Goal: Transaction & Acquisition: Purchase product/service

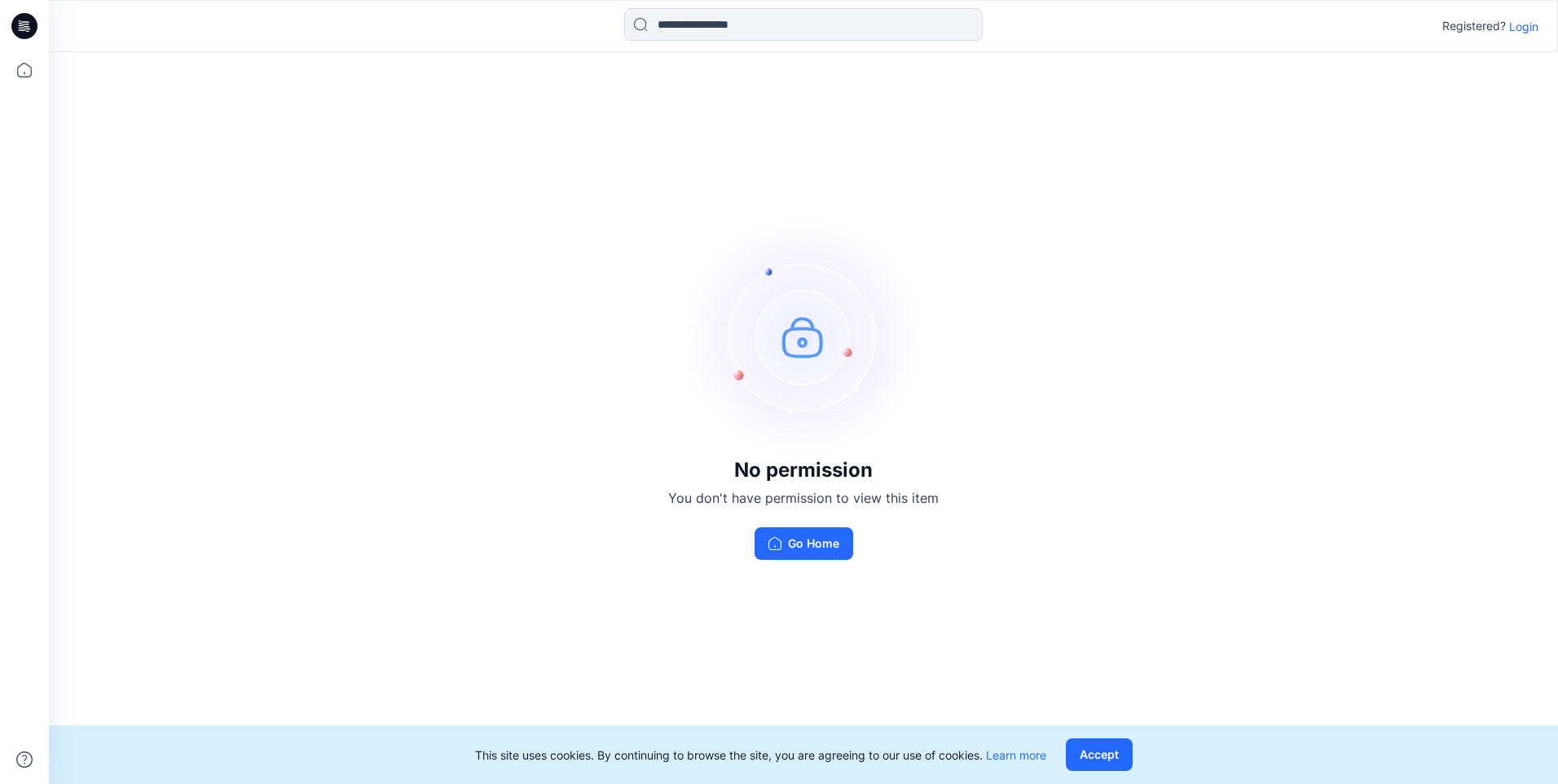
click at [1517, 23] on p "Login" at bounding box center [1524, 27] width 30 height 17
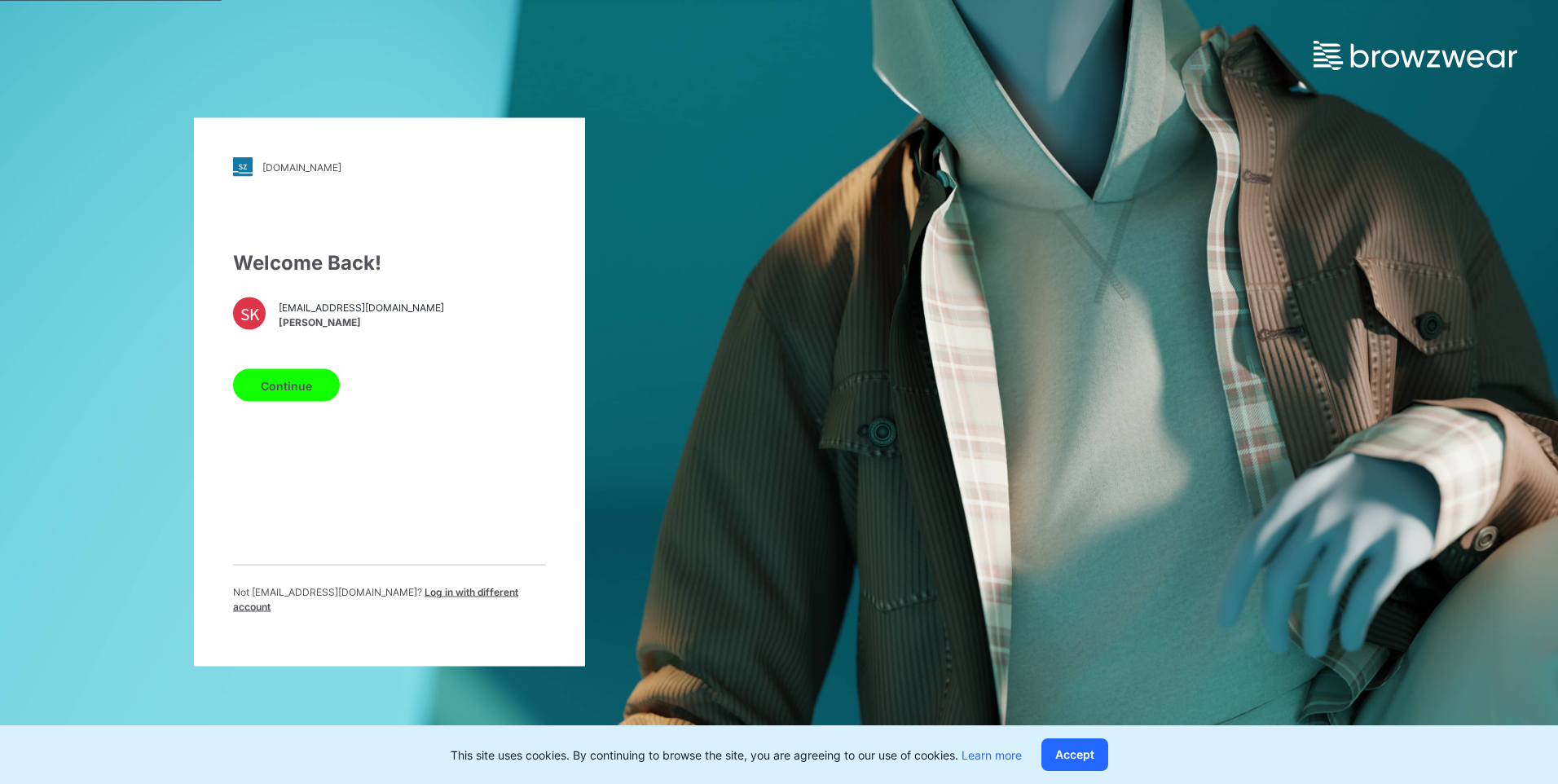
click at [255, 389] on button "Continue" at bounding box center [287, 385] width 107 height 33
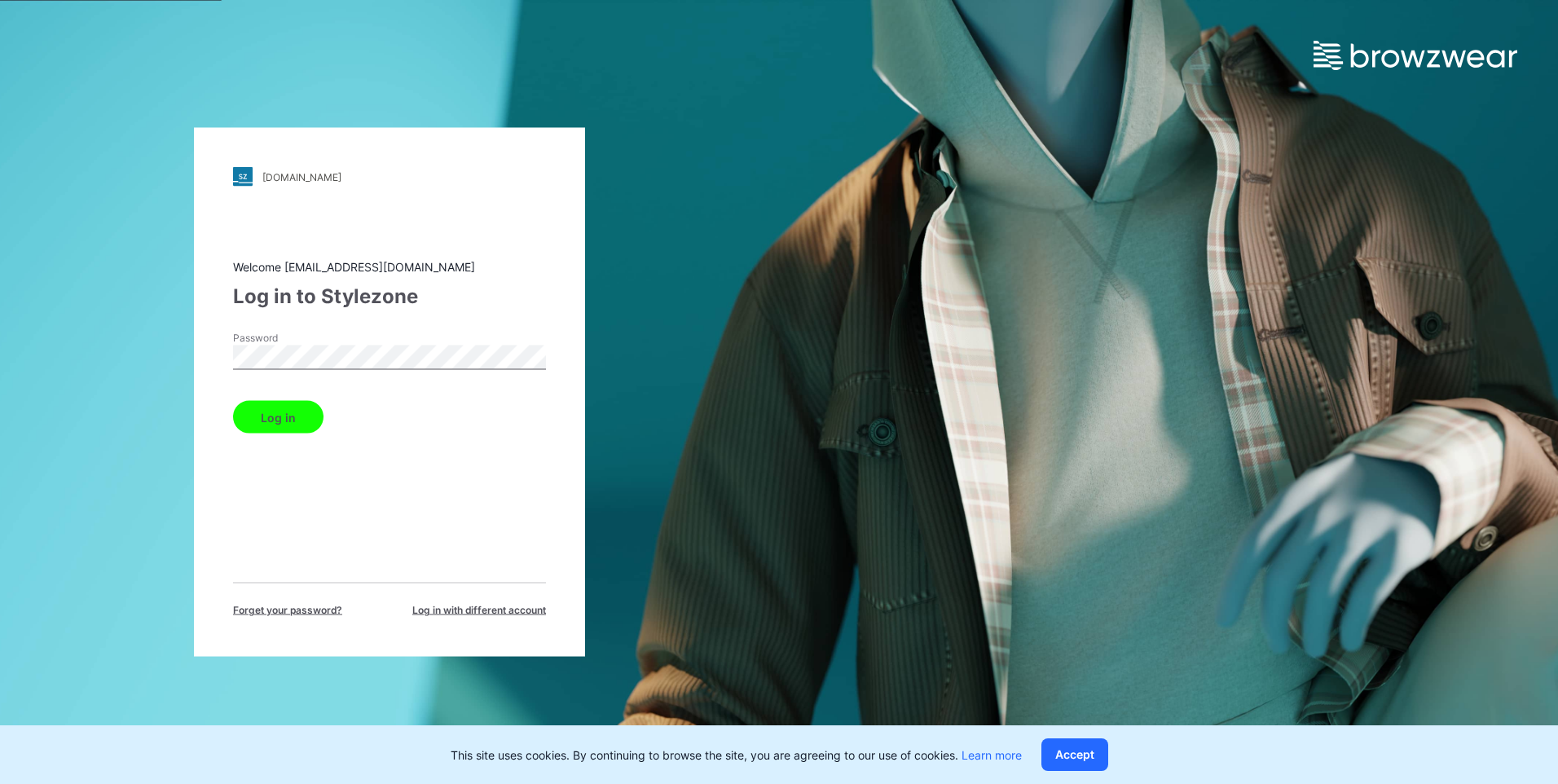
click at [262, 422] on button "Log in" at bounding box center [278, 417] width 91 height 33
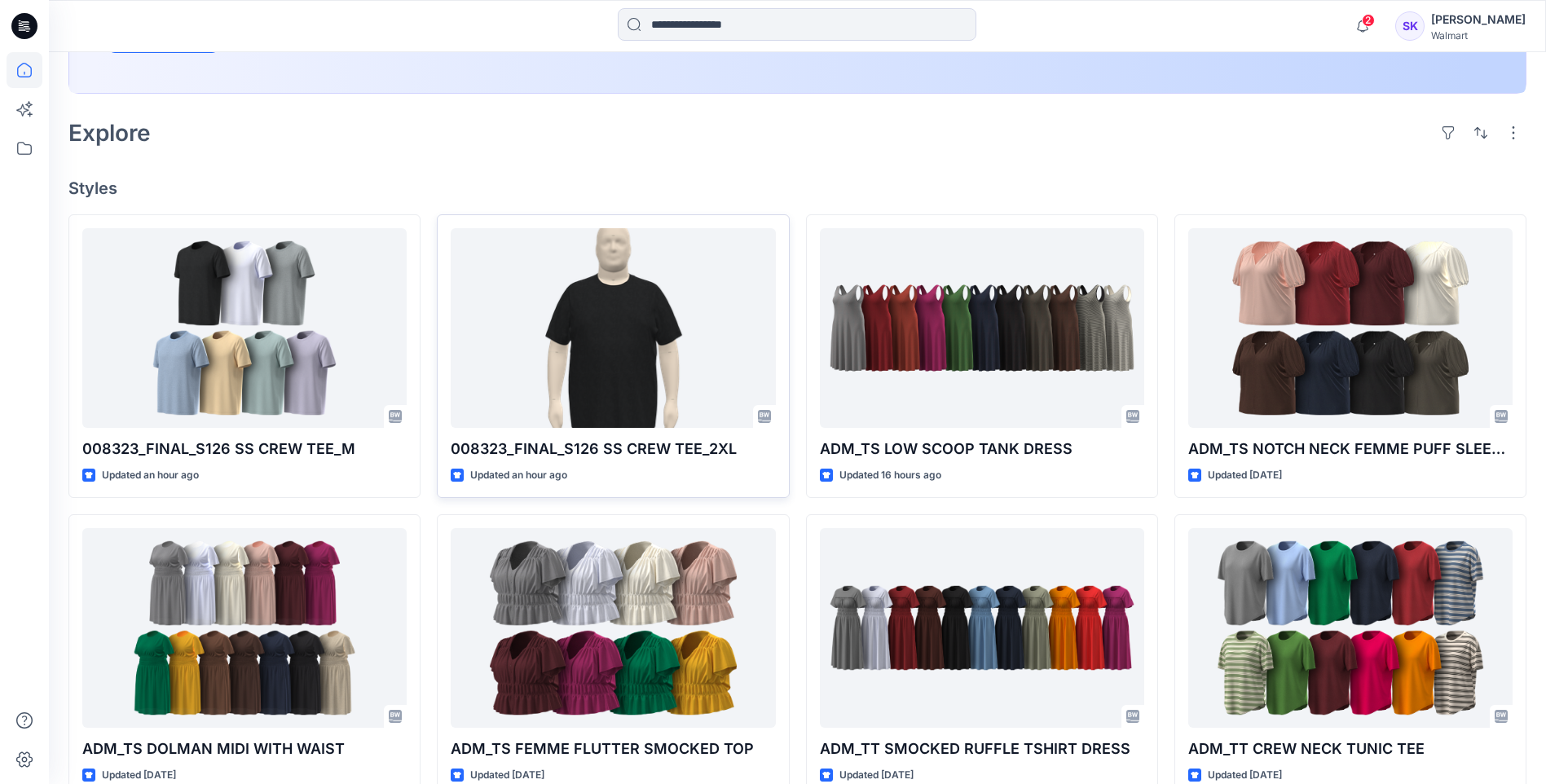
scroll to position [407, 0]
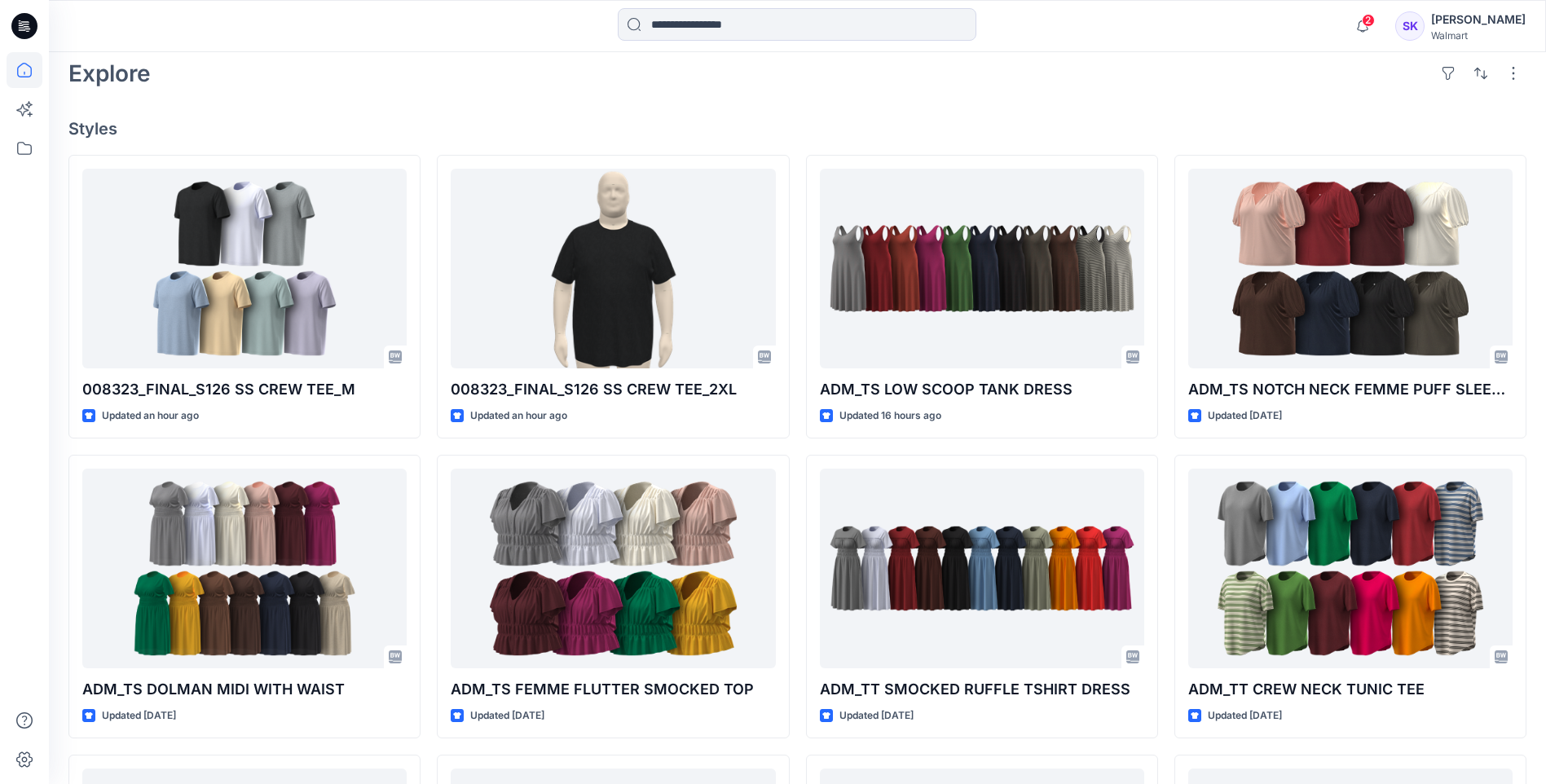
click at [22, 32] on icon at bounding box center [24, 26] width 26 height 26
click at [771, 11] on input at bounding box center [796, 25] width 359 height 33
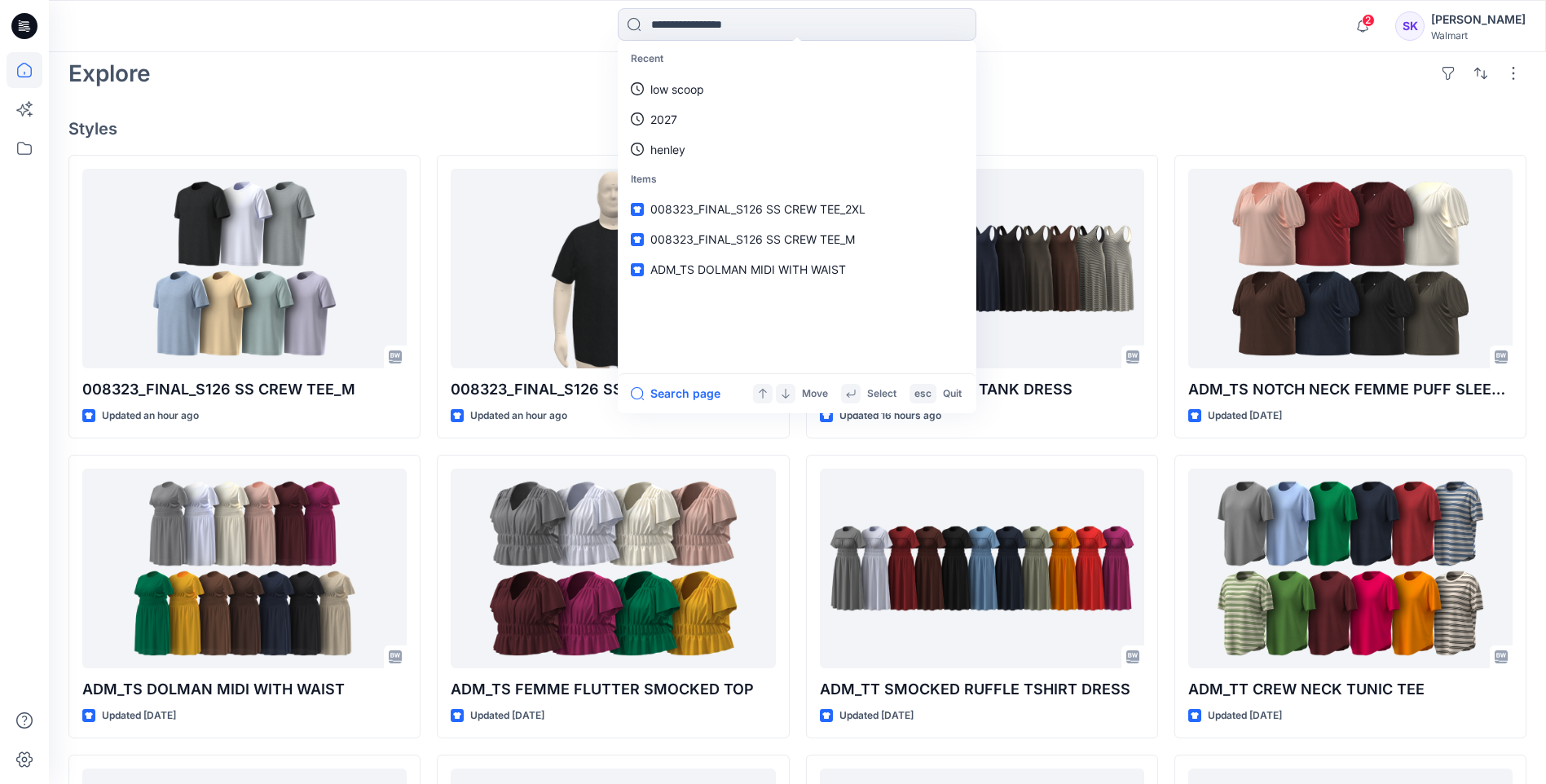
click at [19, 14] on icon at bounding box center [24, 26] width 26 height 26
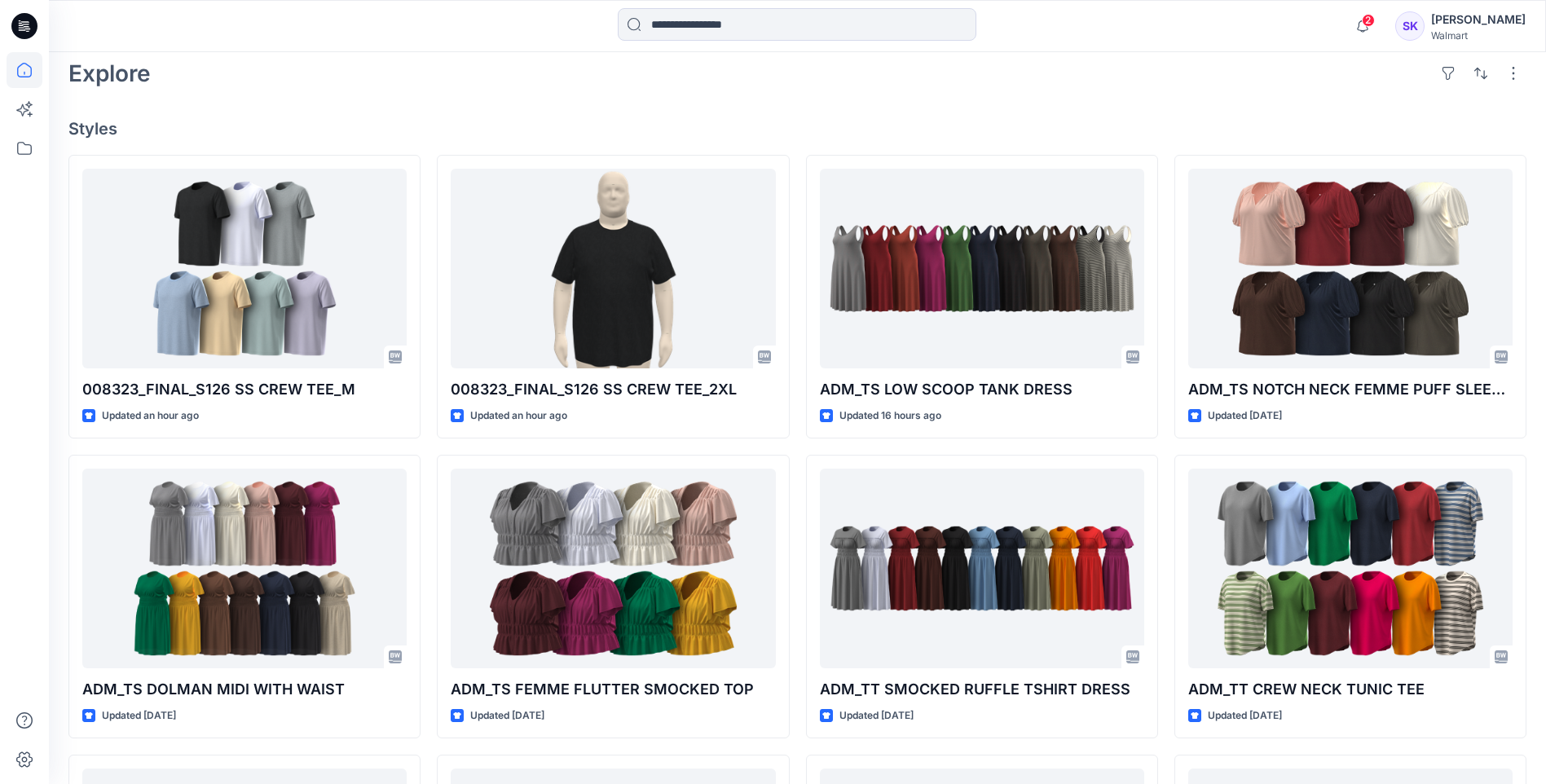
click at [19, 25] on icon at bounding box center [21, 25] width 5 height 1
click at [883, 20] on input at bounding box center [796, 25] width 359 height 33
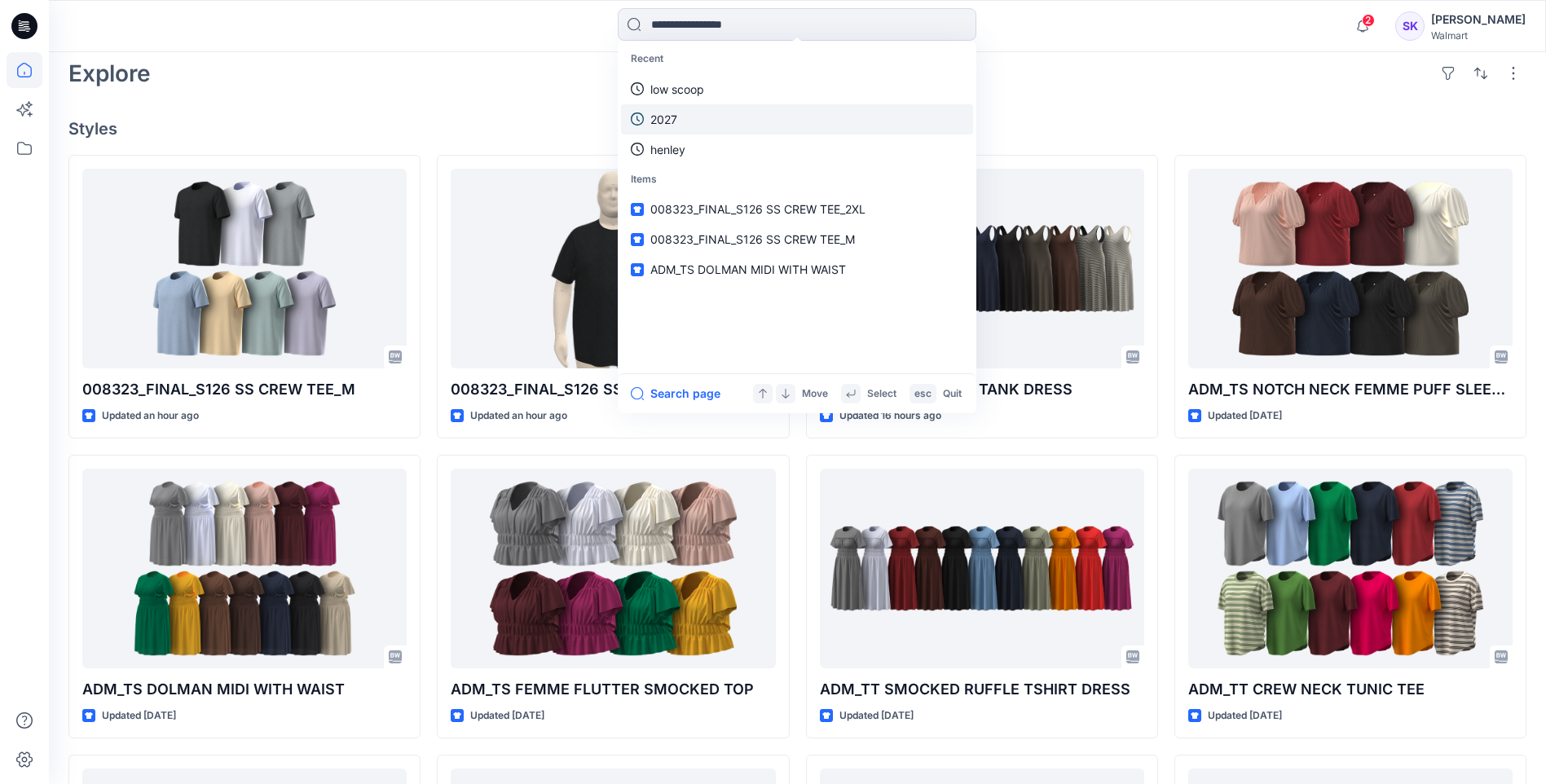
click at [850, 120] on link "2027" at bounding box center [796, 120] width 352 height 31
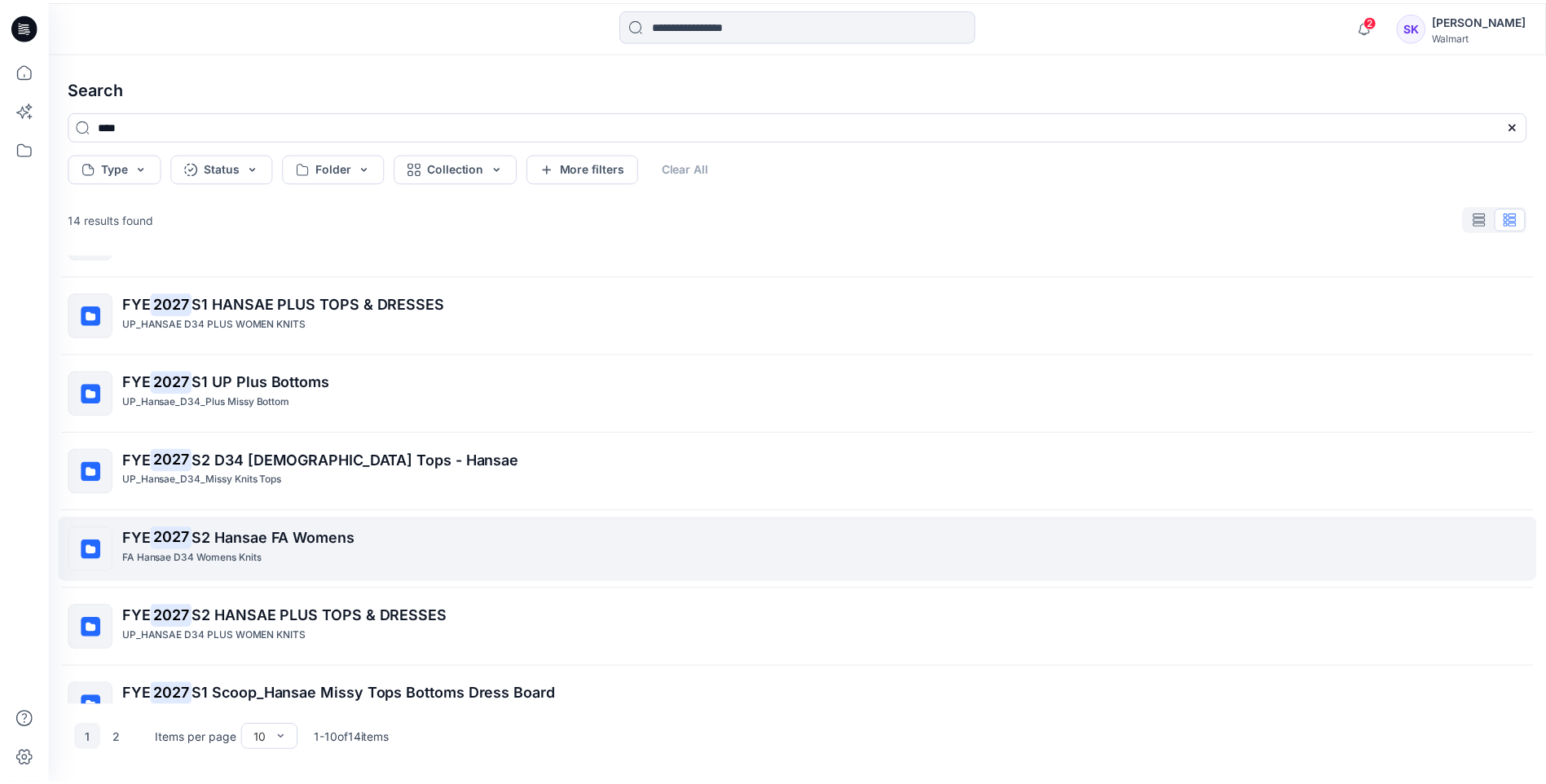
scroll to position [331, 0]
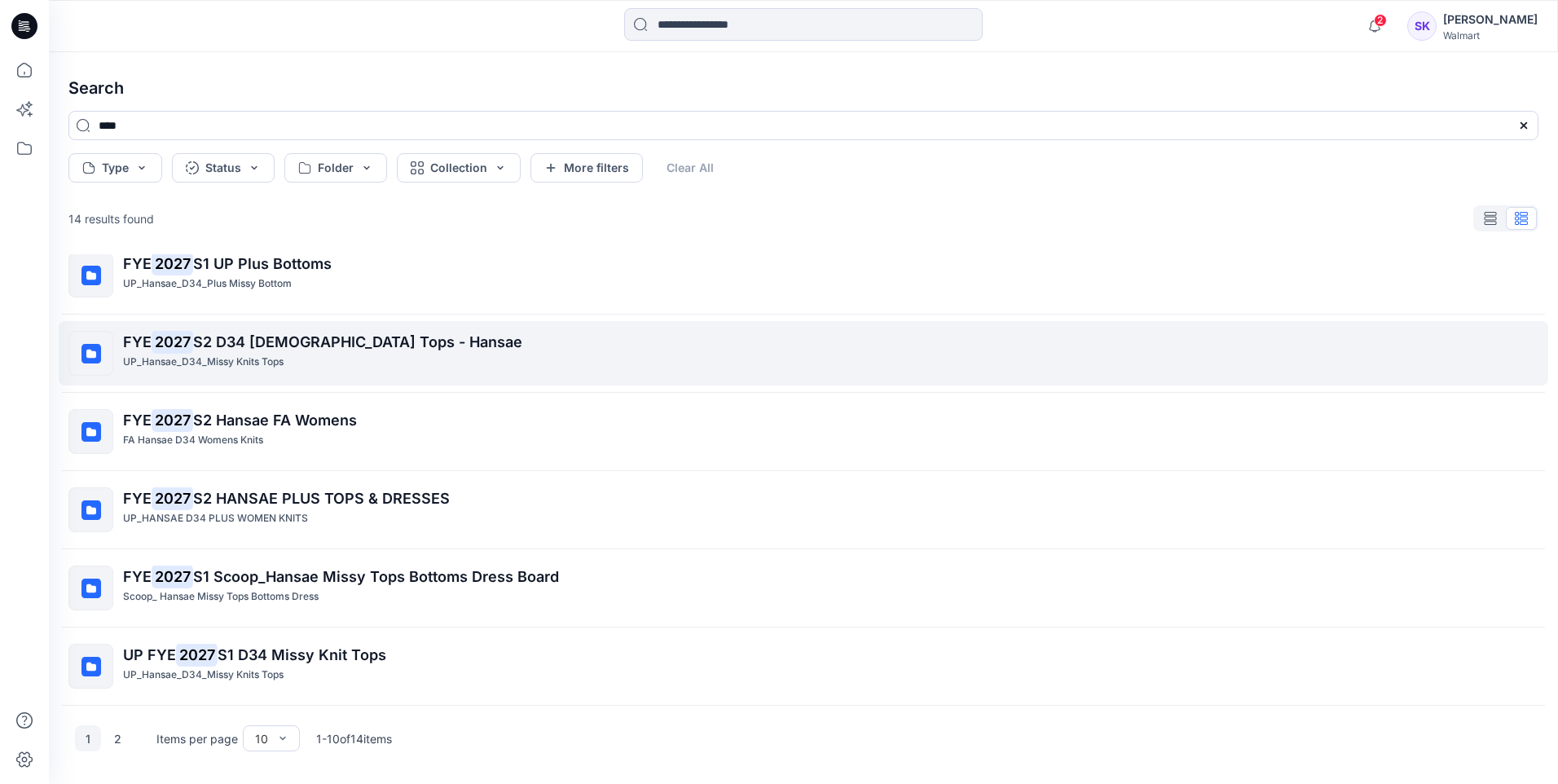
click at [462, 361] on div "UP_Hansae_D34_Missy Knits Tops" at bounding box center [830, 362] width 1415 height 17
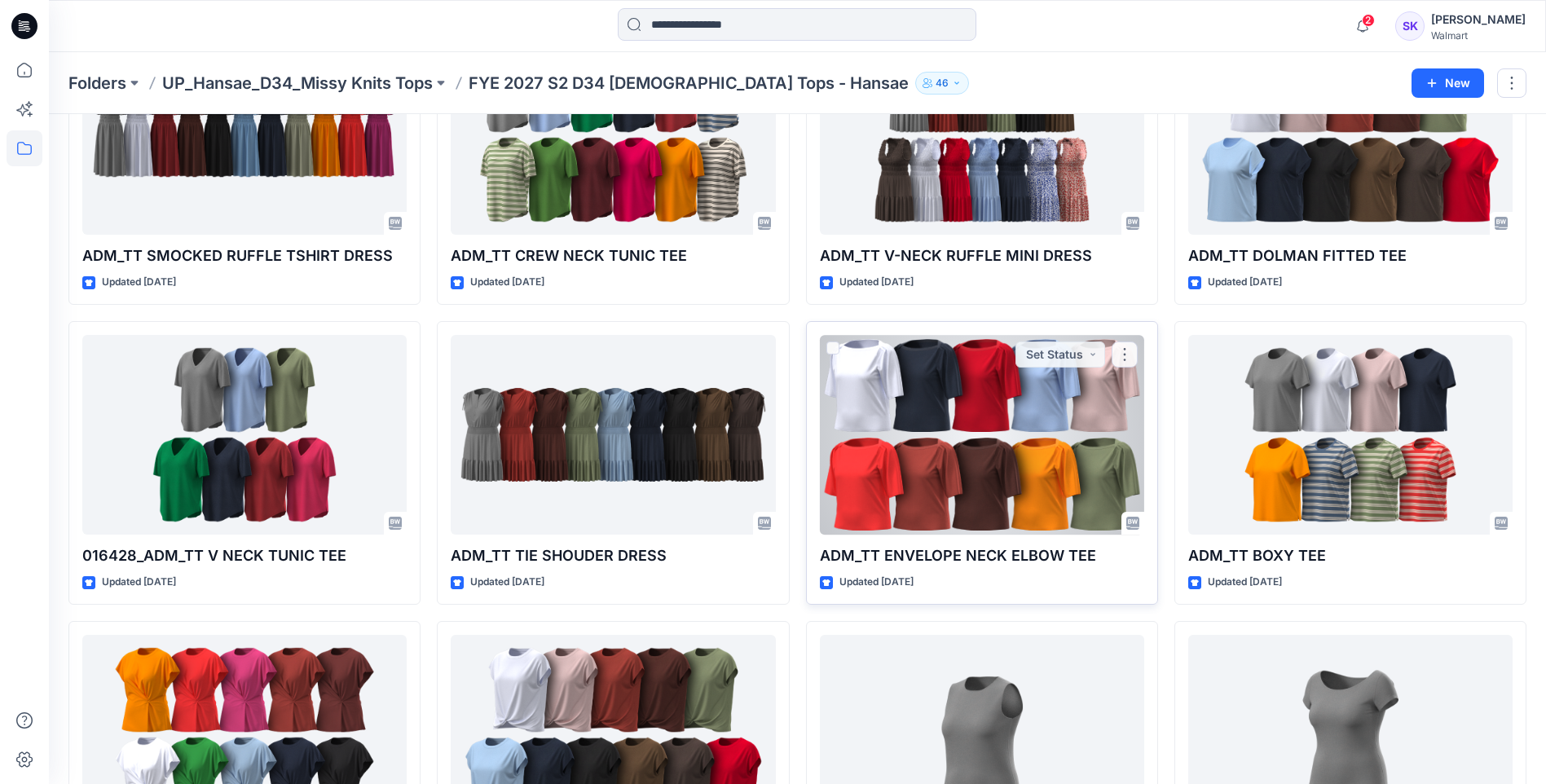
scroll to position [163, 0]
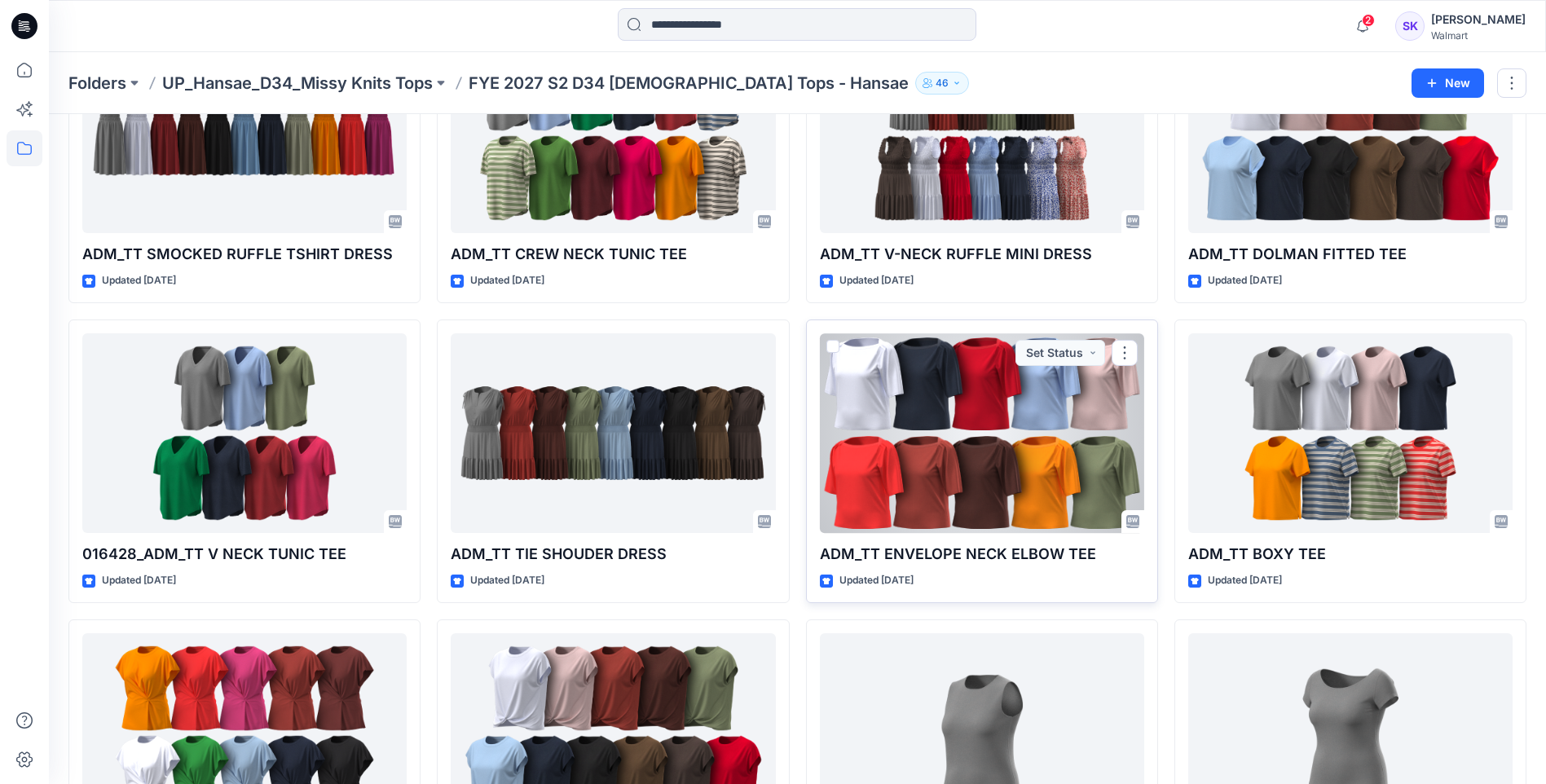
click at [906, 455] on div at bounding box center [981, 433] width 324 height 200
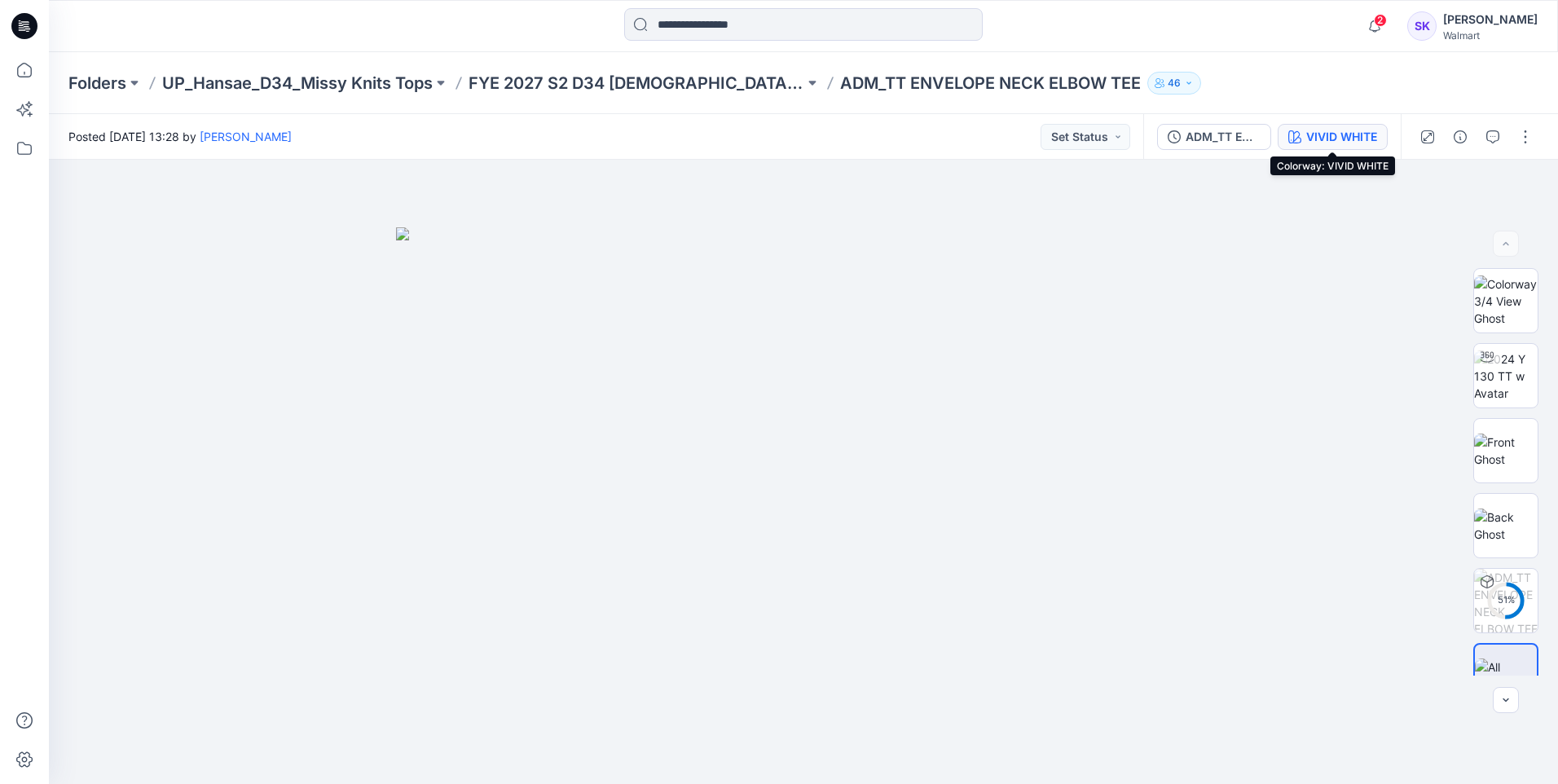
click at [1300, 130] on icon "button" at bounding box center [1295, 137] width 13 height 13
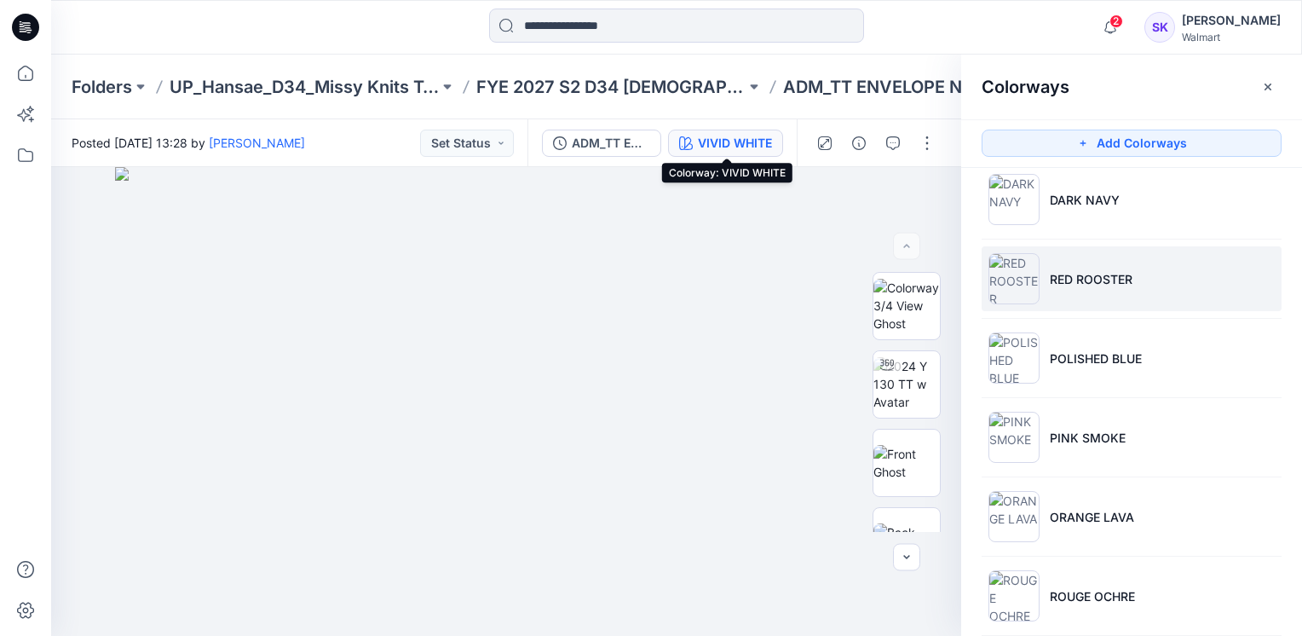
scroll to position [170, 0]
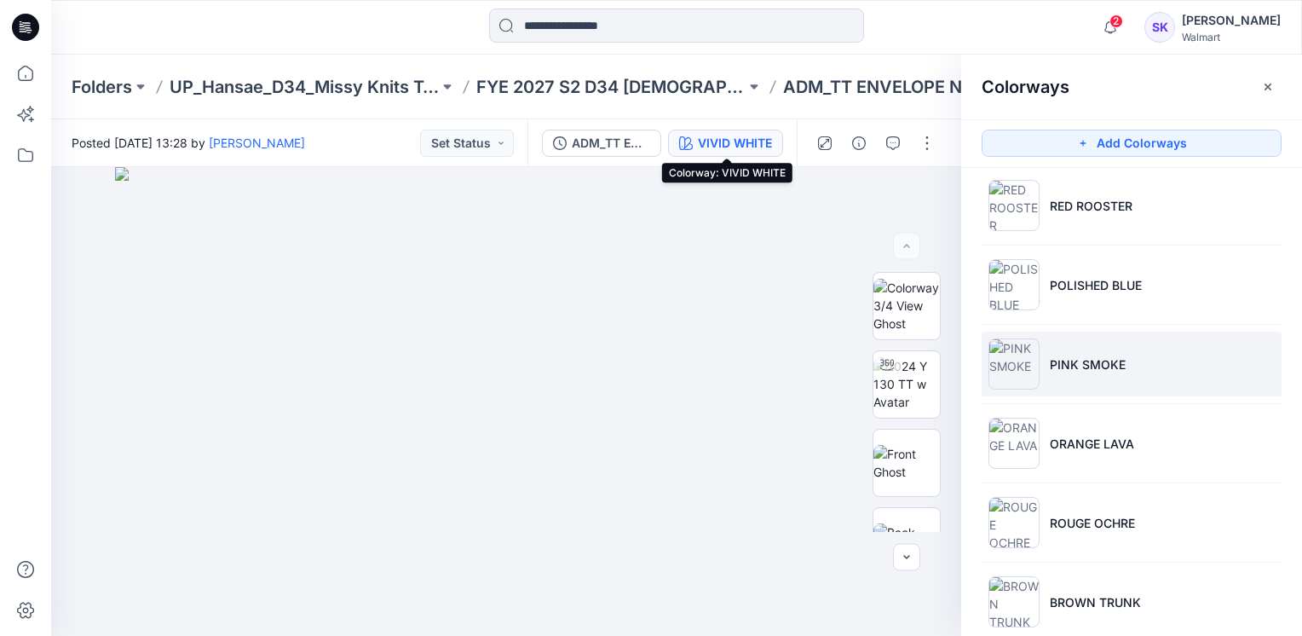
click at [1132, 369] on li "PINK SMOKE" at bounding box center [1132, 363] width 300 height 65
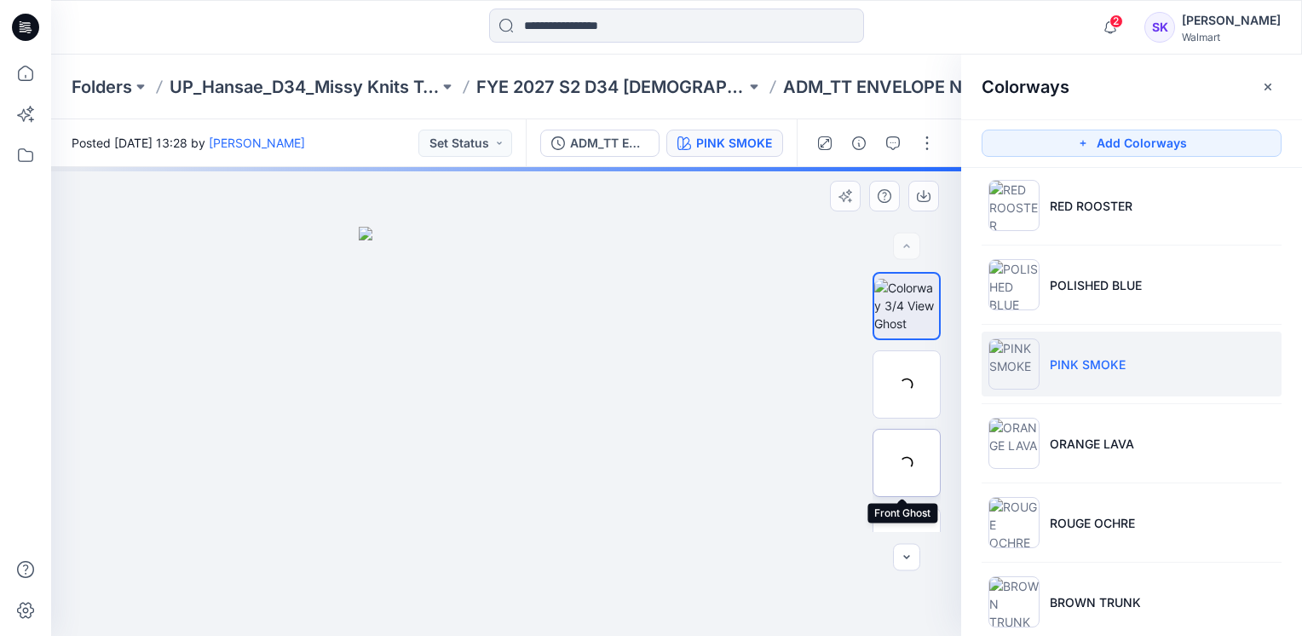
click at [902, 441] on div at bounding box center [907, 463] width 68 height 68
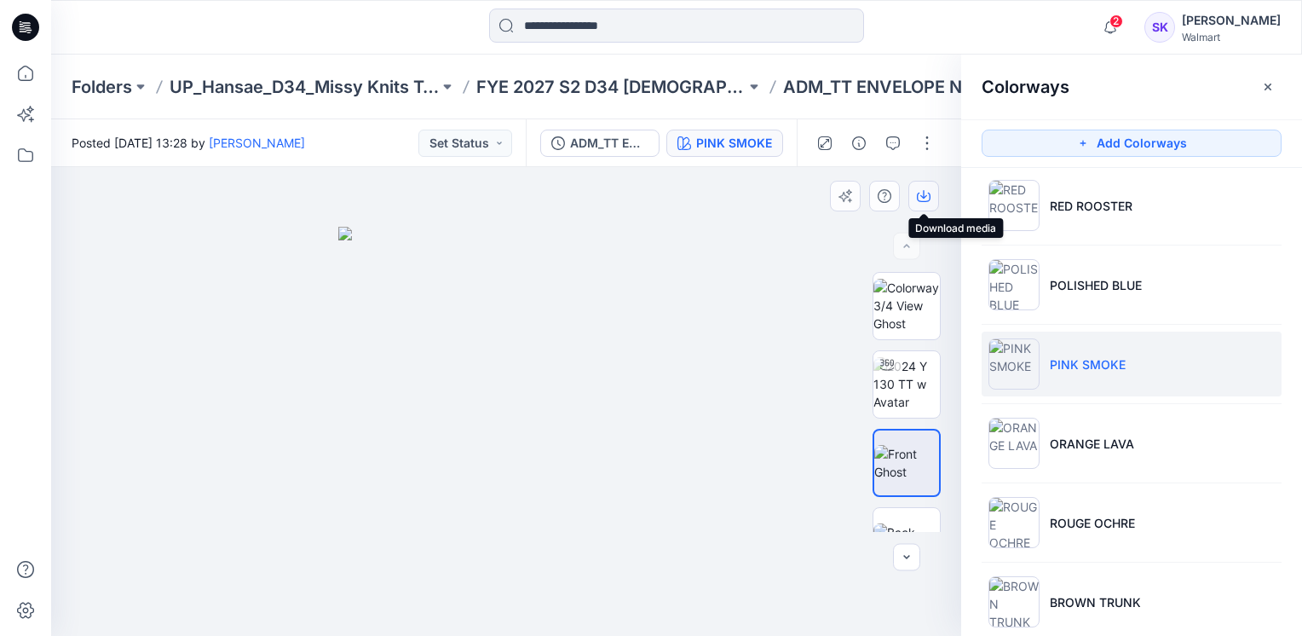
click at [919, 196] on icon "button" at bounding box center [924, 196] width 14 height 14
click at [833, 223] on div at bounding box center [506, 401] width 910 height 469
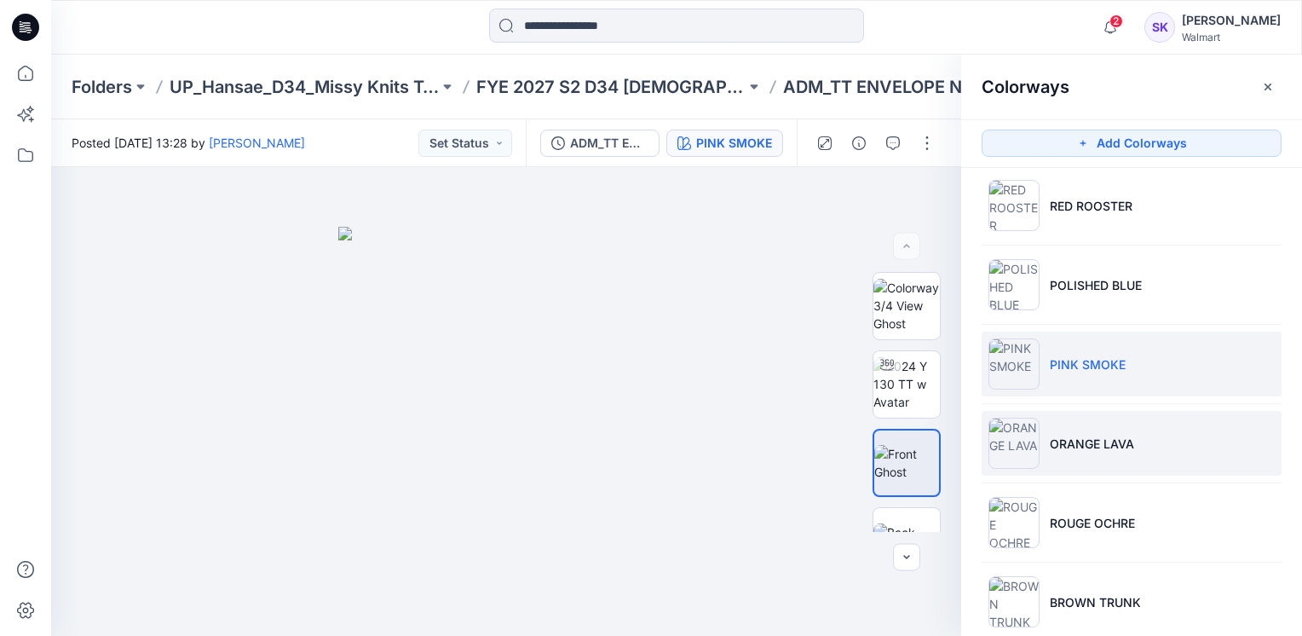
click at [1175, 435] on li "ORANGE LAVA" at bounding box center [1132, 443] width 300 height 65
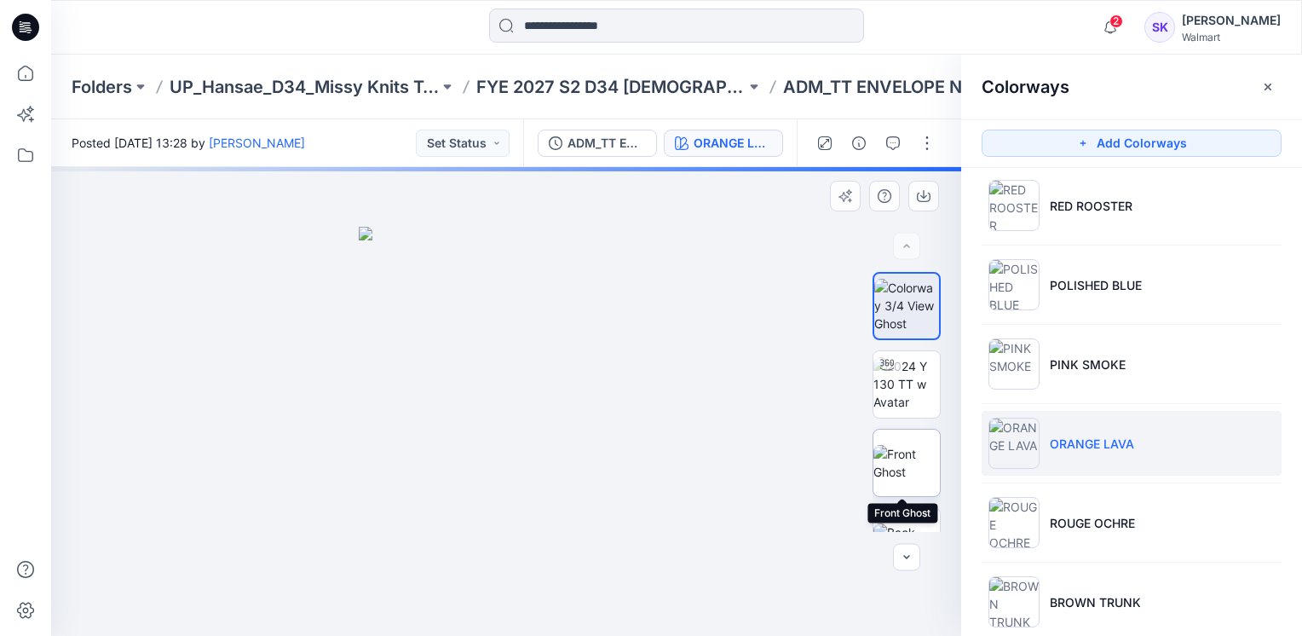
click at [925, 449] on img at bounding box center [906, 463] width 66 height 36
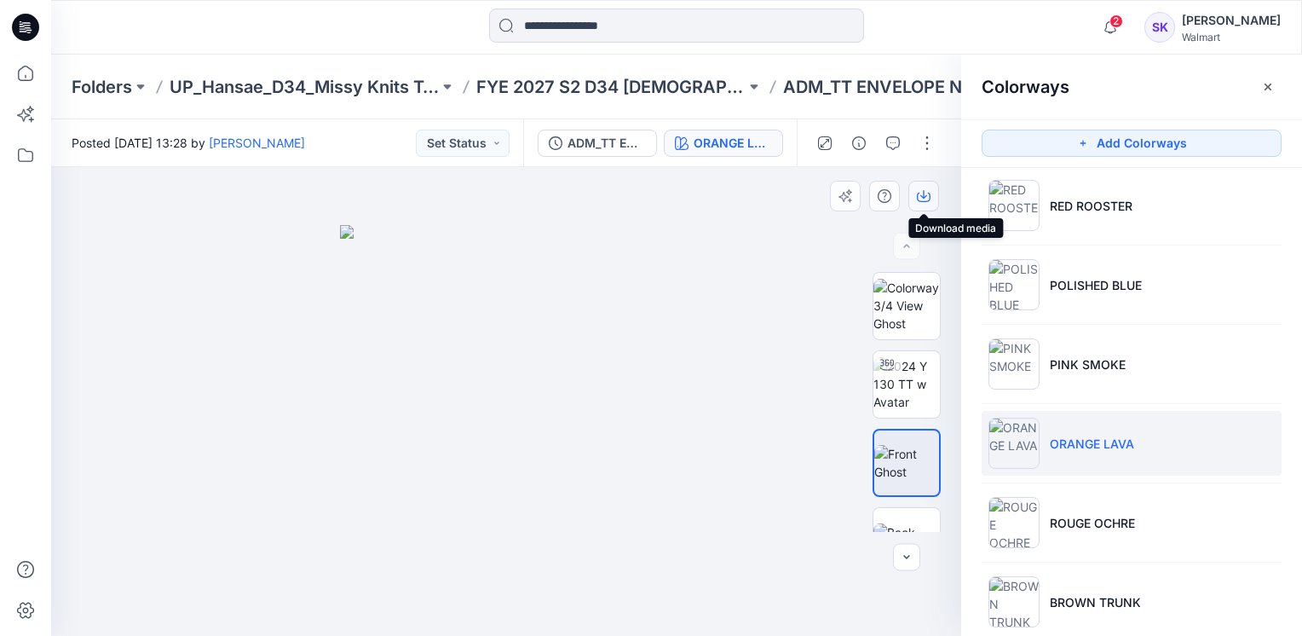
click at [917, 194] on icon "button" at bounding box center [924, 196] width 14 height 14
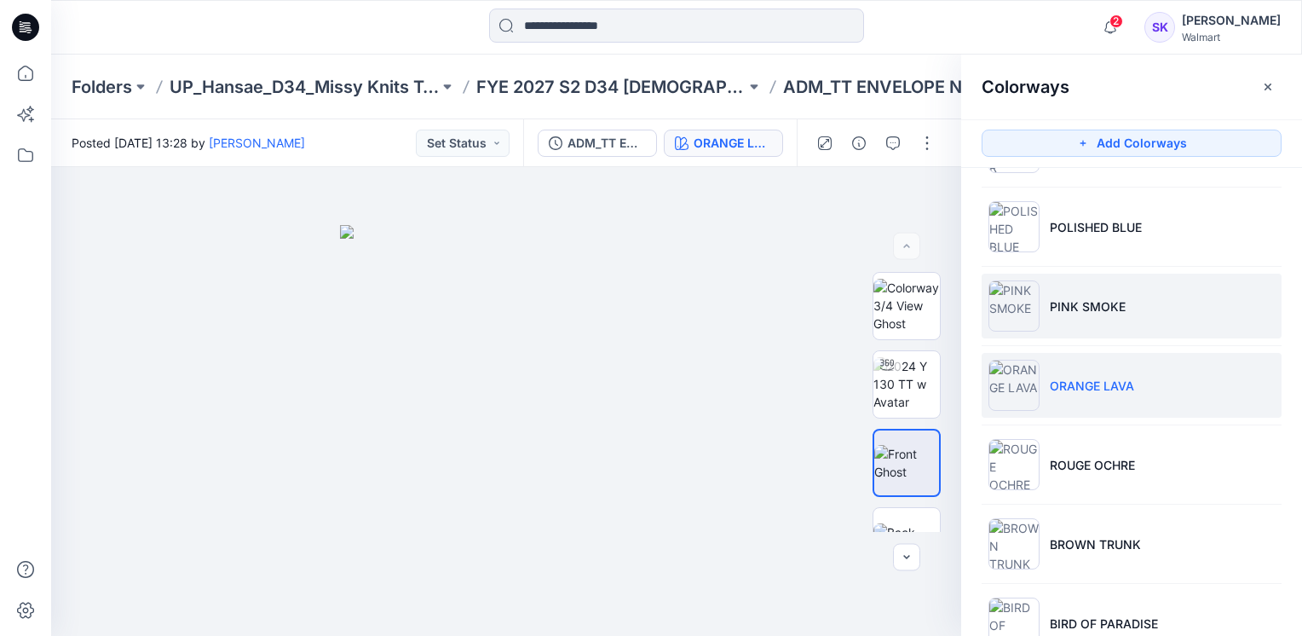
scroll to position [256, 0]
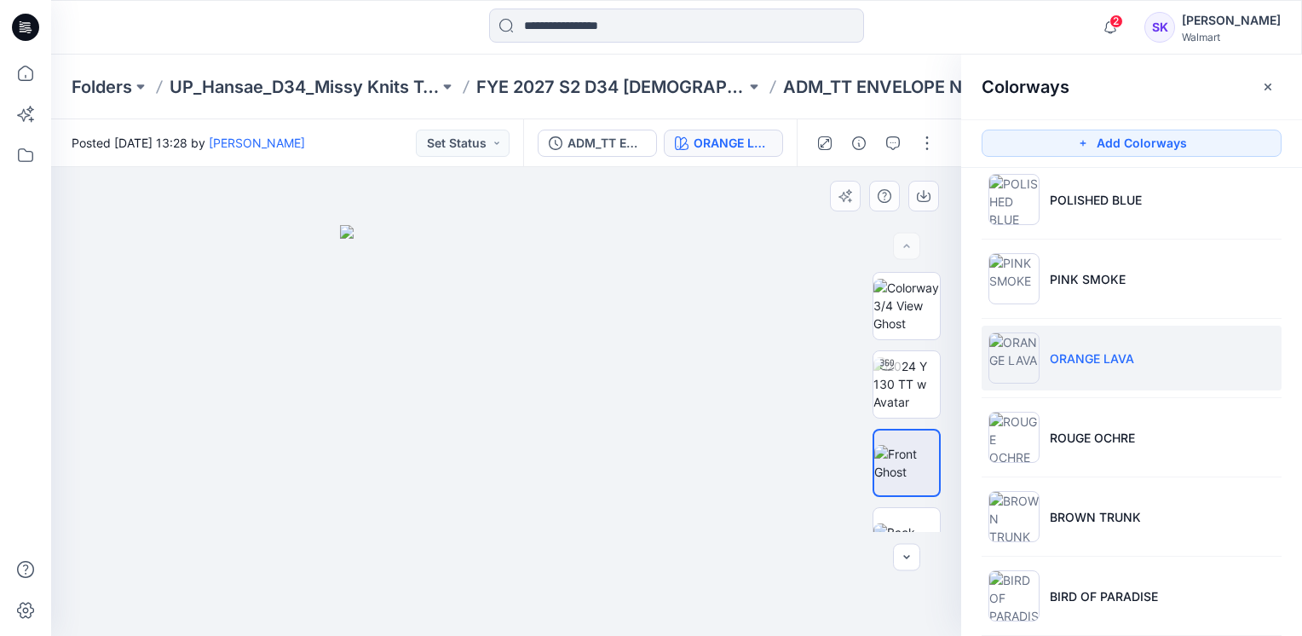
click at [793, 385] on div at bounding box center [506, 401] width 910 height 469
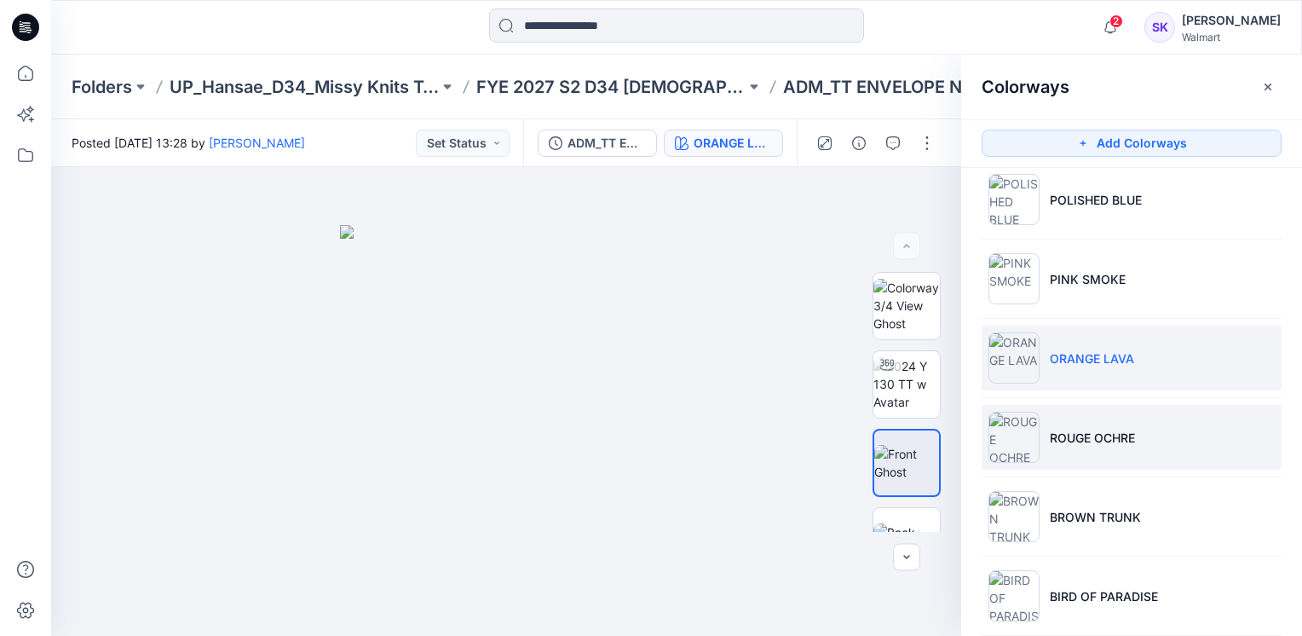
click at [1196, 435] on li "ROUGE OCHRE" at bounding box center [1132, 437] width 300 height 65
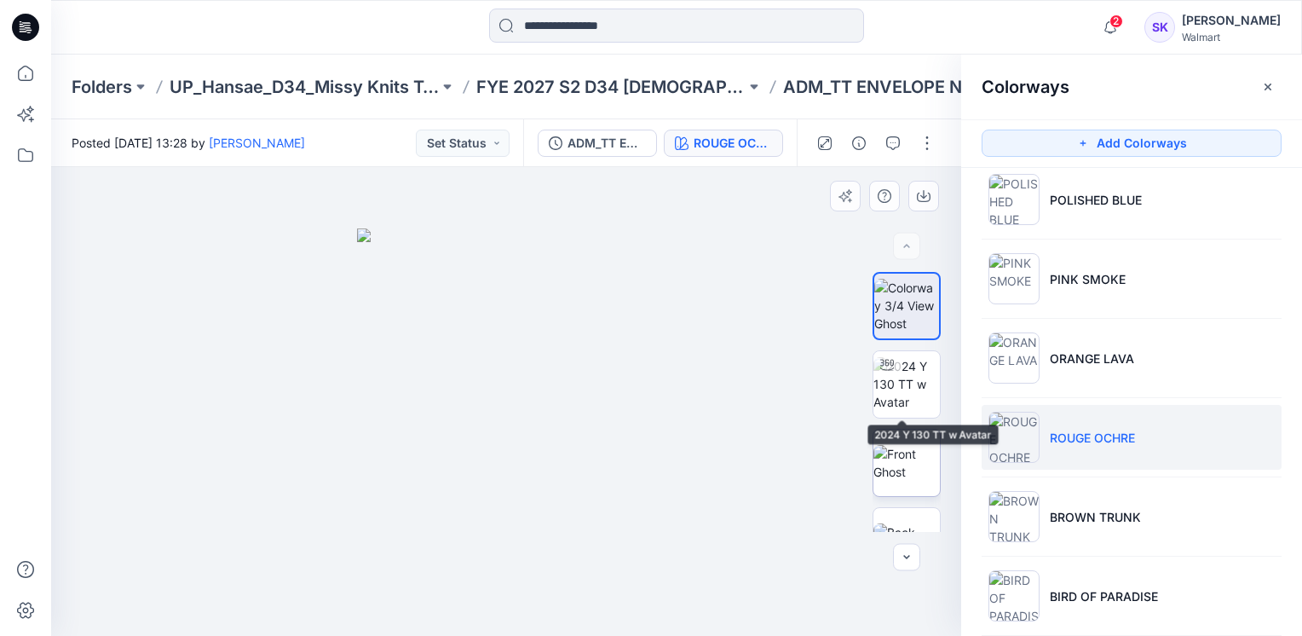
click at [896, 445] on img at bounding box center [906, 463] width 66 height 36
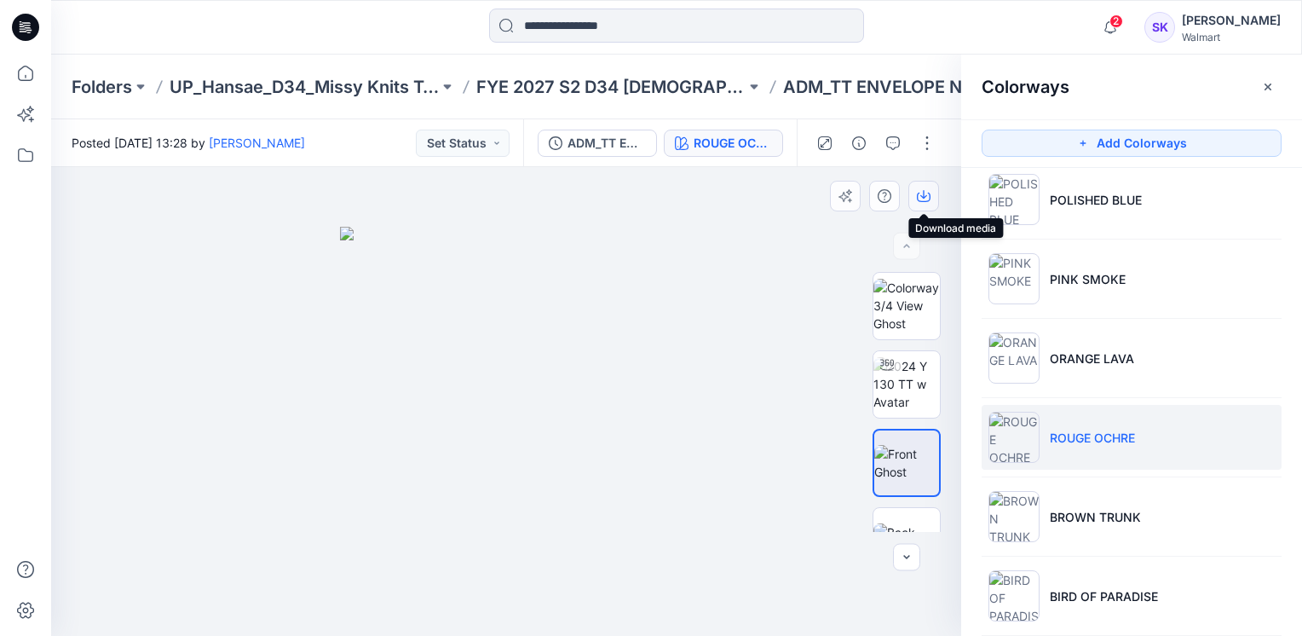
click at [930, 198] on icon "button" at bounding box center [924, 197] width 14 height 9
click at [762, 237] on div at bounding box center [506, 401] width 910 height 469
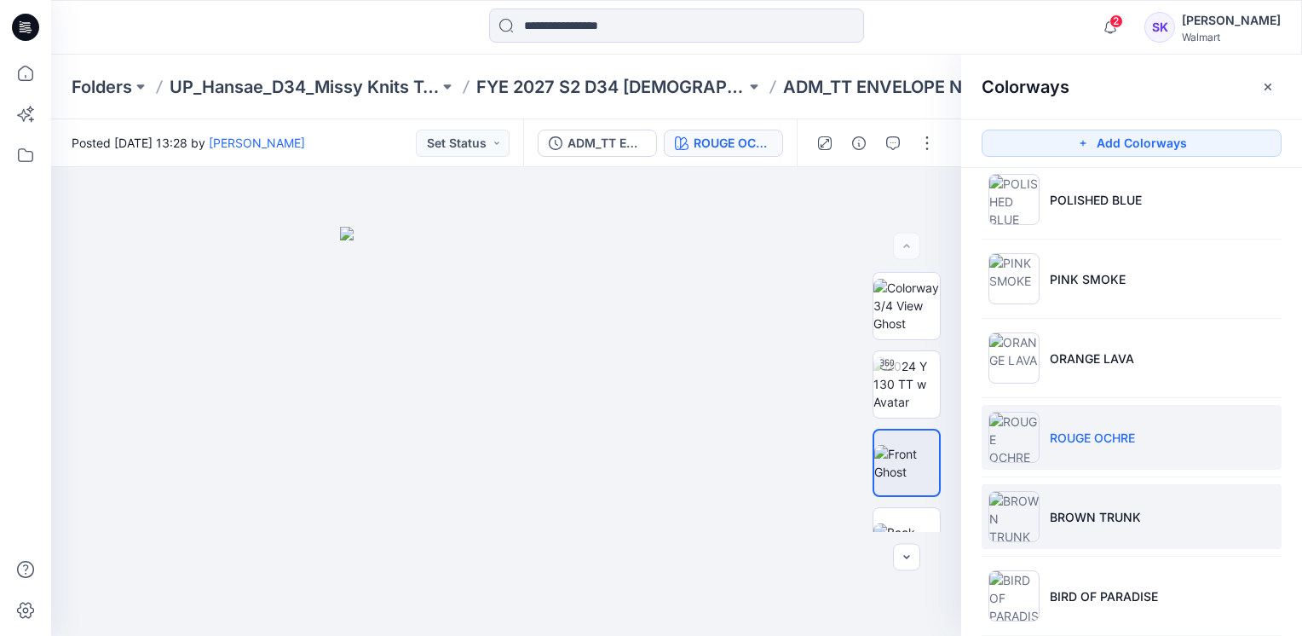
click at [1225, 510] on li "BROWN TRUNK" at bounding box center [1132, 516] width 300 height 65
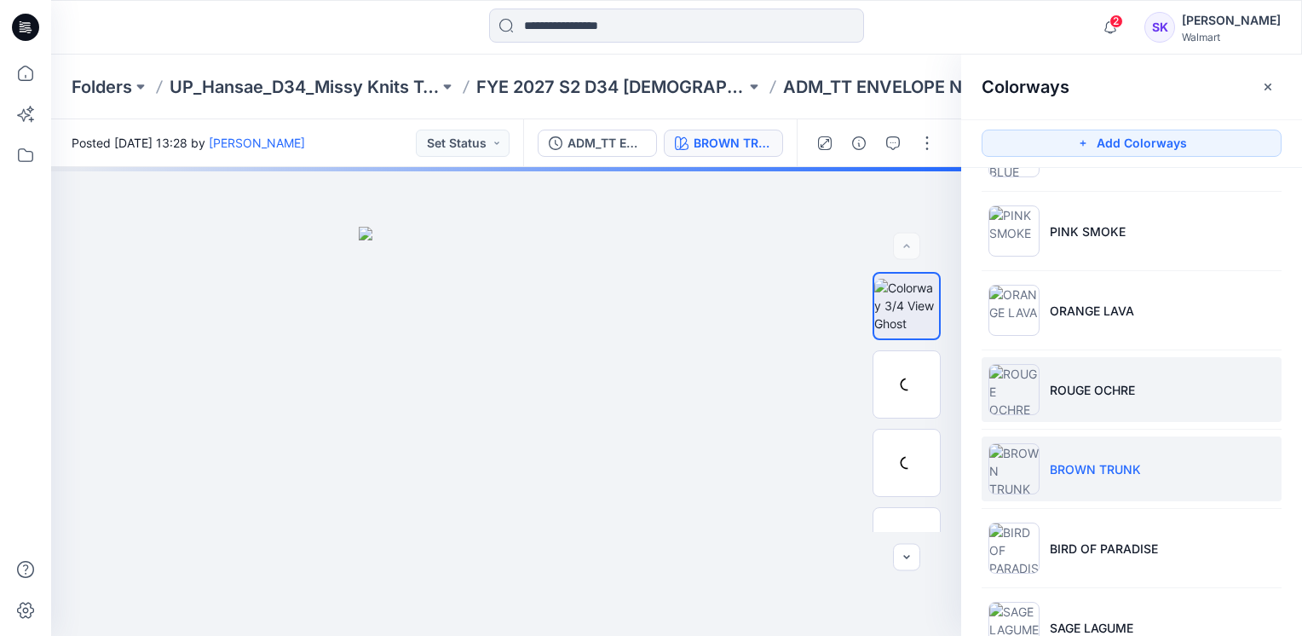
scroll to position [341, 0]
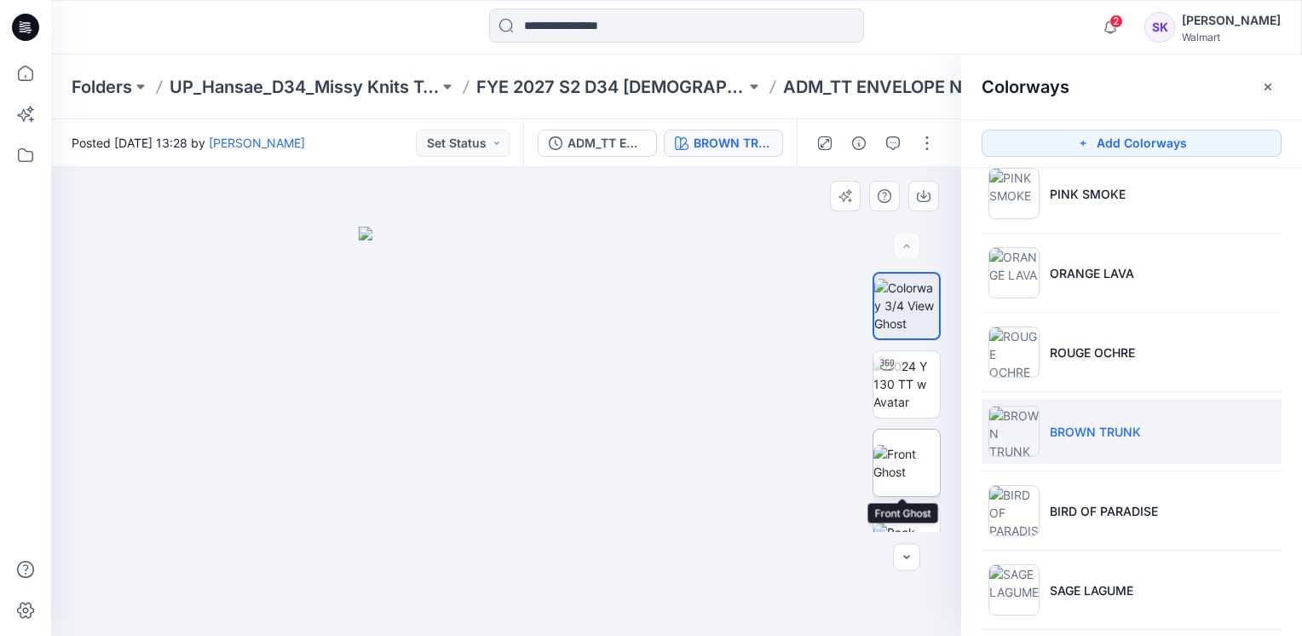
click at [913, 445] on img at bounding box center [906, 463] width 66 height 36
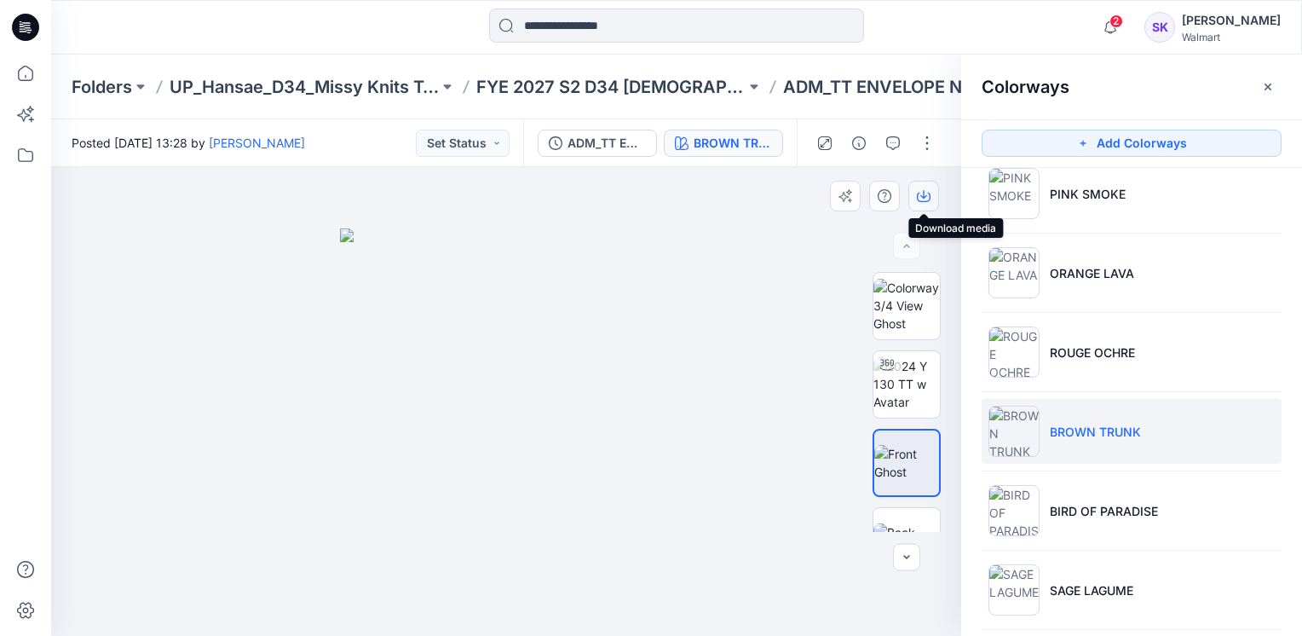
click at [931, 187] on button "button" at bounding box center [923, 196] width 31 height 31
click at [832, 305] on div at bounding box center [506, 401] width 910 height 469
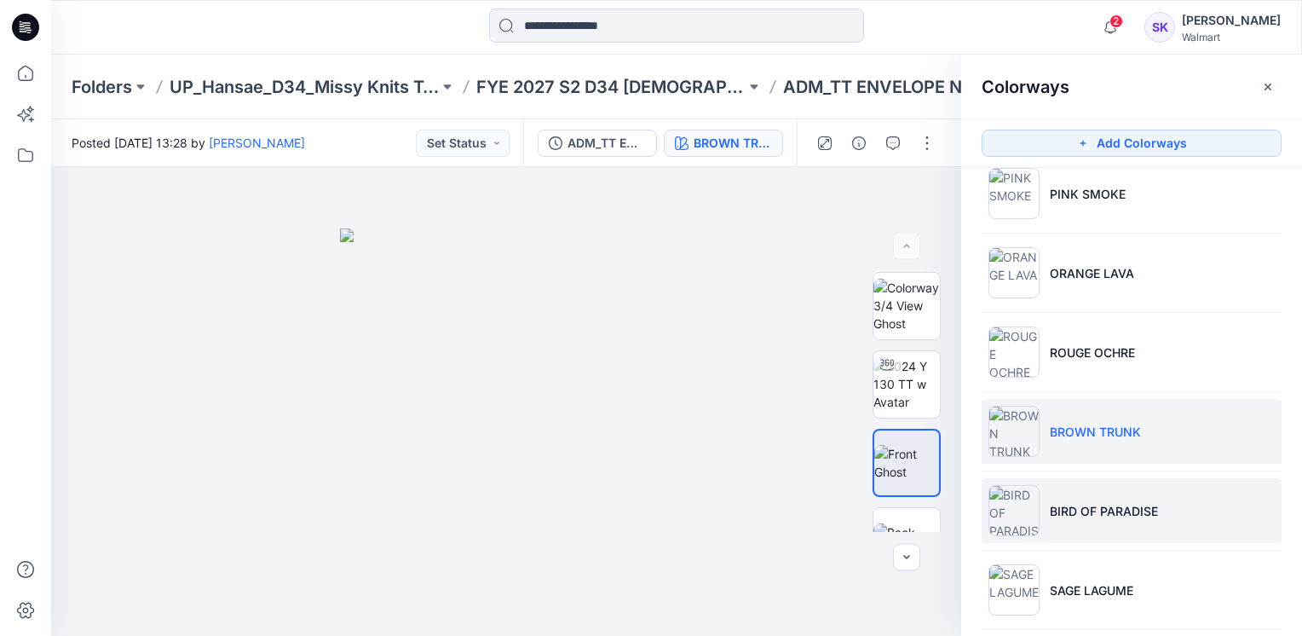
click at [1066, 513] on p "BIRD OF PARADISE" at bounding box center [1104, 511] width 108 height 18
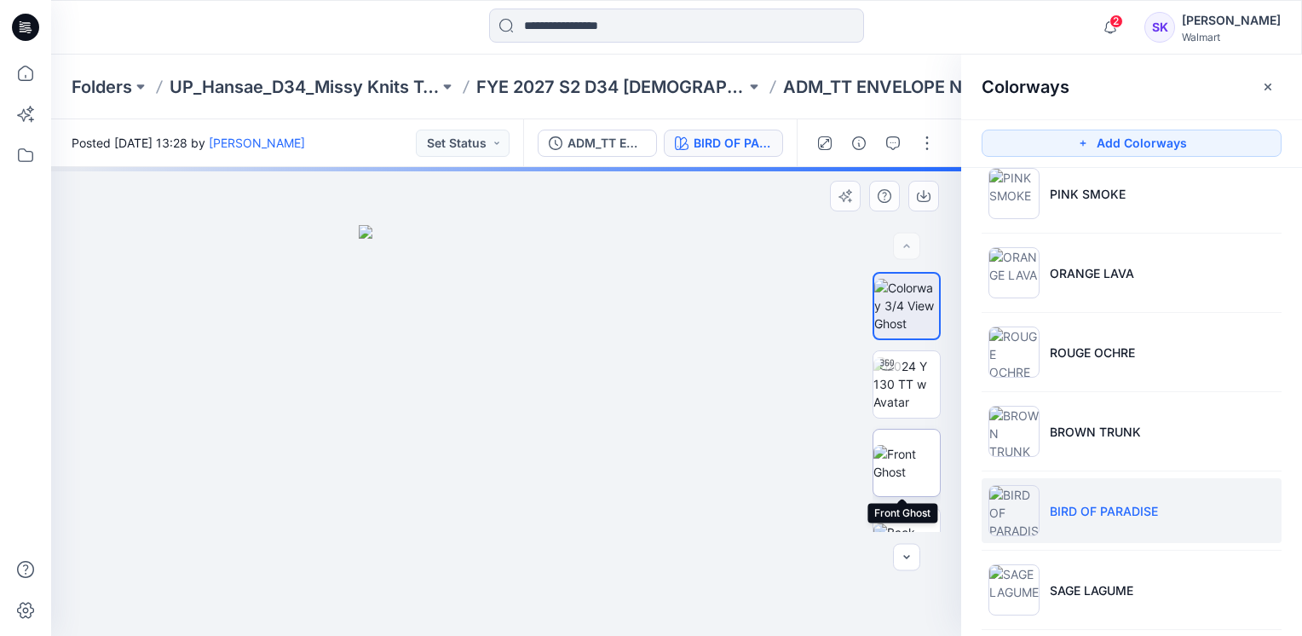
click at [906, 445] on img at bounding box center [906, 463] width 66 height 36
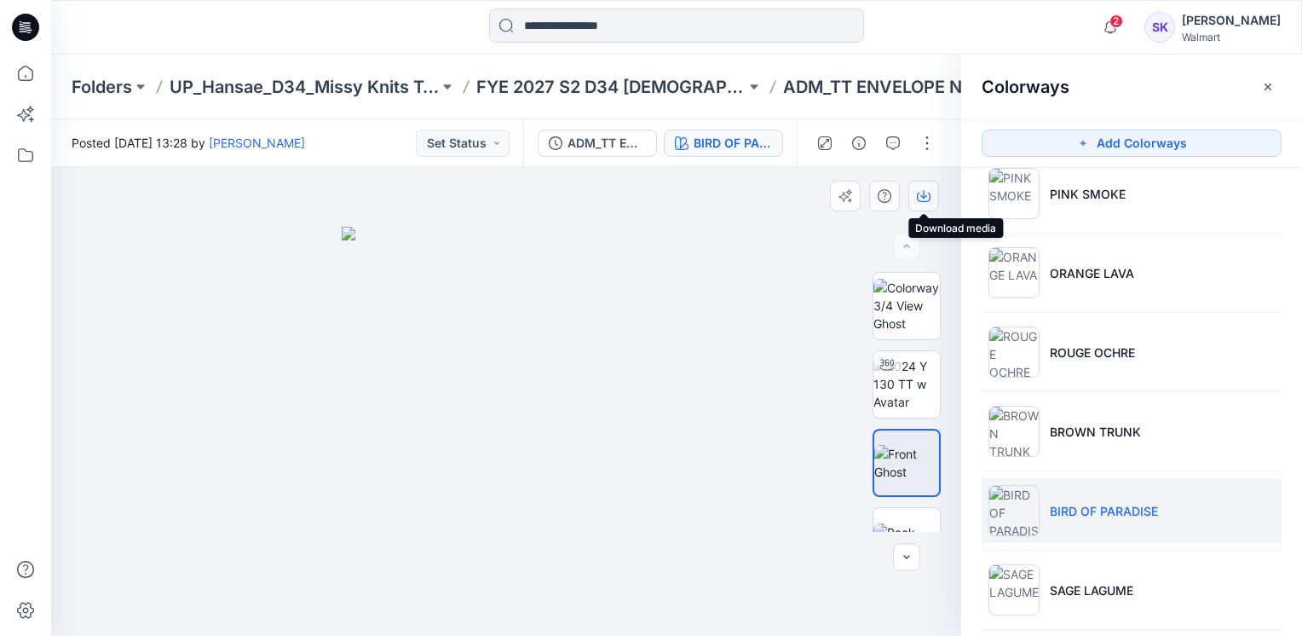
click at [924, 196] on icon "button" at bounding box center [923, 194] width 7 height 9
click at [787, 241] on div at bounding box center [506, 401] width 910 height 469
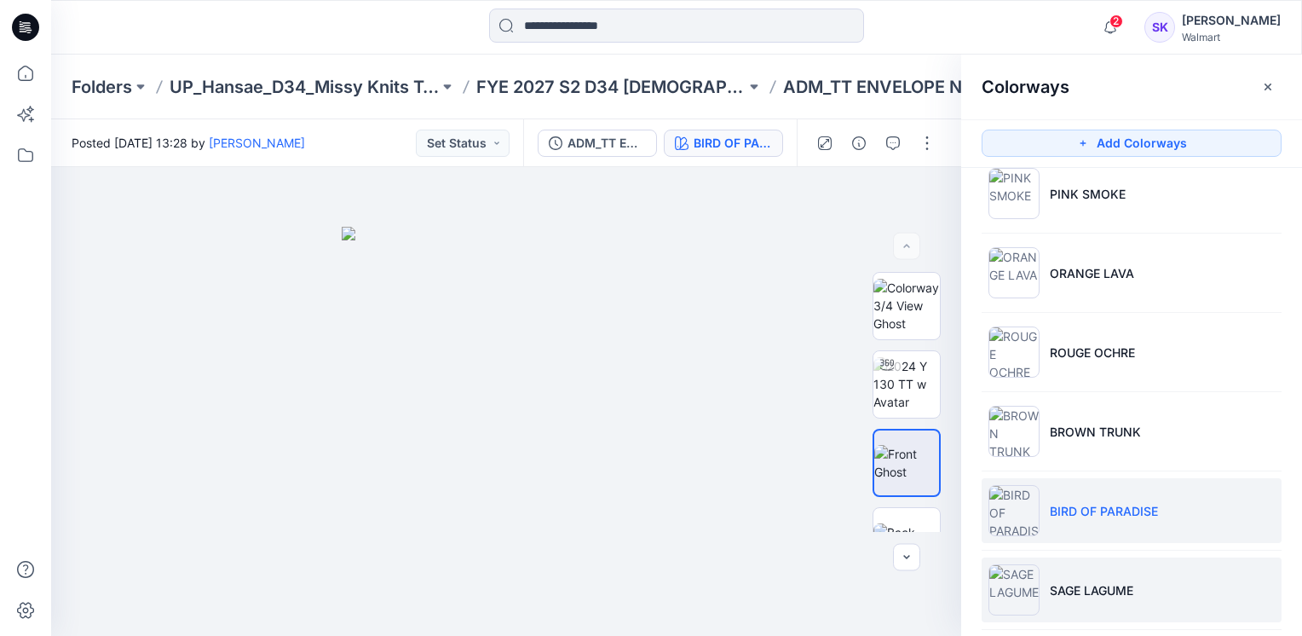
click at [1092, 581] on p "SAGE LAGUME" at bounding box center [1092, 590] width 84 height 18
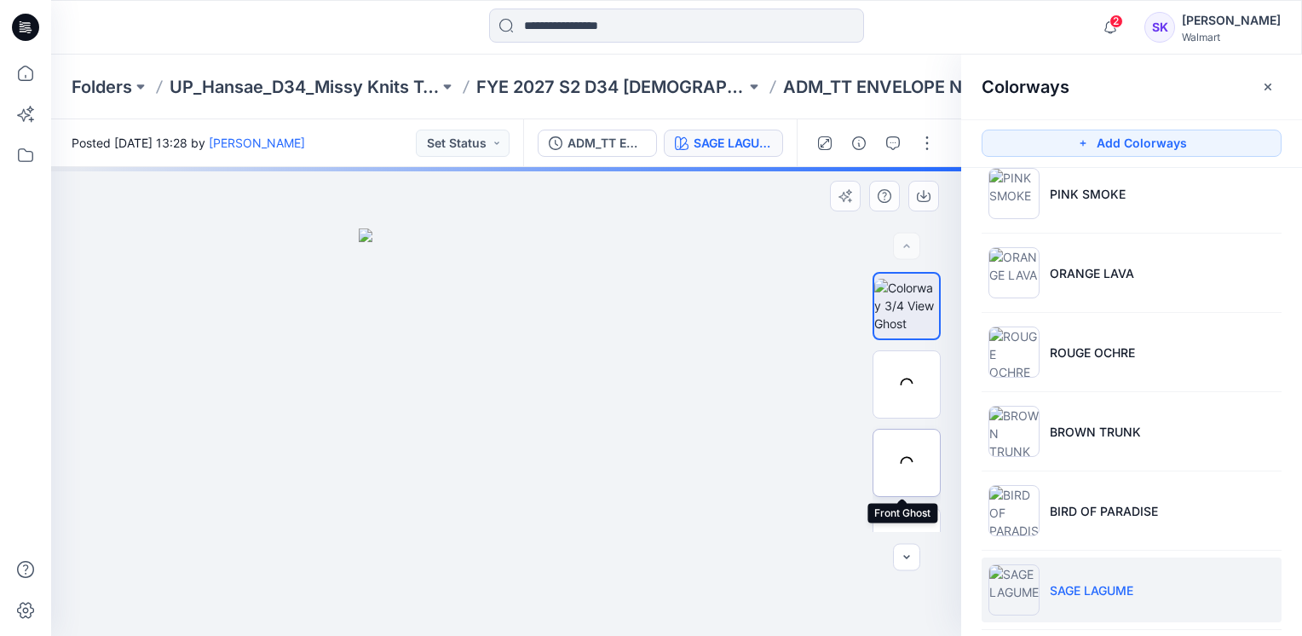
click at [903, 475] on div at bounding box center [907, 463] width 68 height 68
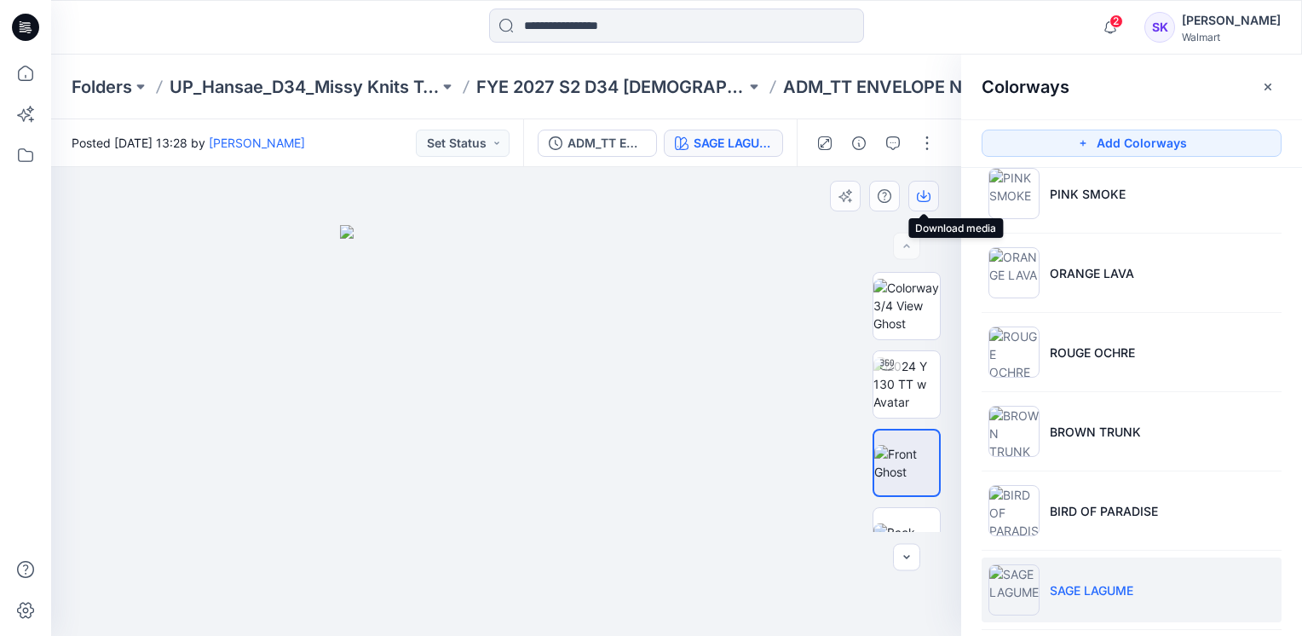
click at [921, 196] on icon "button" at bounding box center [923, 194] width 7 height 9
click at [827, 289] on div at bounding box center [506, 401] width 910 height 469
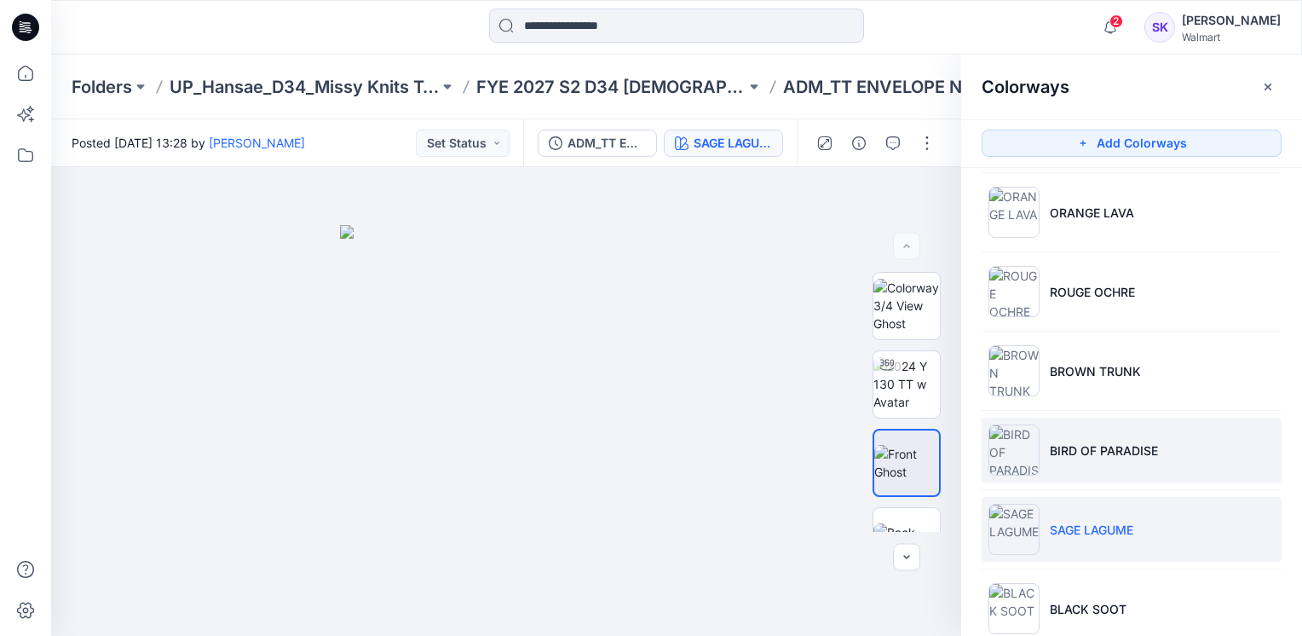
scroll to position [511, 0]
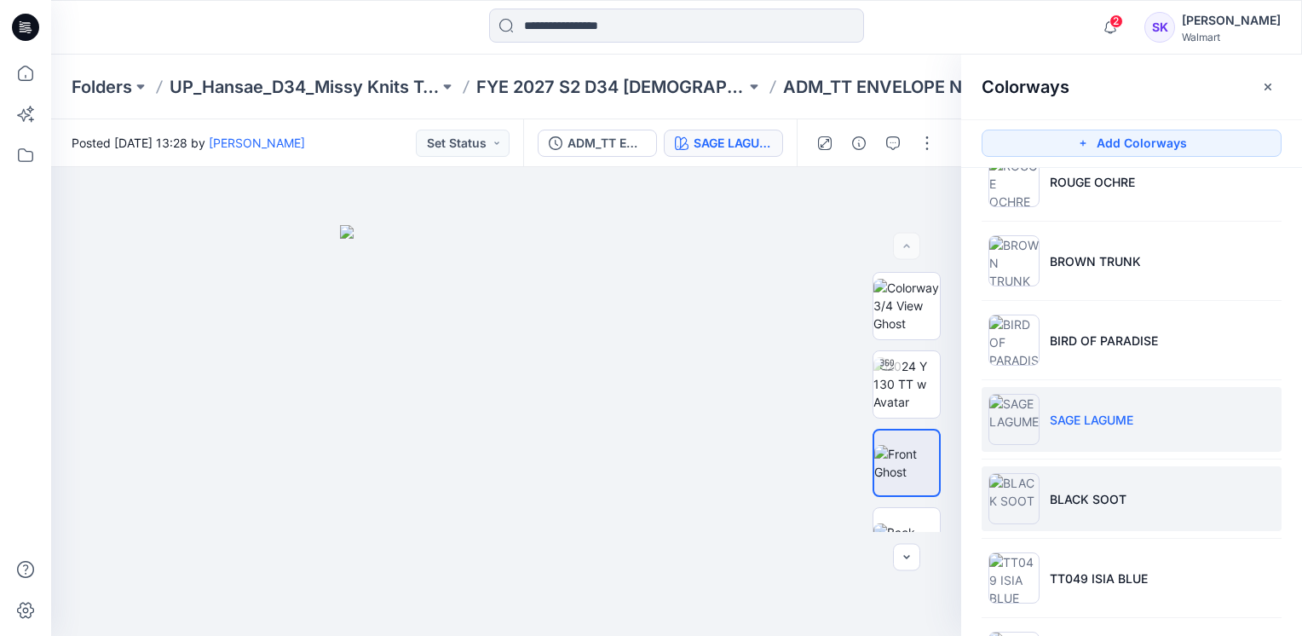
click at [1109, 490] on p "BLACK SOOT" at bounding box center [1088, 499] width 77 height 18
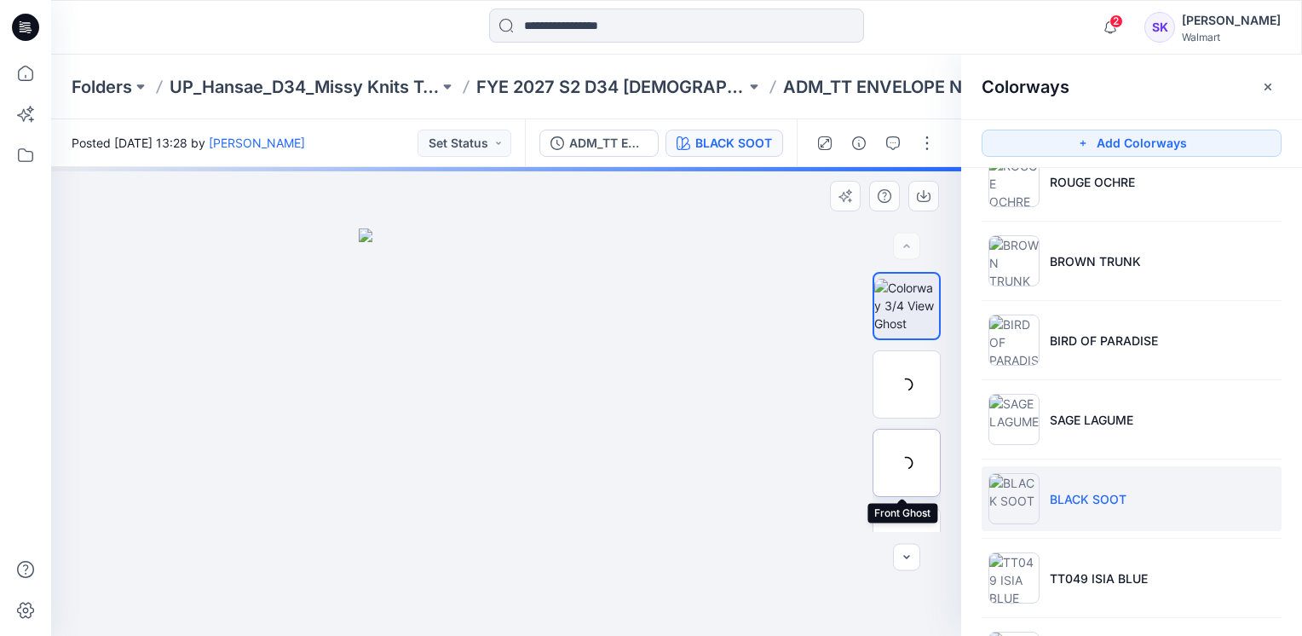
click at [899, 455] on div at bounding box center [907, 463] width 68 height 68
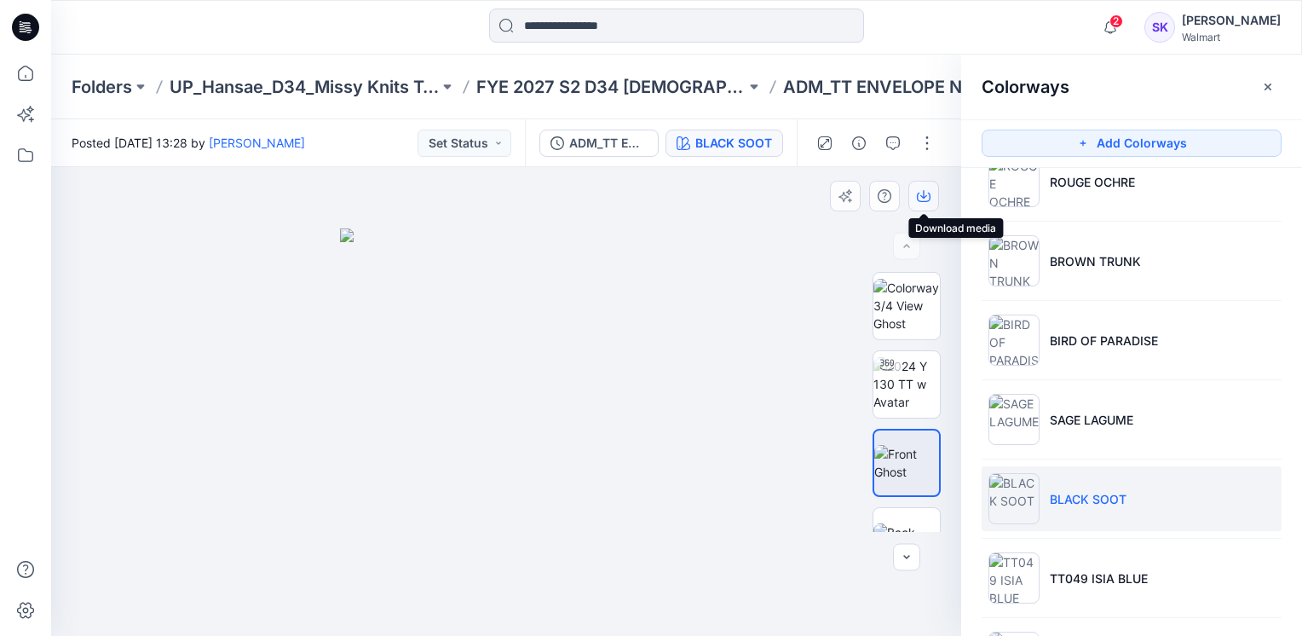
click at [920, 195] on icon "button" at bounding box center [923, 194] width 7 height 9
click at [827, 255] on div at bounding box center [506, 401] width 910 height 469
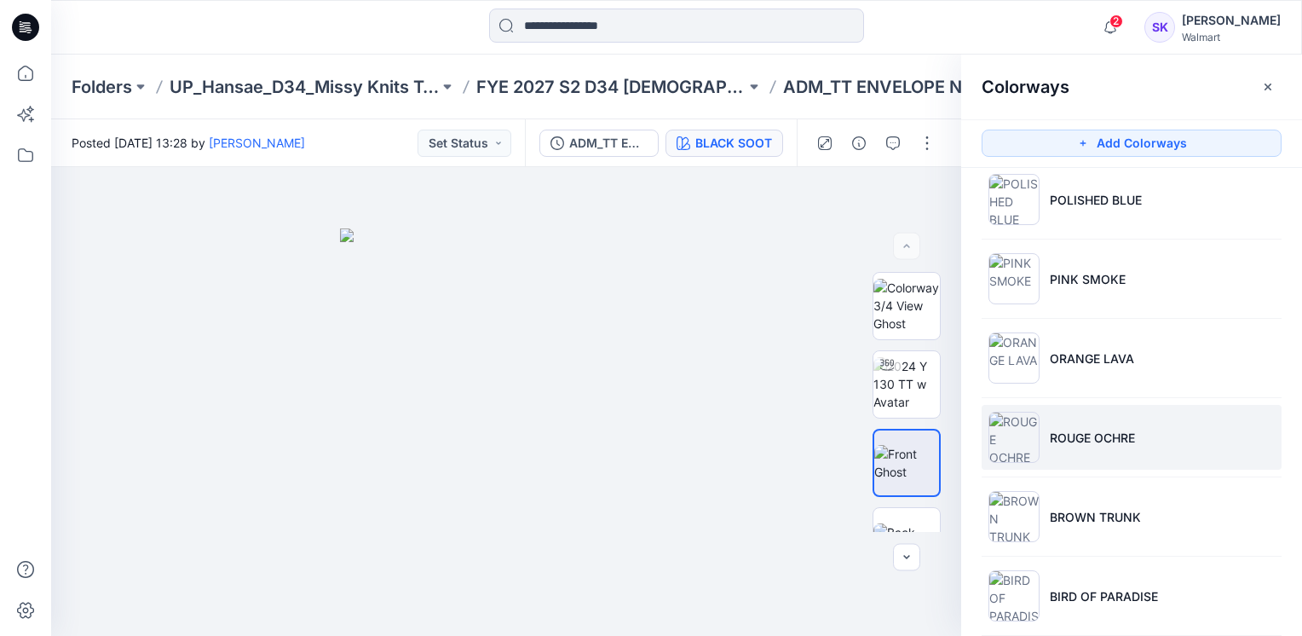
scroll to position [0, 0]
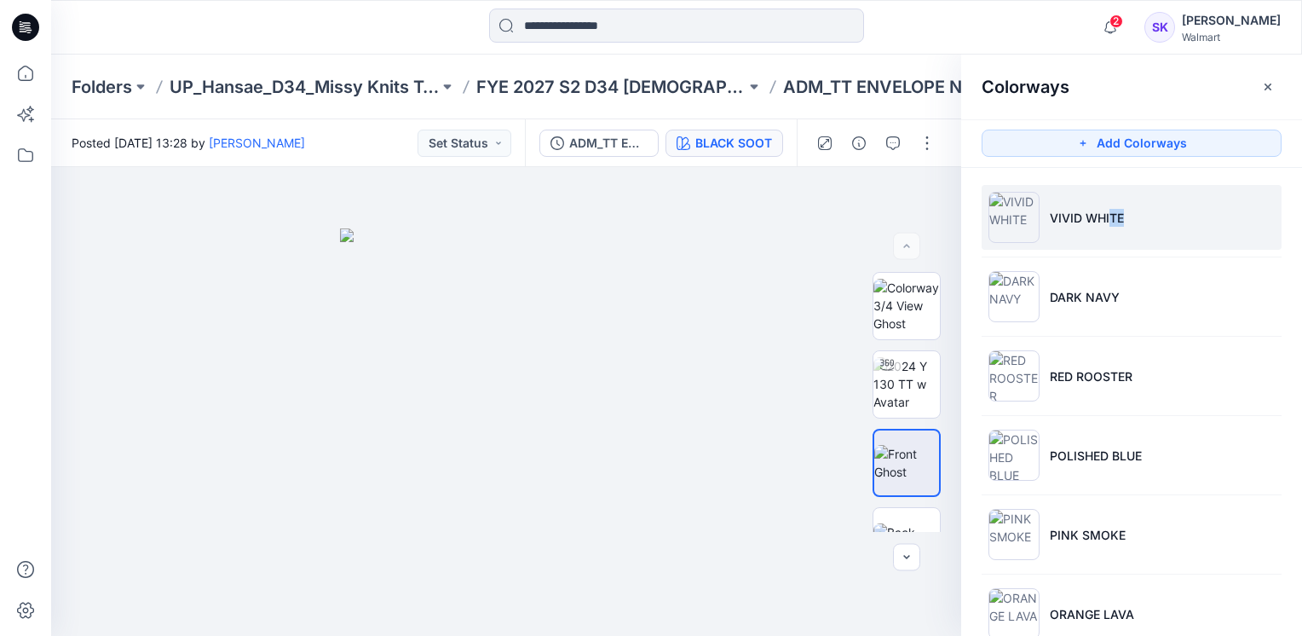
click at [1109, 241] on li "VIVID WHITE" at bounding box center [1132, 217] width 300 height 65
click at [1109, 237] on li "VIVID WHITE" at bounding box center [1132, 217] width 300 height 65
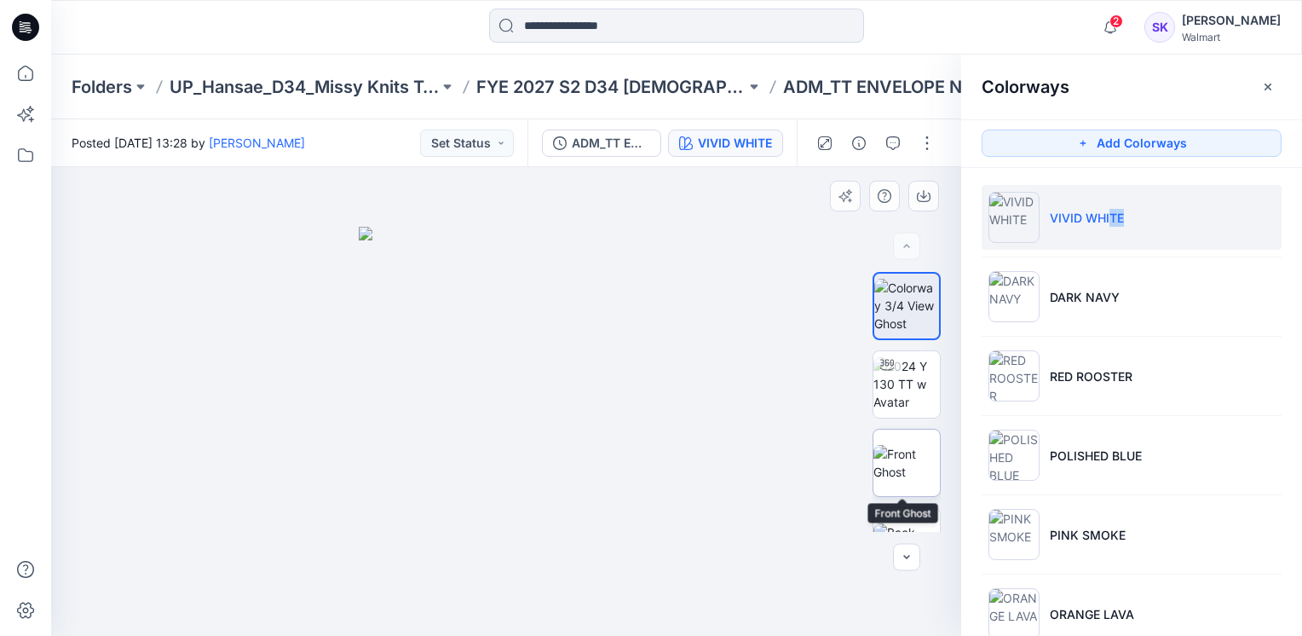
click at [902, 452] on img at bounding box center [906, 463] width 66 height 36
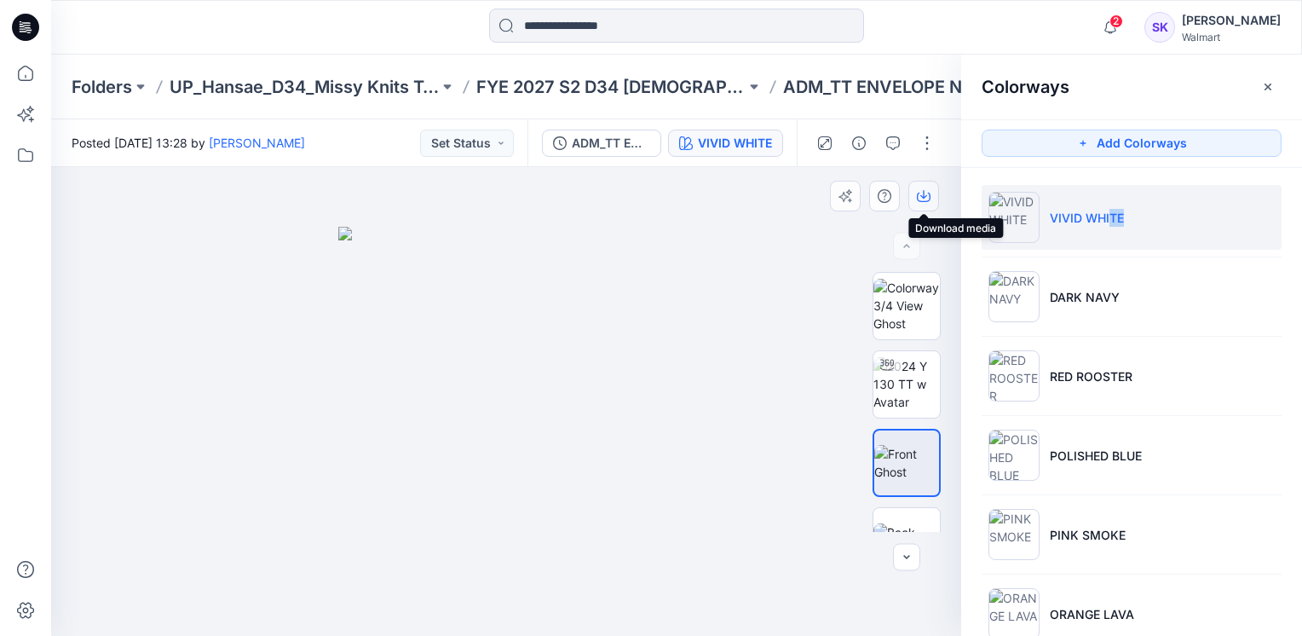
click at [927, 199] on icon "button" at bounding box center [924, 196] width 14 height 14
click at [797, 257] on div at bounding box center [506, 401] width 910 height 469
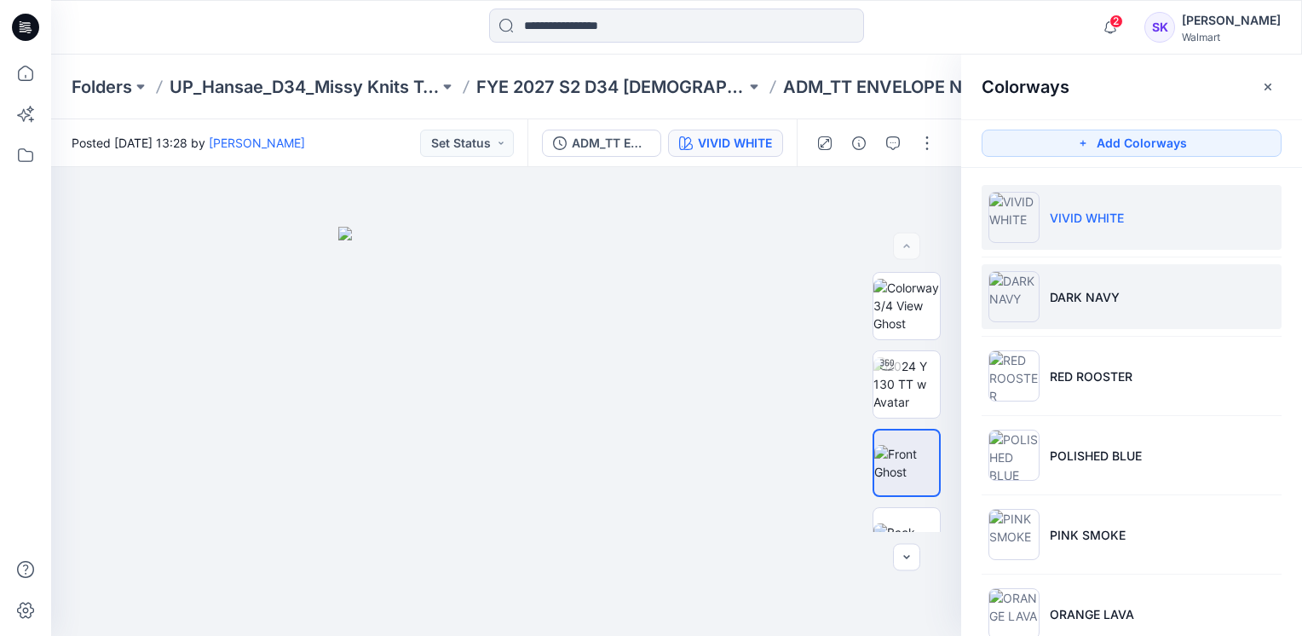
click at [1138, 308] on li "DARK NAVY" at bounding box center [1132, 296] width 300 height 65
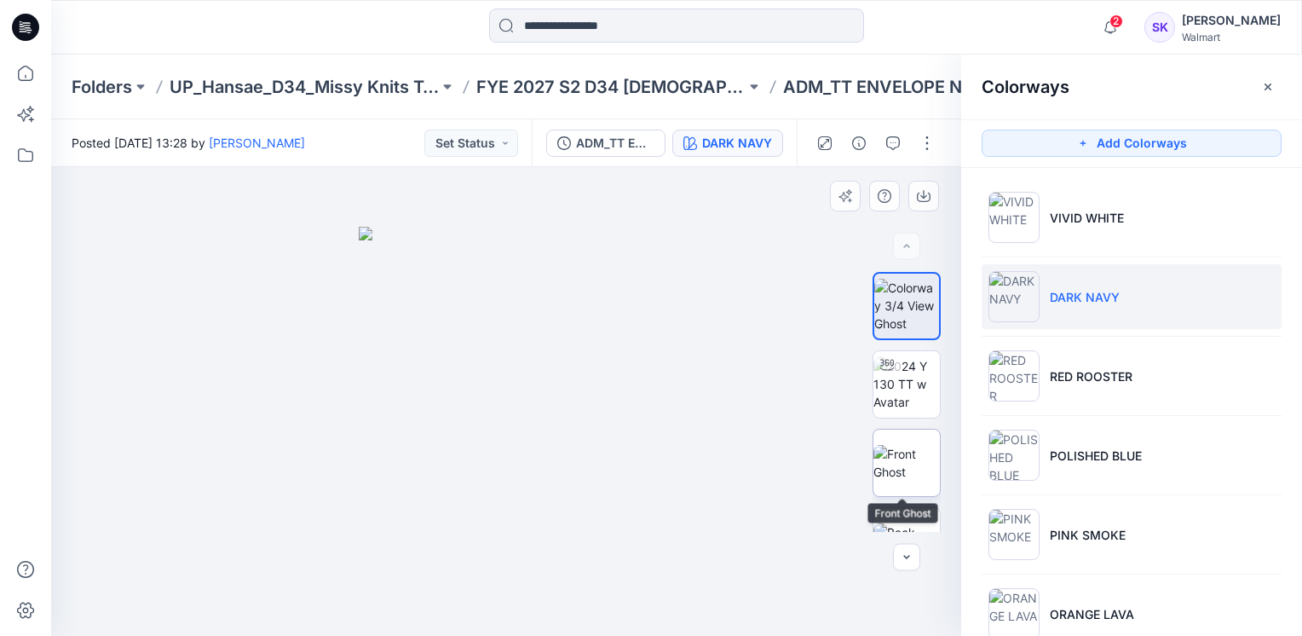
click at [925, 469] on img at bounding box center [906, 463] width 66 height 36
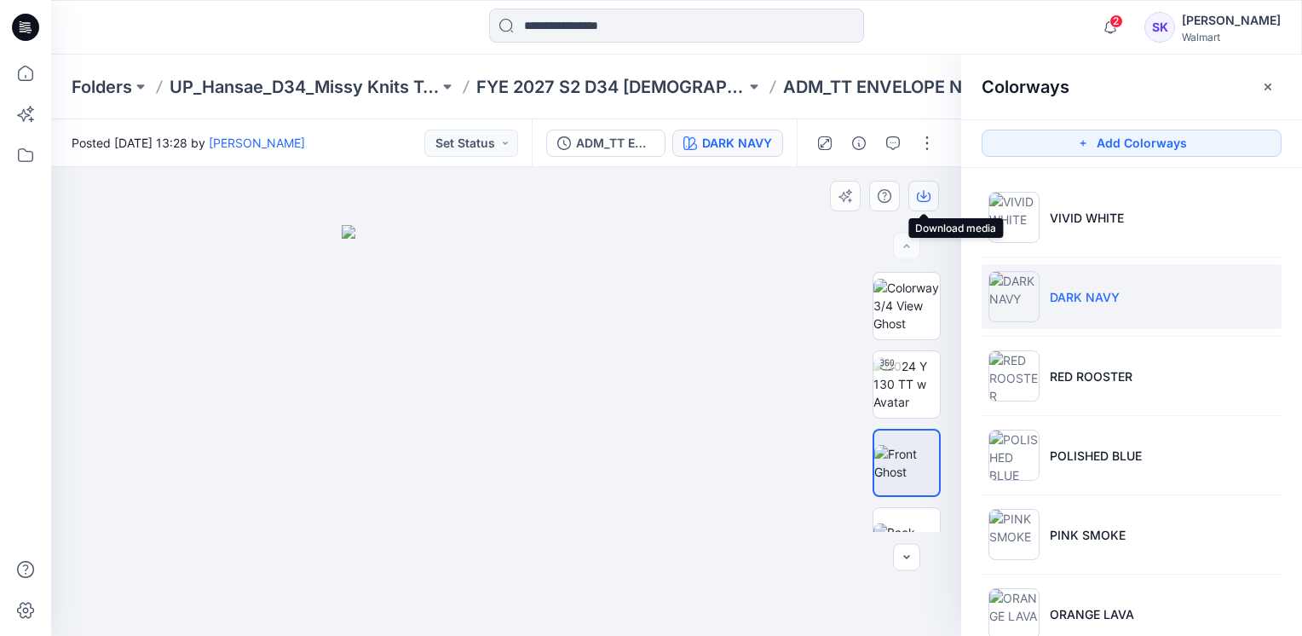
click at [920, 196] on icon "button" at bounding box center [924, 196] width 14 height 14
click at [777, 238] on div at bounding box center [506, 401] width 910 height 469
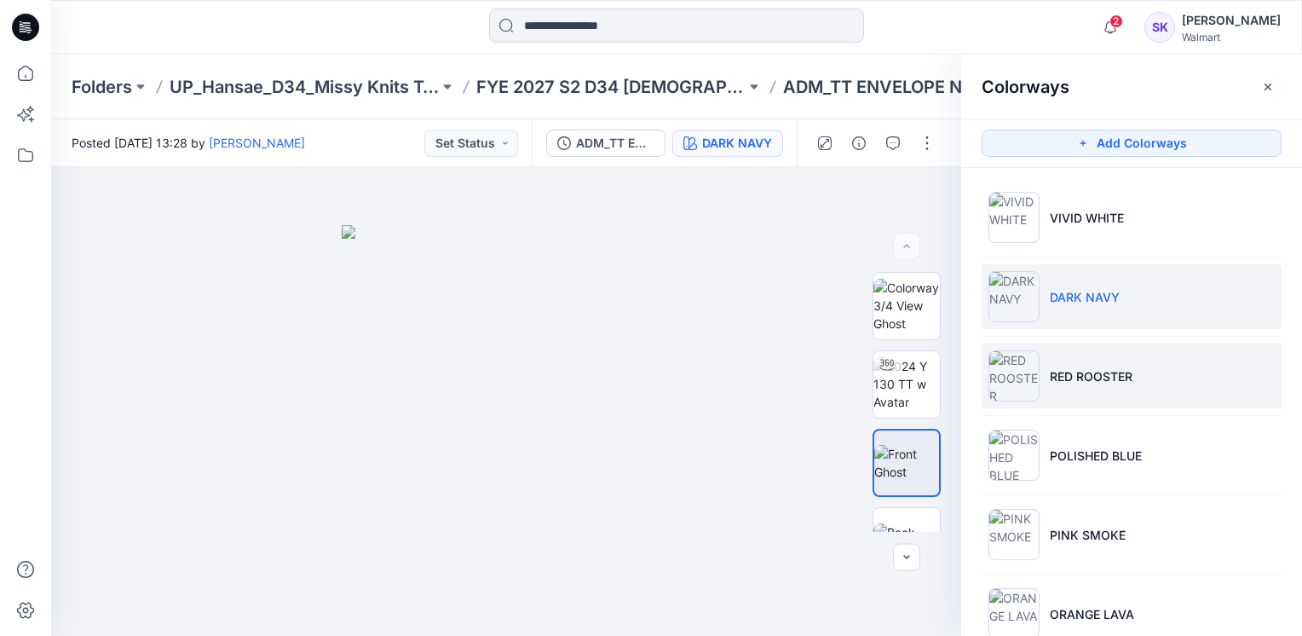
click at [1175, 368] on li "RED ROOSTER" at bounding box center [1132, 375] width 300 height 65
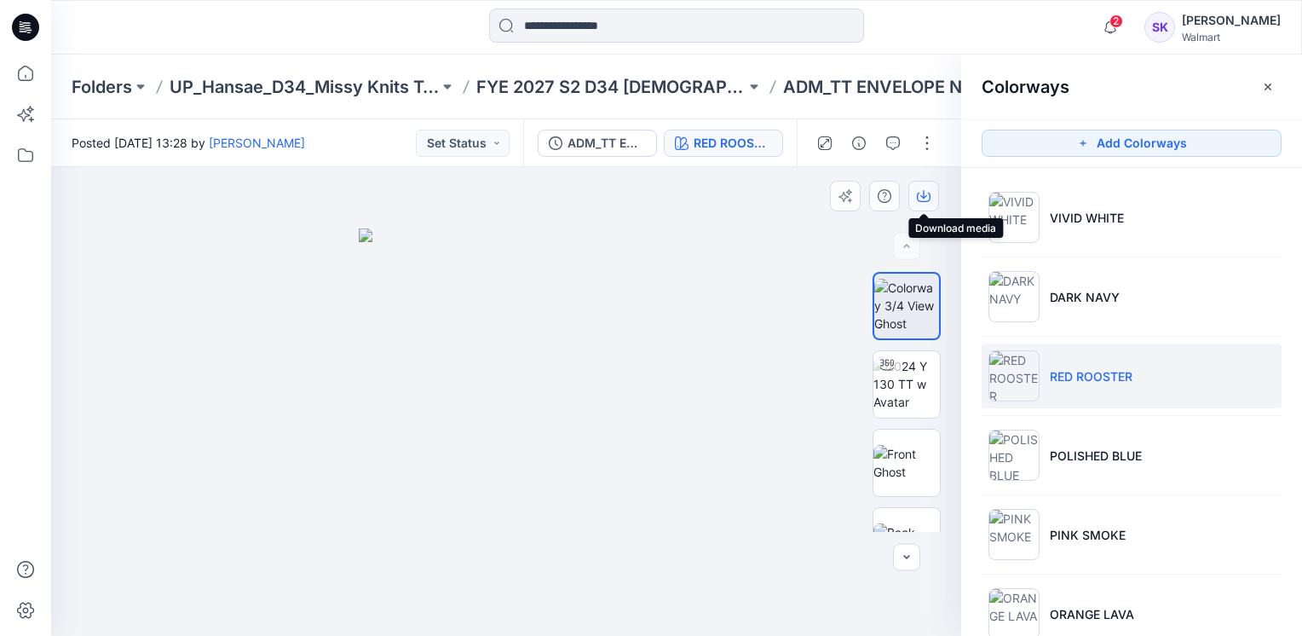
click at [933, 190] on button "button" at bounding box center [923, 196] width 31 height 31
click at [908, 465] on img at bounding box center [906, 463] width 66 height 36
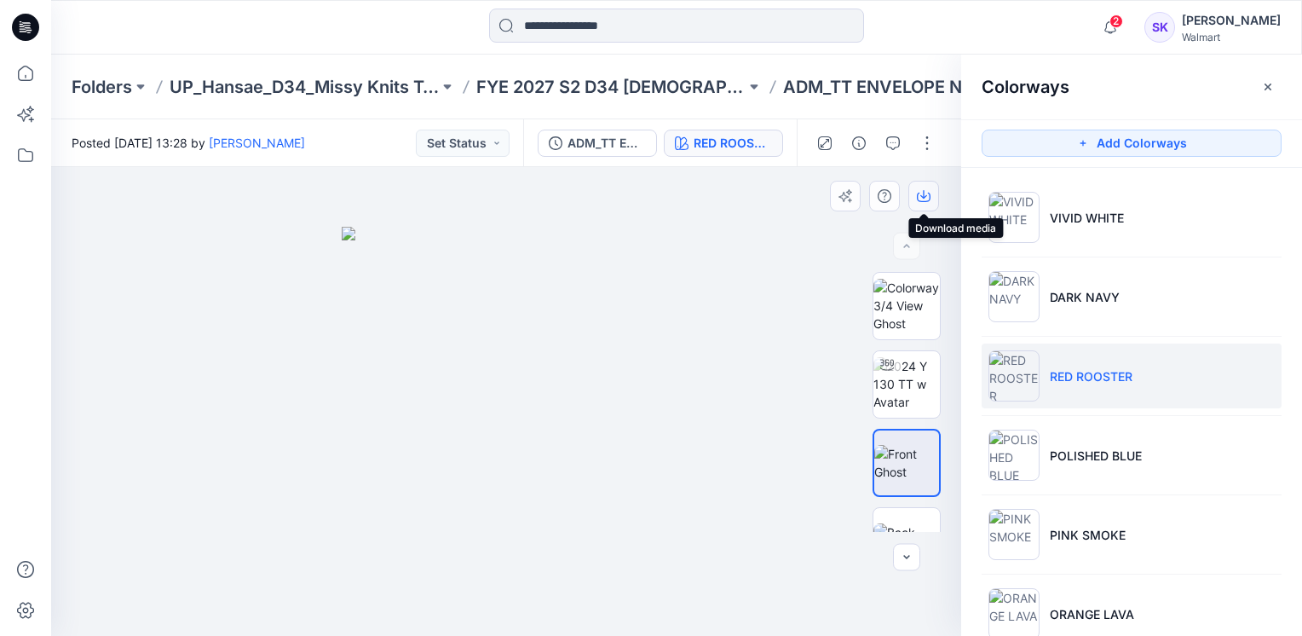
click at [921, 201] on icon "button" at bounding box center [924, 197] width 14 height 9
click at [731, 219] on div at bounding box center [506, 401] width 910 height 469
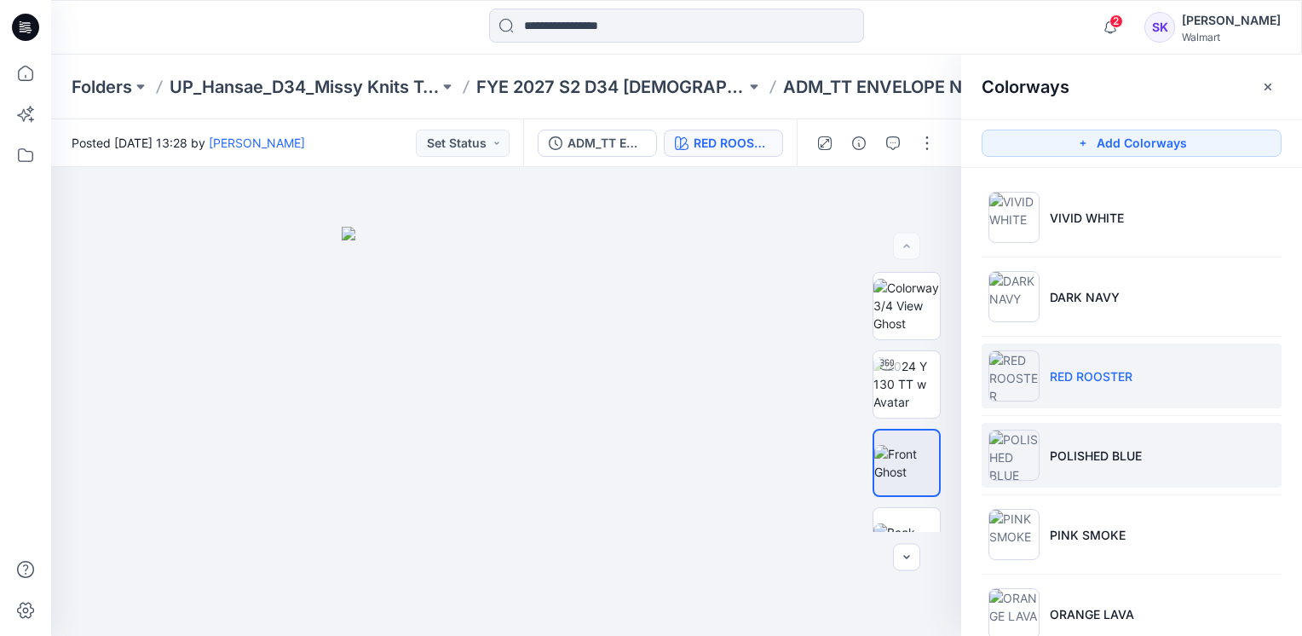
click at [1115, 453] on p "POLISHED BLUE" at bounding box center [1096, 456] width 92 height 18
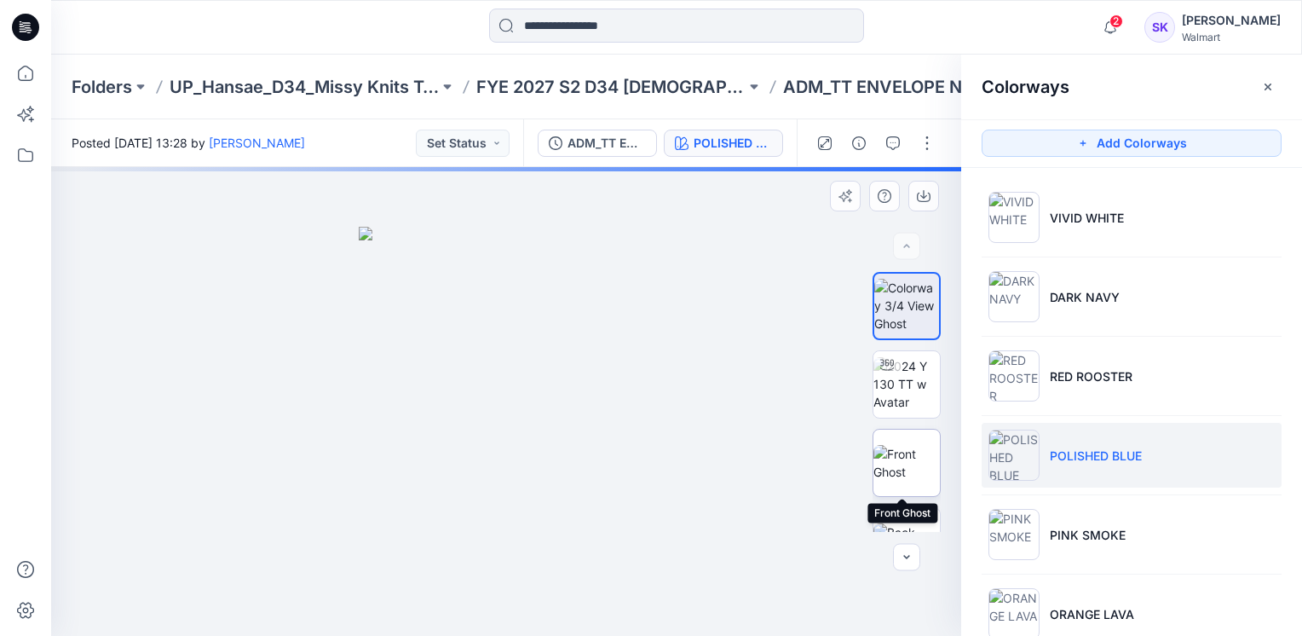
click at [895, 446] on img at bounding box center [906, 463] width 66 height 36
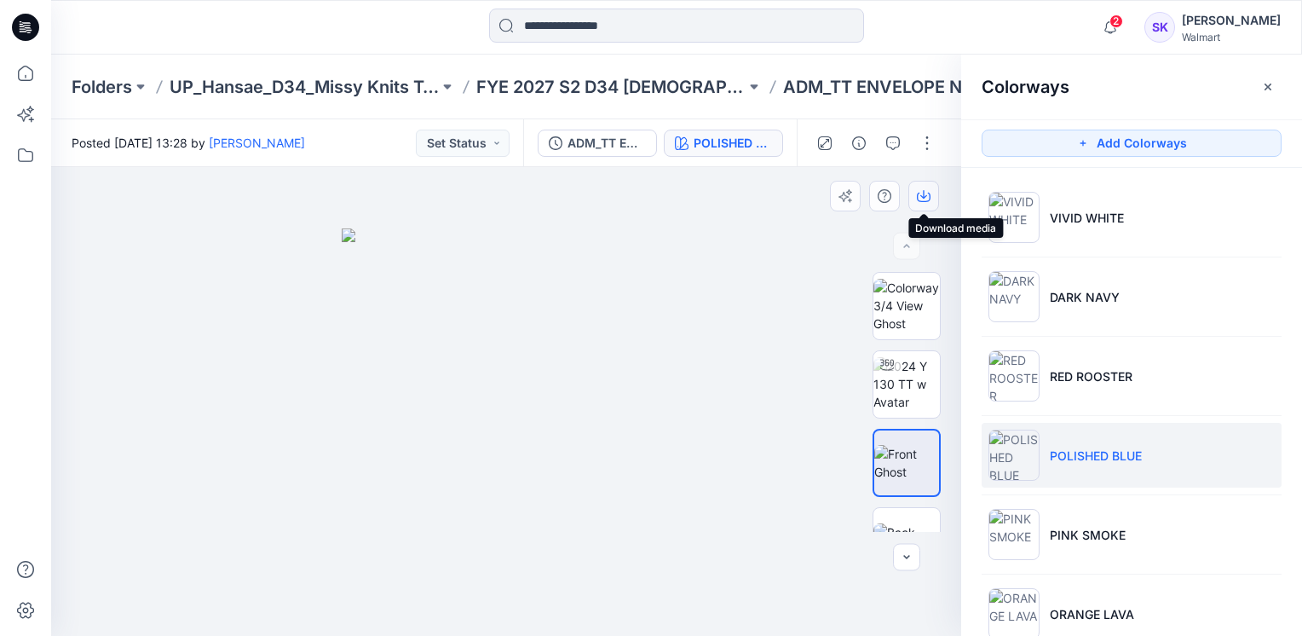
click at [920, 197] on icon "button" at bounding box center [924, 196] width 14 height 14
click at [725, 224] on div at bounding box center [506, 401] width 910 height 469
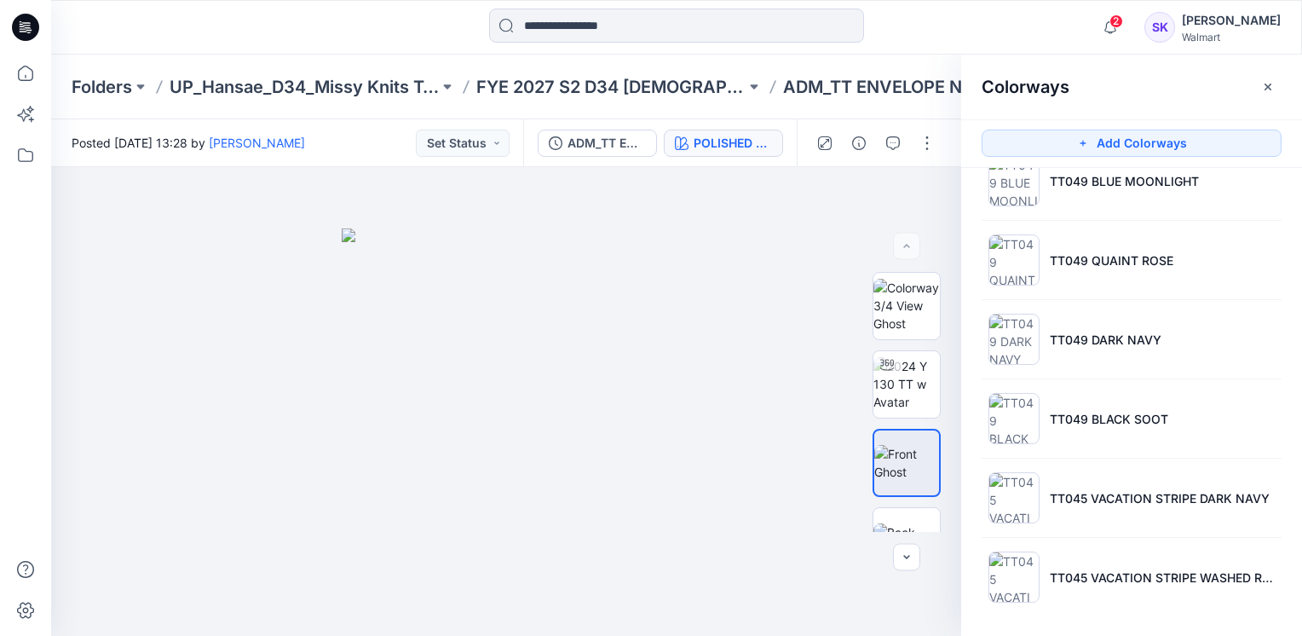
scroll to position [1067, 0]
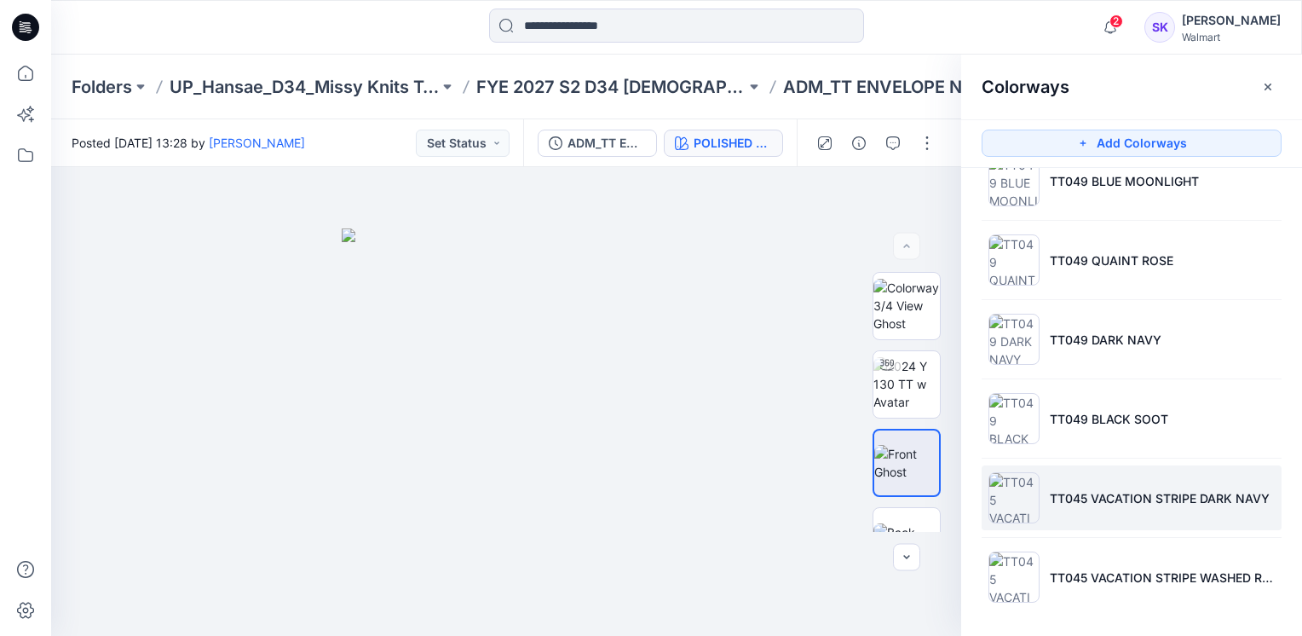
click at [1145, 503] on li "TT045 VACATION STRIPE DARK NAVY" at bounding box center [1132, 497] width 300 height 65
click at [1131, 489] on p "TT045 VACATION STRIPE DARK NAVY" at bounding box center [1160, 498] width 220 height 18
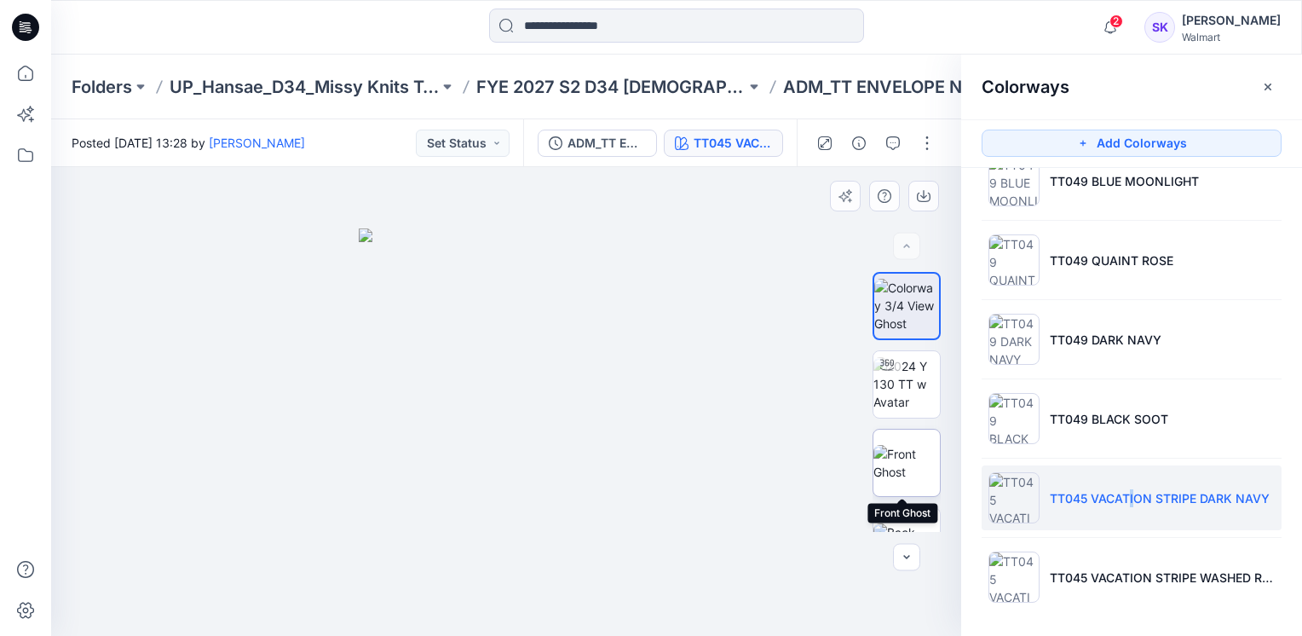
click at [896, 452] on img at bounding box center [906, 463] width 66 height 36
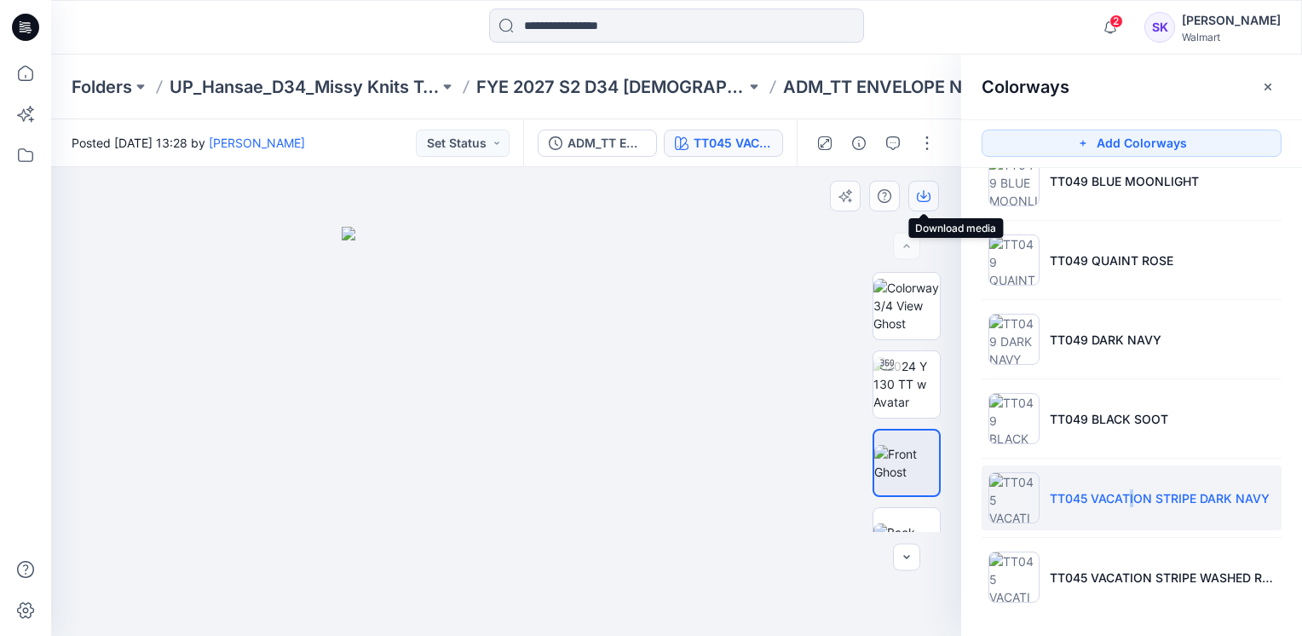
click at [918, 190] on icon "button" at bounding box center [924, 196] width 14 height 14
click at [749, 285] on div at bounding box center [506, 401] width 910 height 469
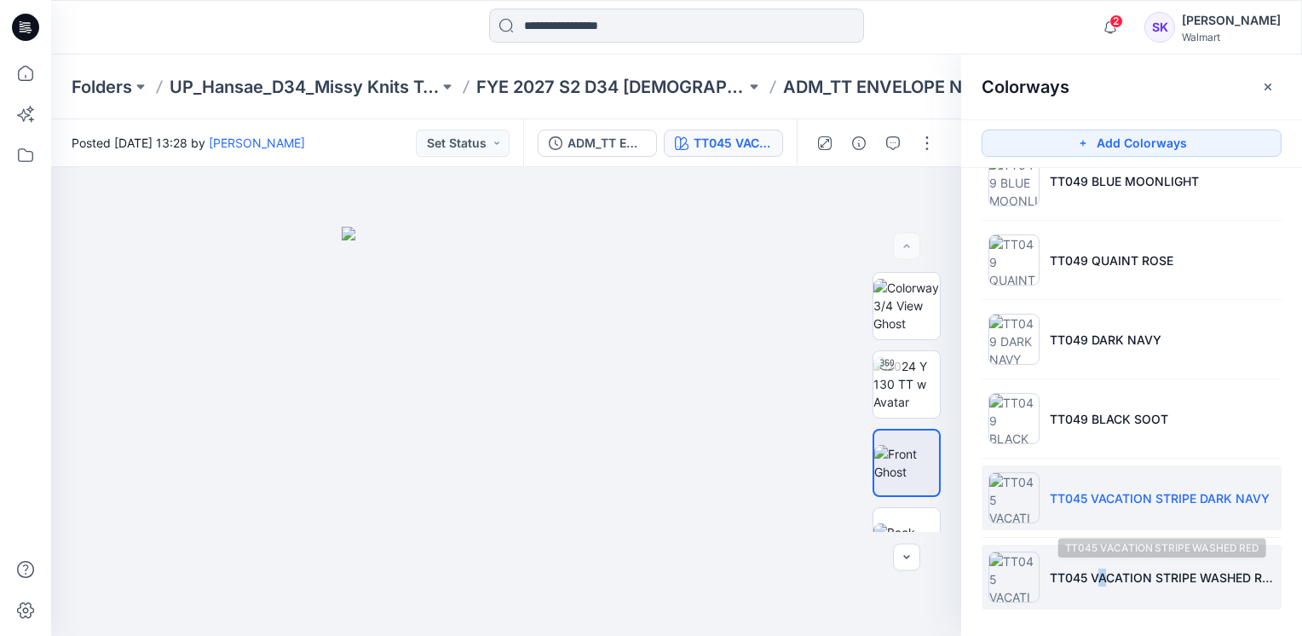
click at [1100, 572] on p "TT045 VACATION STRIPE WASHED RED" at bounding box center [1162, 577] width 225 height 18
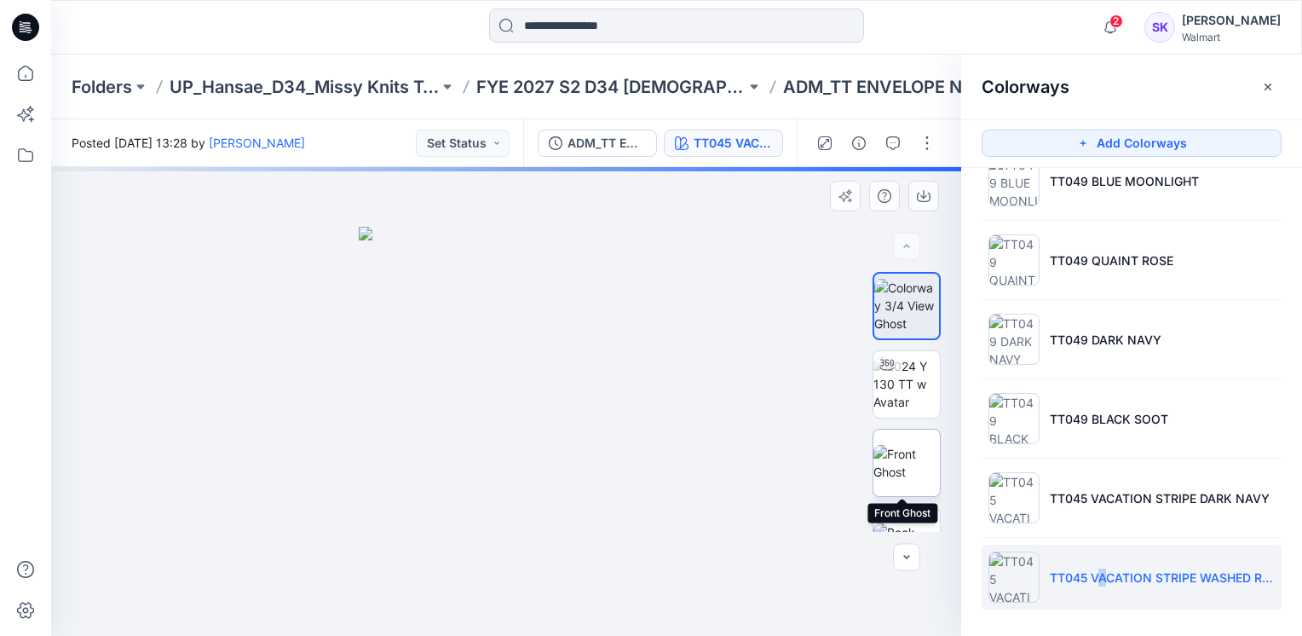
click at [908, 446] on img at bounding box center [906, 463] width 66 height 36
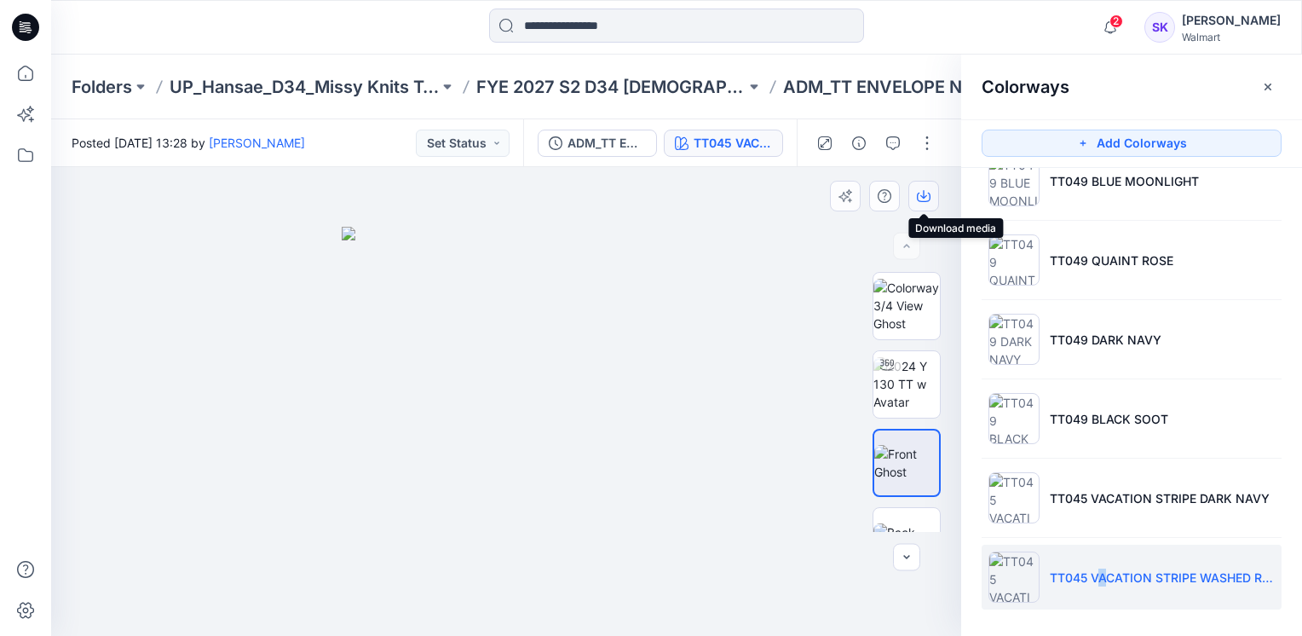
click at [917, 203] on button "button" at bounding box center [923, 196] width 31 height 31
click at [818, 252] on div at bounding box center [506, 401] width 910 height 469
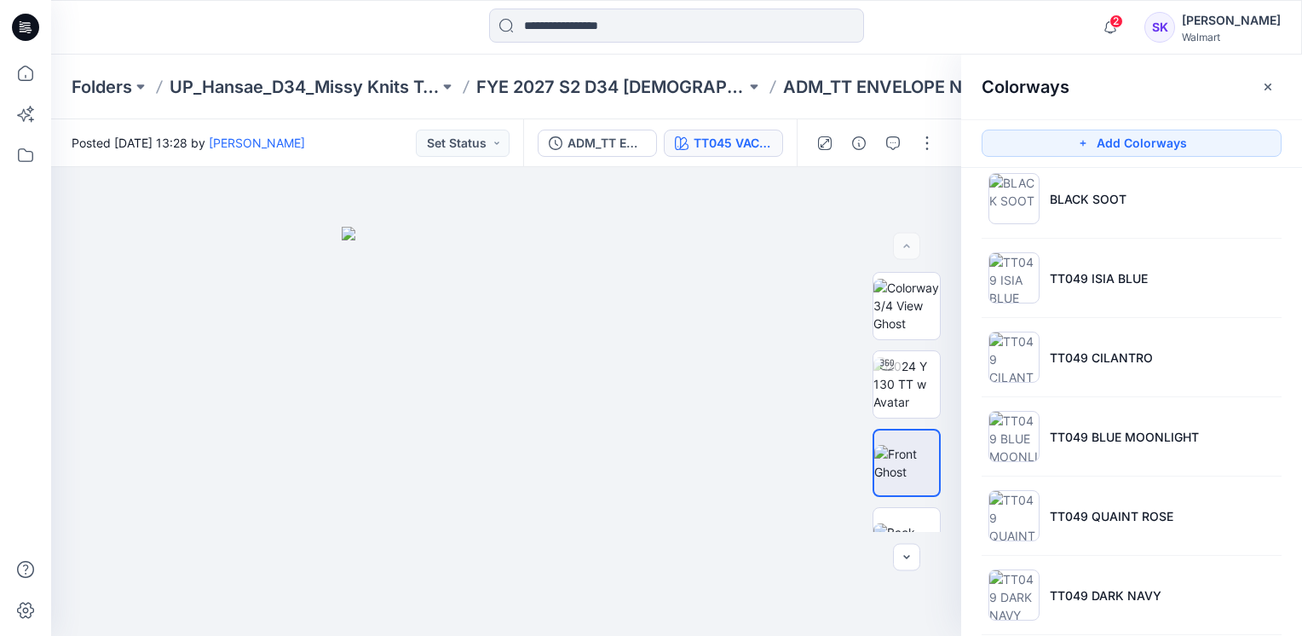
scroll to position [726, 0]
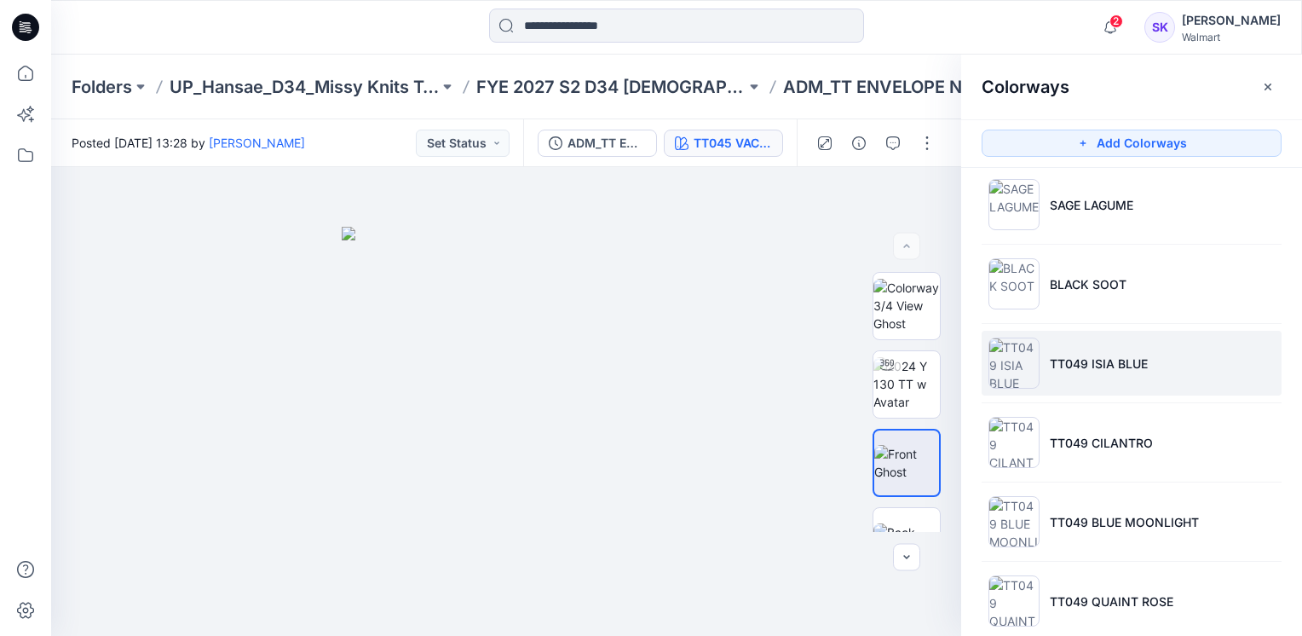
click at [1128, 361] on p "TT049 ISIA BLUE" at bounding box center [1099, 363] width 98 height 18
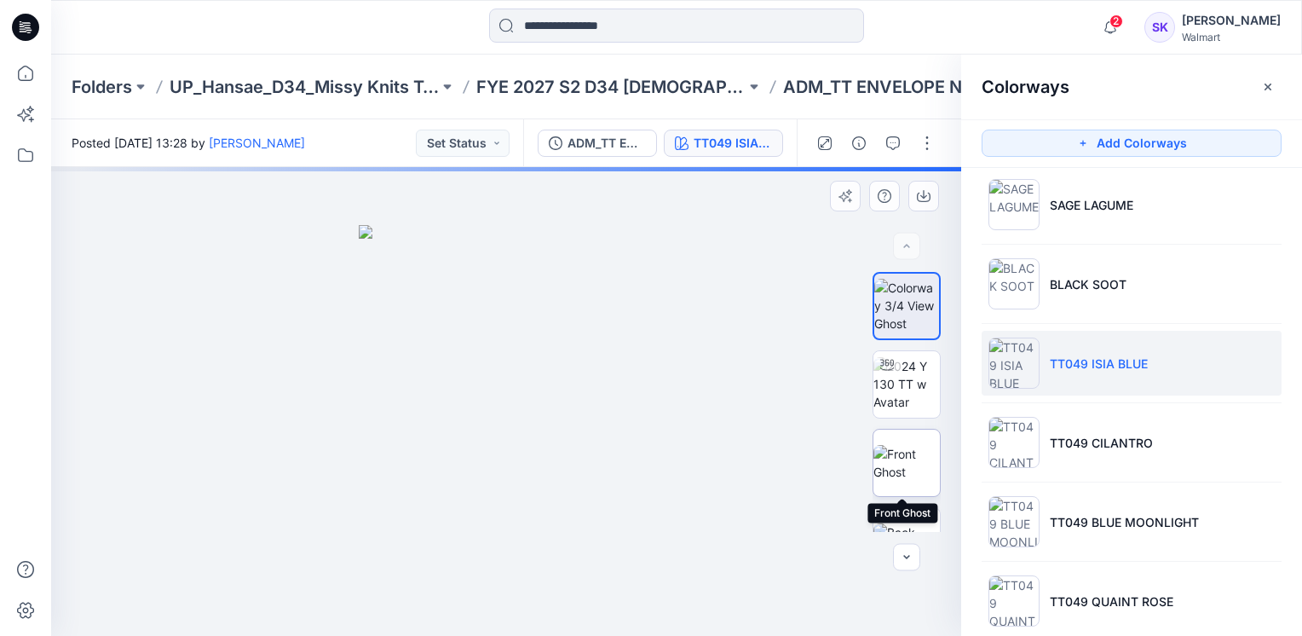
click at [896, 464] on img at bounding box center [906, 463] width 66 height 36
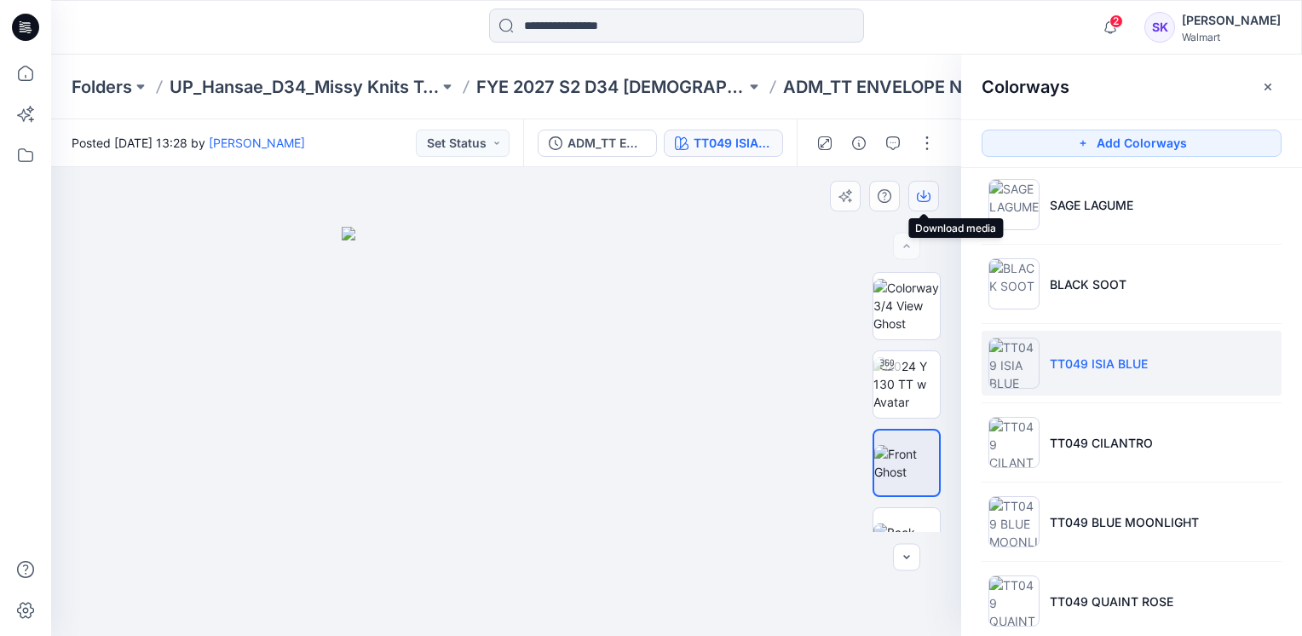
click at [922, 187] on button "button" at bounding box center [923, 196] width 31 height 31
click at [784, 244] on div at bounding box center [506, 401] width 910 height 469
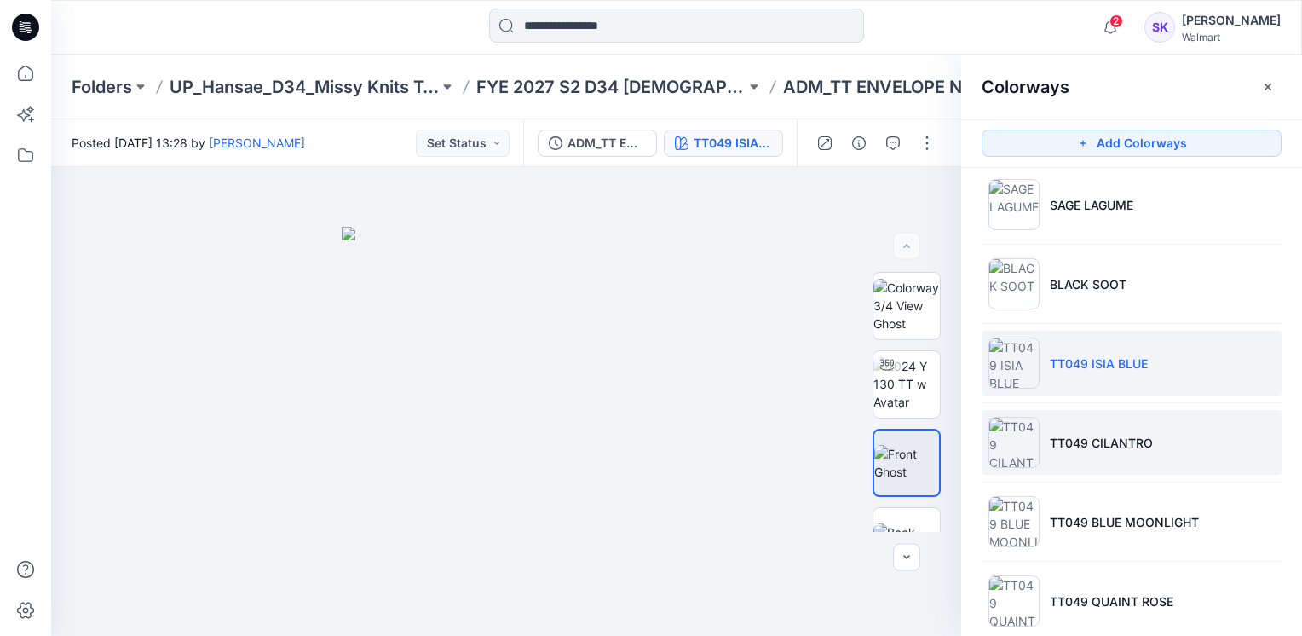
click at [1129, 452] on li "TT049 CILANTRO" at bounding box center [1132, 442] width 300 height 65
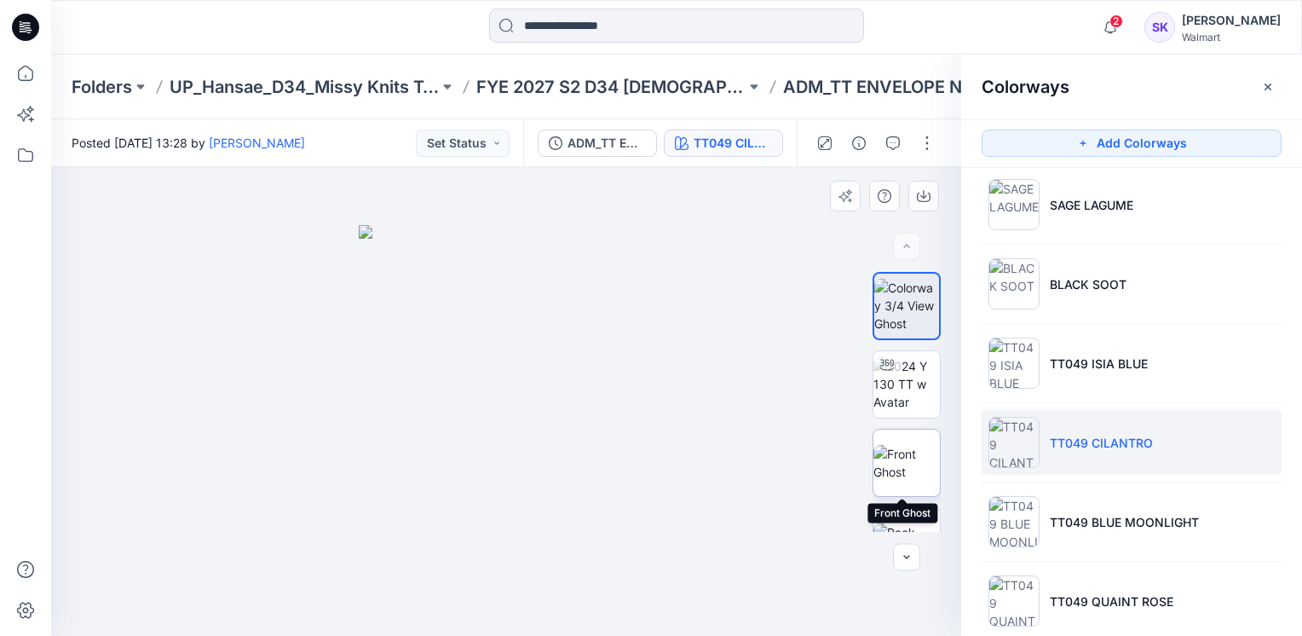
click at [881, 447] on img at bounding box center [906, 463] width 66 height 36
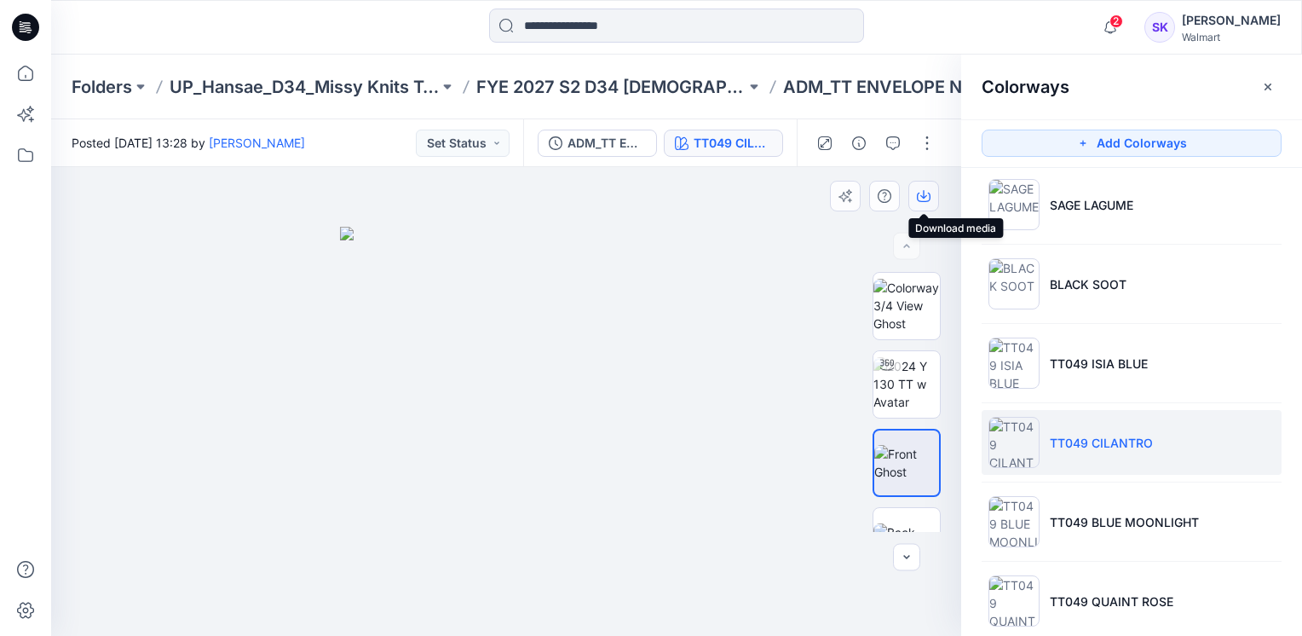
click at [922, 196] on icon "button" at bounding box center [923, 194] width 7 height 9
click at [795, 247] on div at bounding box center [506, 401] width 910 height 469
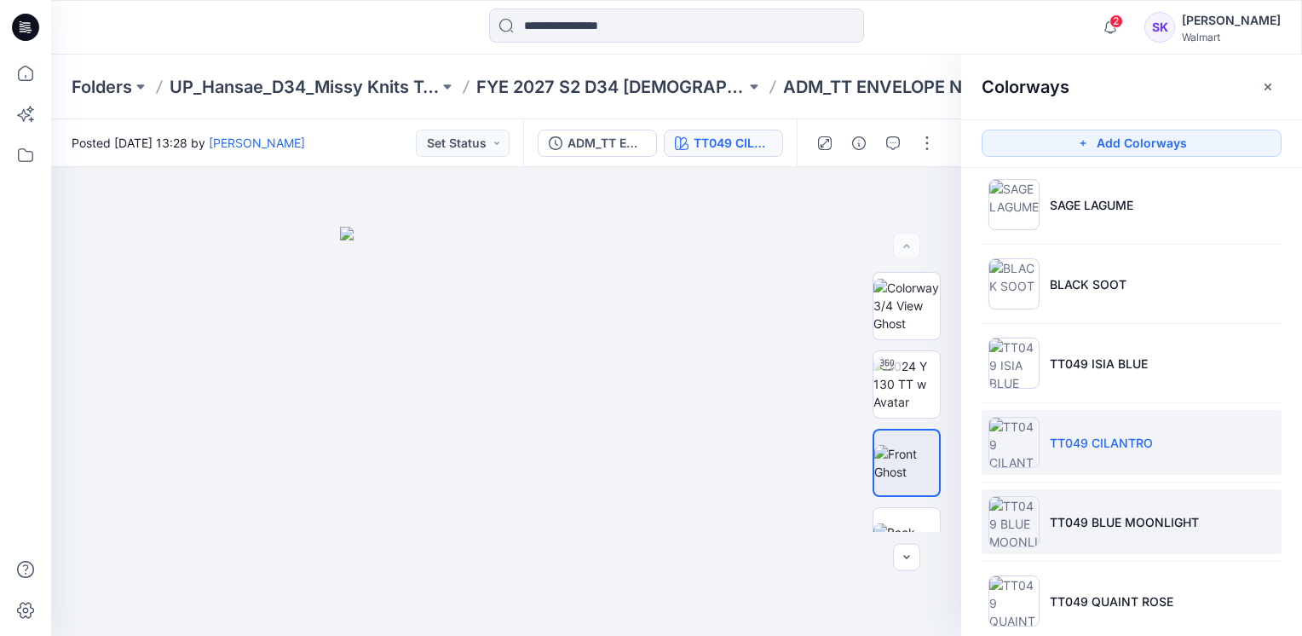
click at [1119, 505] on li "TT049 BLUE MOONLIGHT" at bounding box center [1132, 521] width 300 height 65
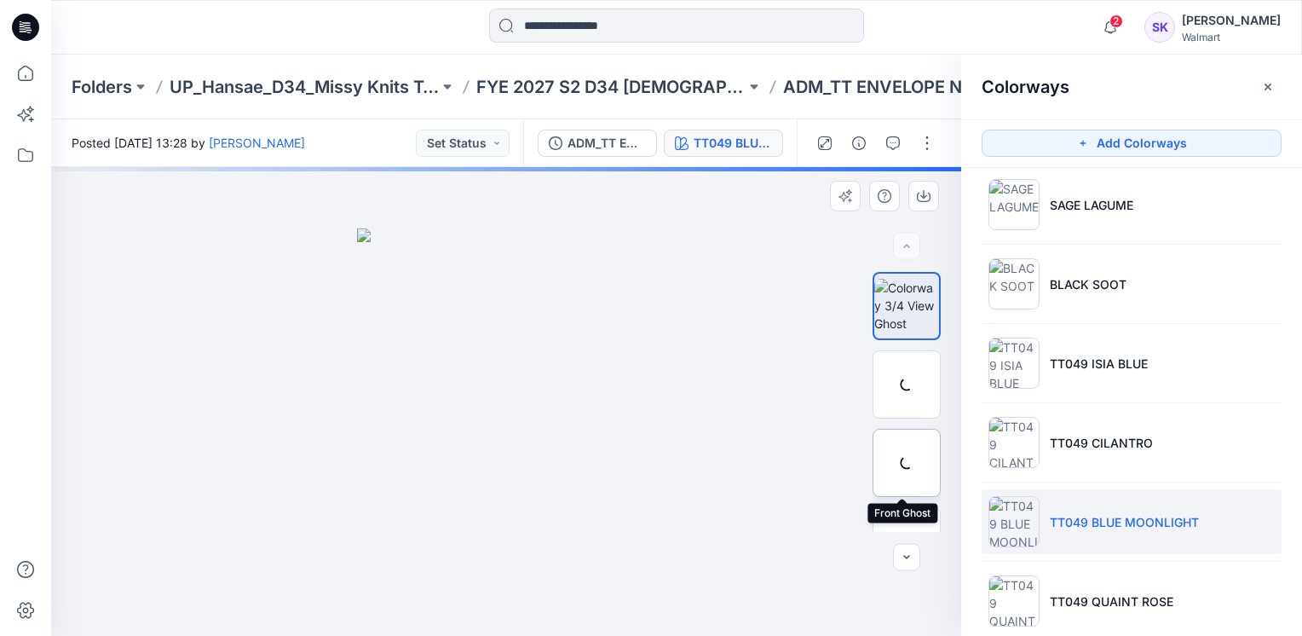
click at [887, 451] on div at bounding box center [907, 463] width 68 height 68
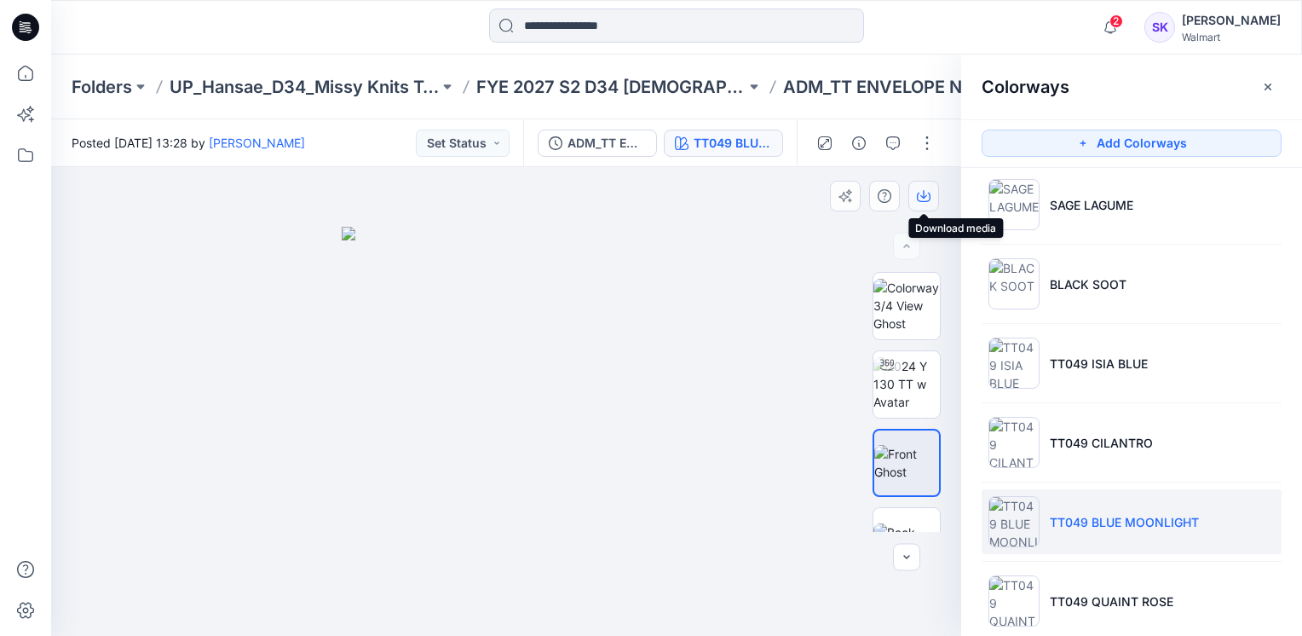
click at [926, 199] on icon "button" at bounding box center [924, 196] width 14 height 14
click at [791, 237] on div at bounding box center [506, 401] width 910 height 469
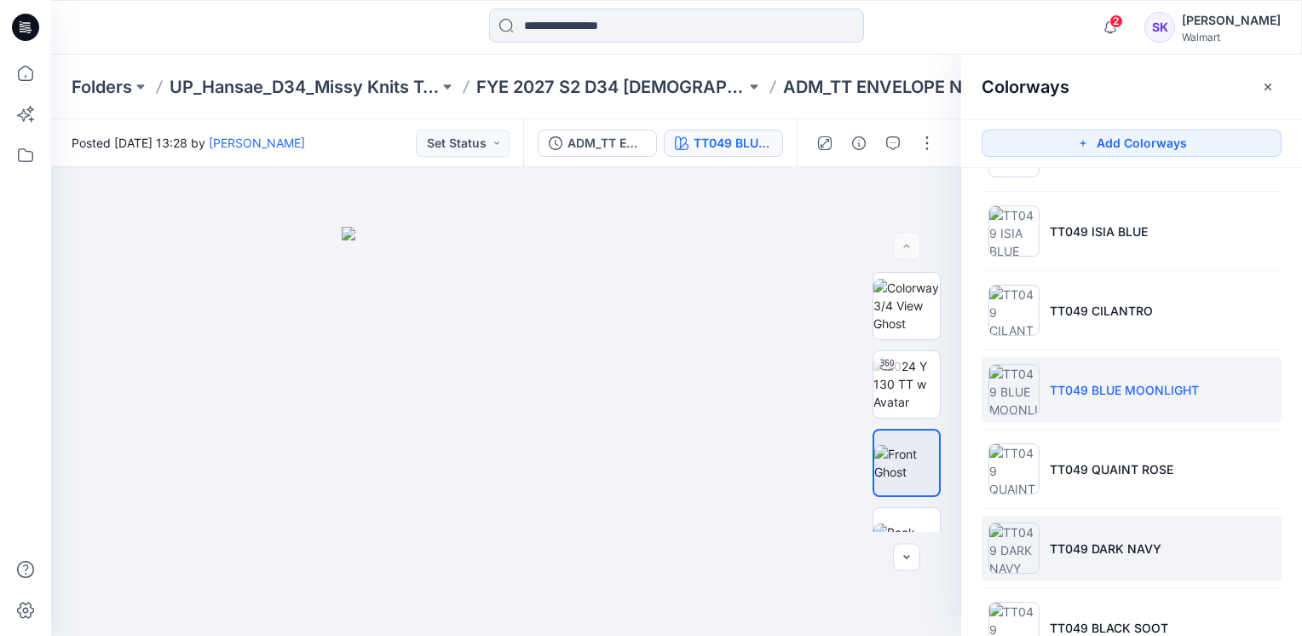
scroll to position [982, 0]
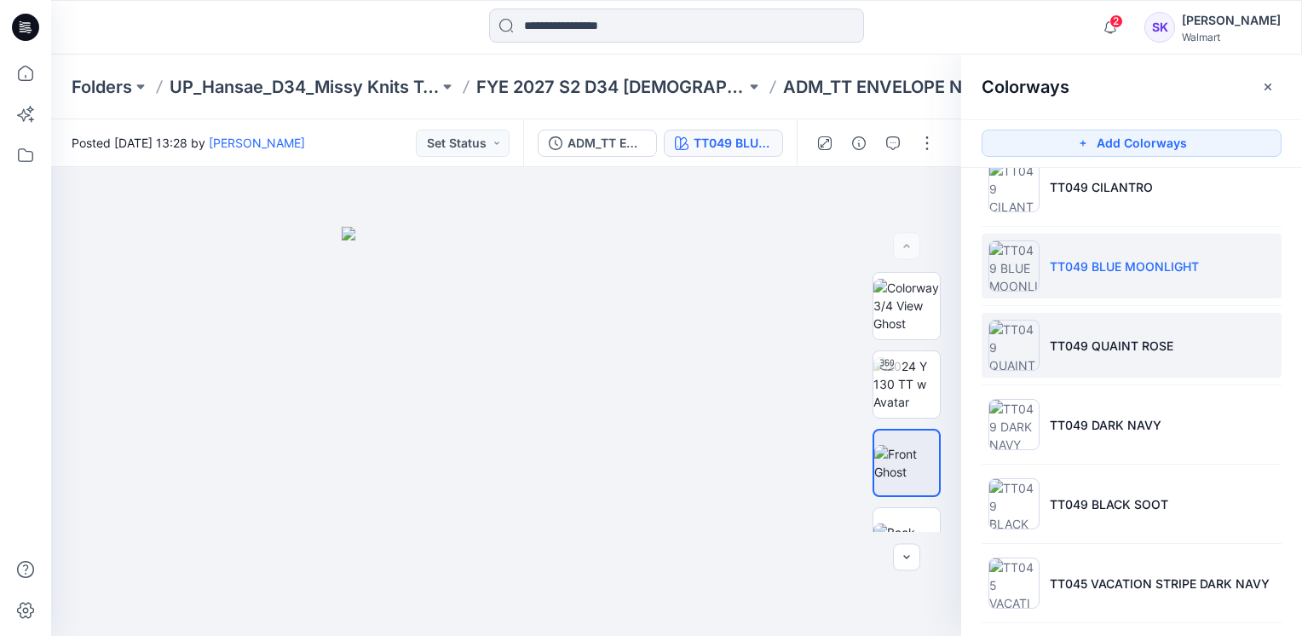
click at [1122, 353] on li "TT049 QUAINT ROSE" at bounding box center [1132, 345] width 300 height 65
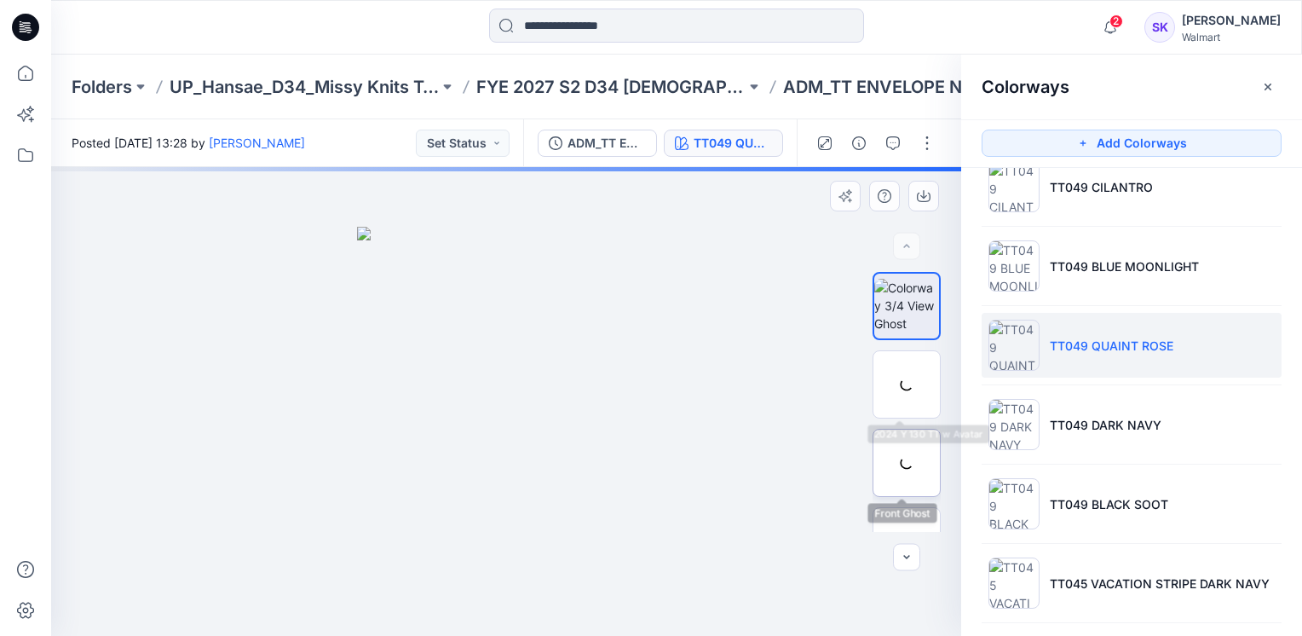
click at [908, 464] on div at bounding box center [907, 463] width 68 height 68
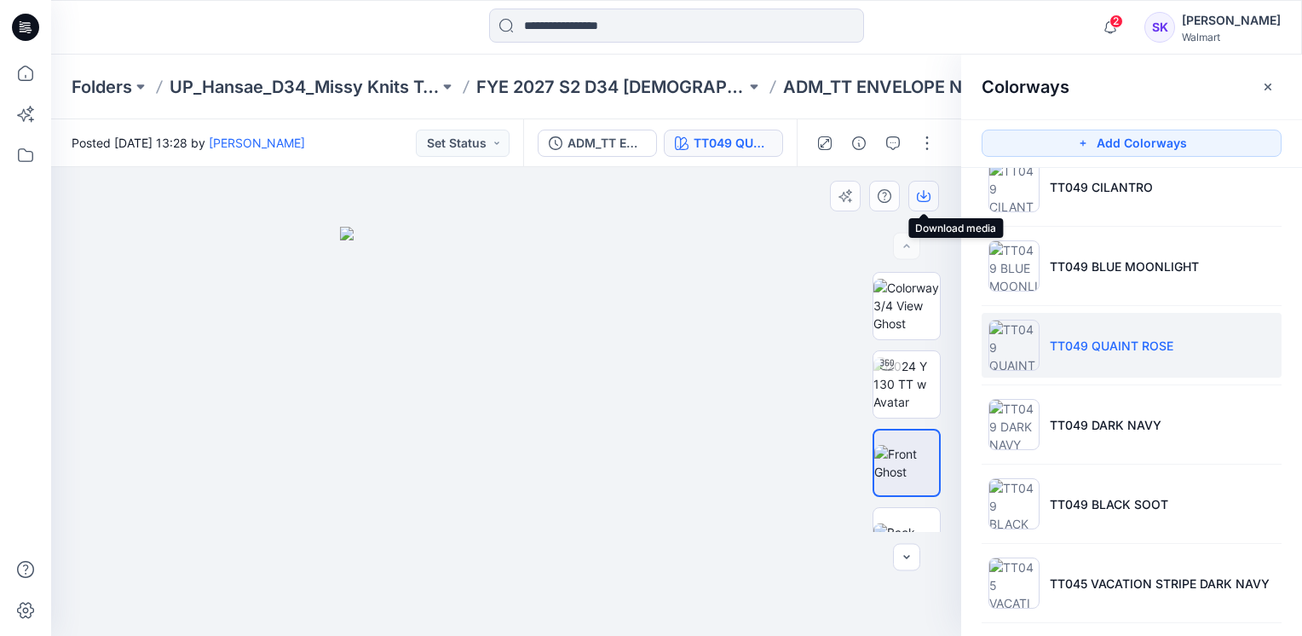
click at [924, 199] on icon "button" at bounding box center [924, 196] width 14 height 14
click at [806, 268] on div at bounding box center [506, 401] width 910 height 469
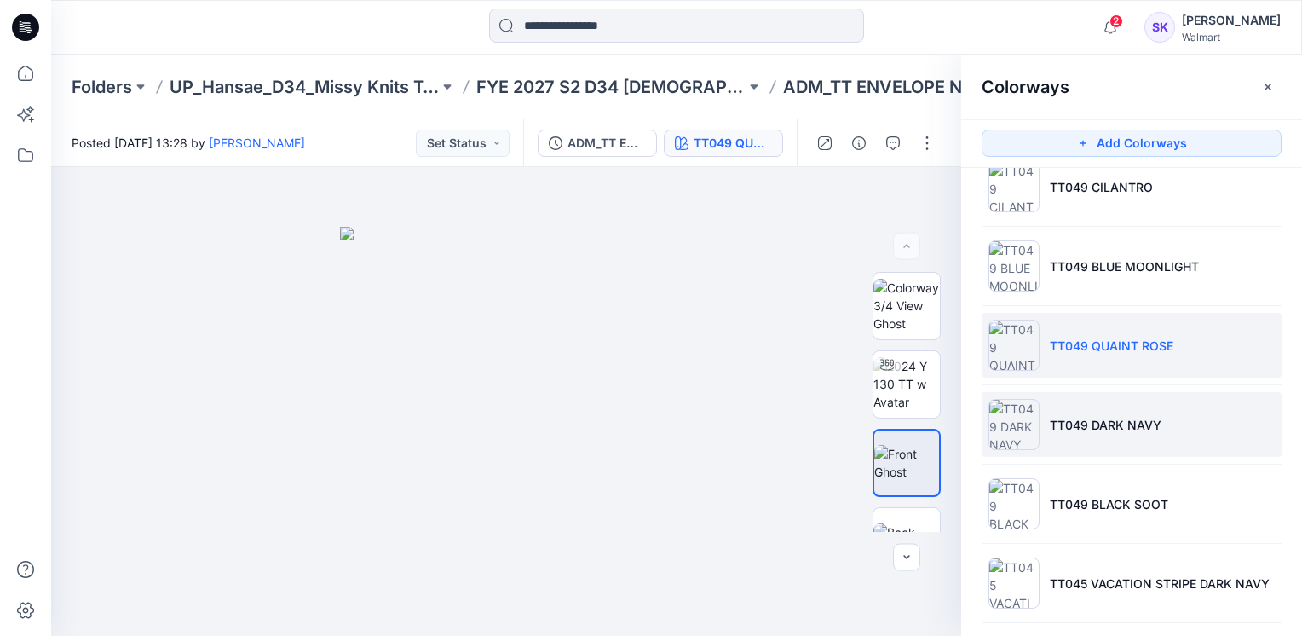
click at [1134, 427] on p "TT049 DARK NAVY" at bounding box center [1106, 425] width 112 height 18
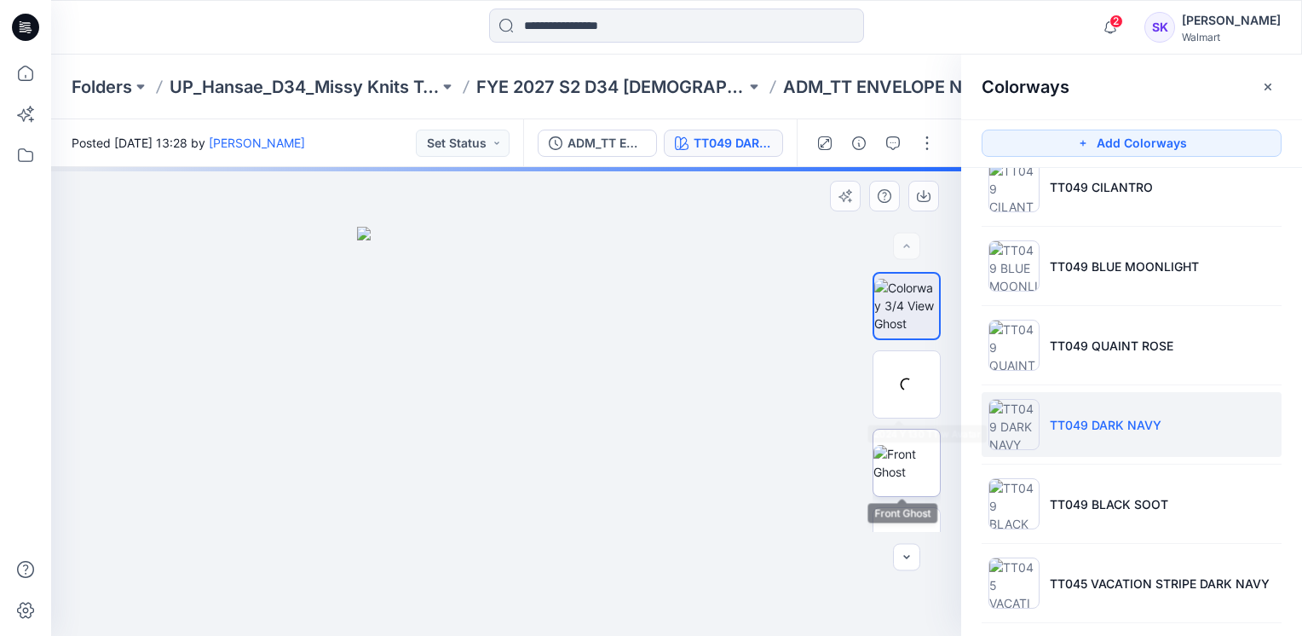
click at [900, 445] on img at bounding box center [906, 463] width 66 height 36
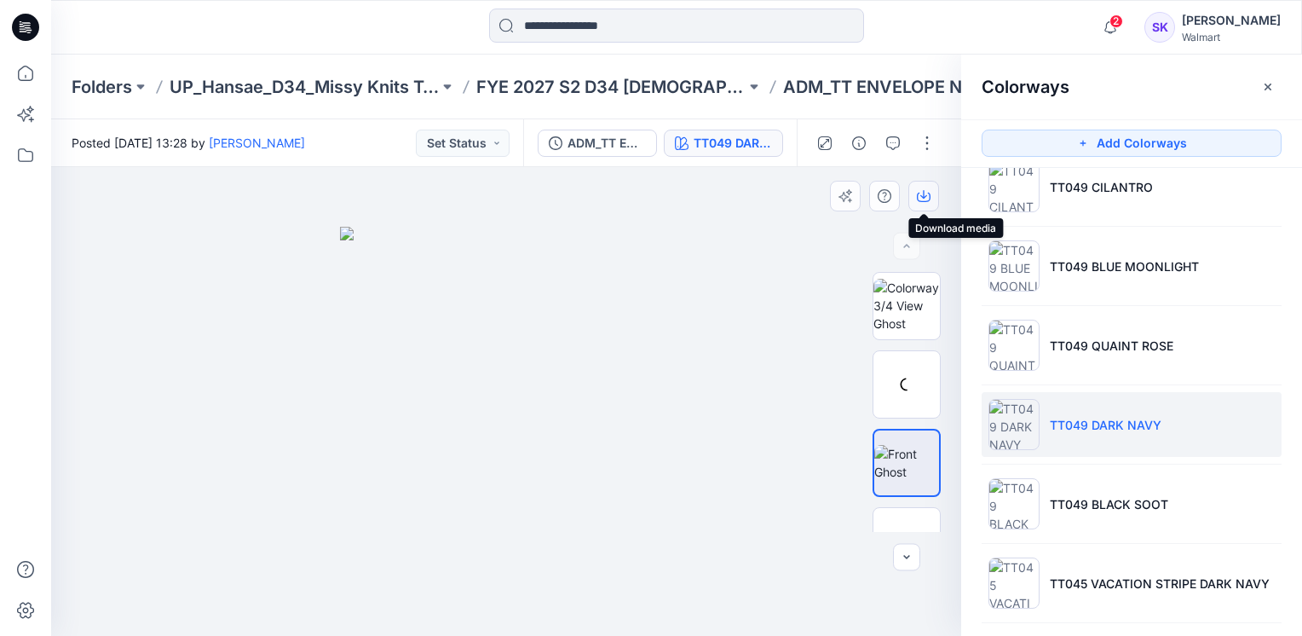
click at [930, 199] on icon "button" at bounding box center [924, 197] width 14 height 9
click at [798, 282] on div at bounding box center [506, 401] width 910 height 469
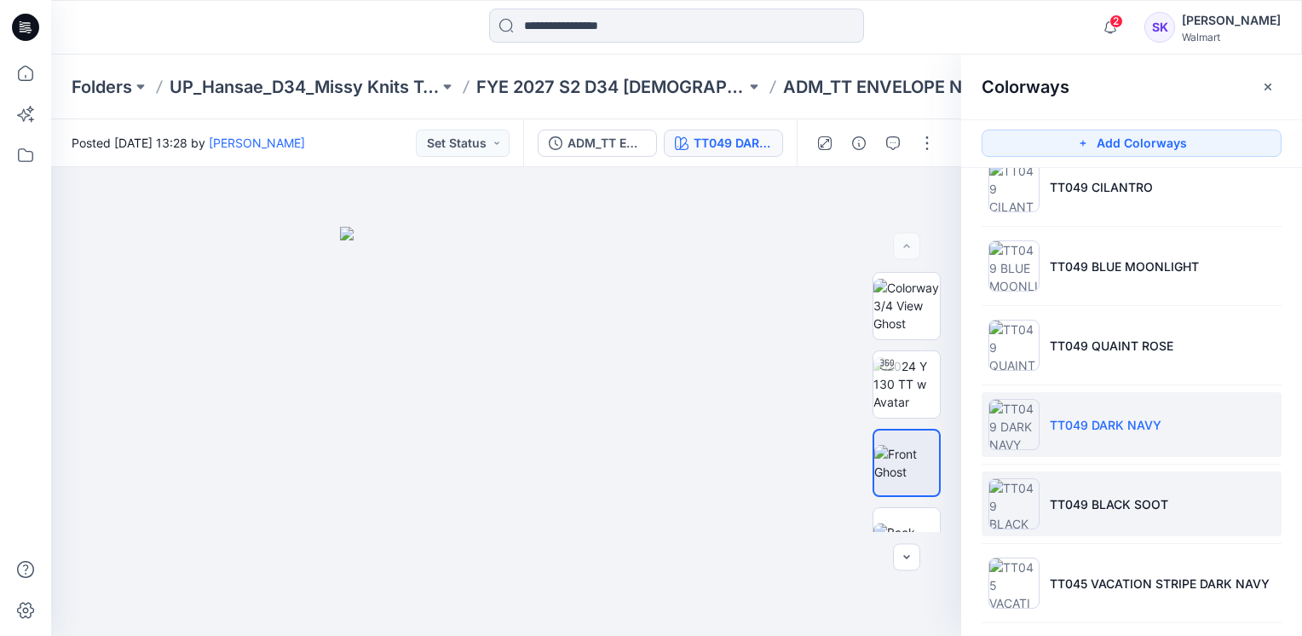
click at [1123, 500] on p "TT049 BLACK SOOT" at bounding box center [1109, 504] width 118 height 18
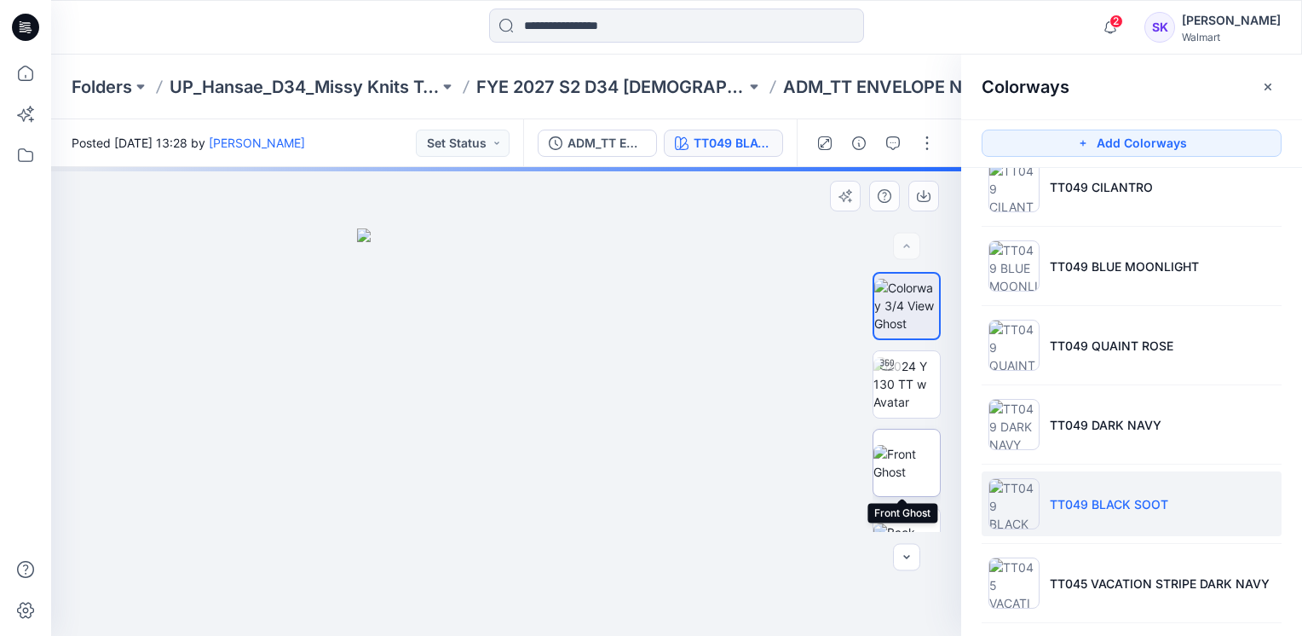
click at [888, 465] on img at bounding box center [906, 463] width 66 height 36
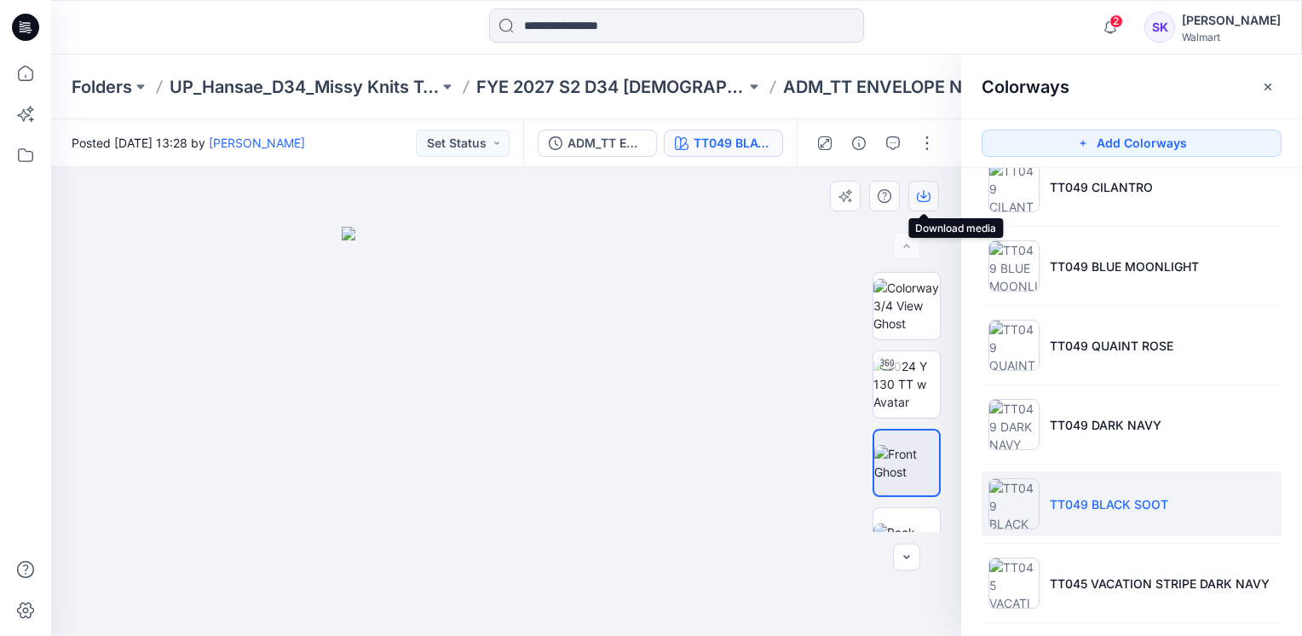
click at [927, 202] on icon "button" at bounding box center [924, 196] width 14 height 14
click at [778, 274] on div at bounding box center [506, 401] width 910 height 469
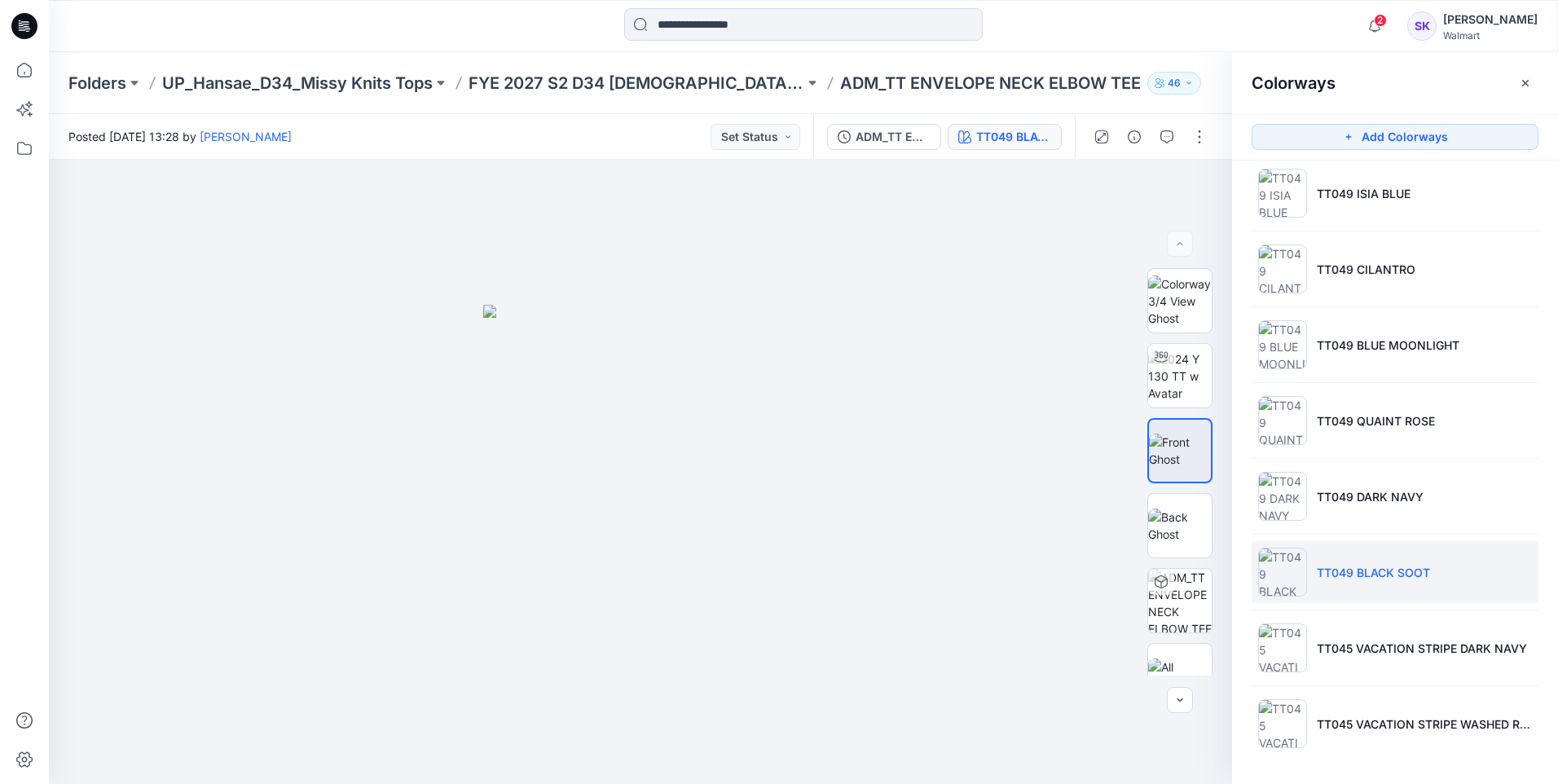
scroll to position [848, 0]
click at [1376, 681] on ul "VIVID WHITE DARK NAVY RED ROOSTER POLISHED BLUE PINK SMOKE ORANGE LAVA ROUGE OC…" at bounding box center [1394, 41] width 326 height 1458
click at [1393, 648] on p "TT045 VACATION STRIPE DARK NAVY" at bounding box center [1422, 648] width 210 height 17
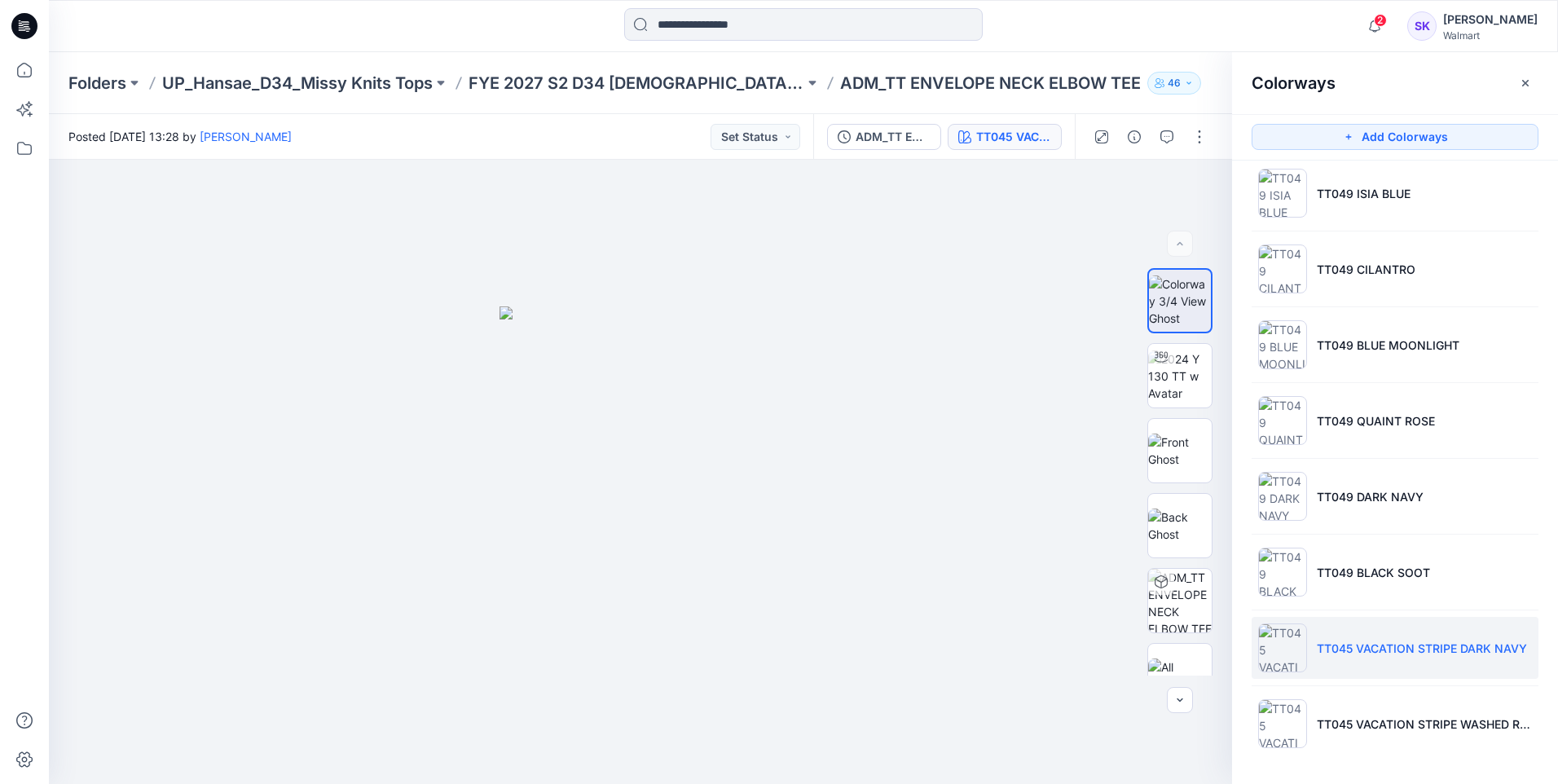
drag, startPoint x: 1395, startPoint y: 641, endPoint x: 1387, endPoint y: 649, distance: 11.3
click at [1387, 649] on p "TT045 VACATION STRIPE DARK NAVY" at bounding box center [1422, 648] width 210 height 17
drag, startPoint x: 1037, startPoint y: 128, endPoint x: 967, endPoint y: 230, distance: 123.7
click at [967, 230] on div at bounding box center [640, 471] width 1183 height 624
click at [998, 144] on div "TT045 VACATION STRIPE DARK NAVY" at bounding box center [1014, 137] width 75 height 18
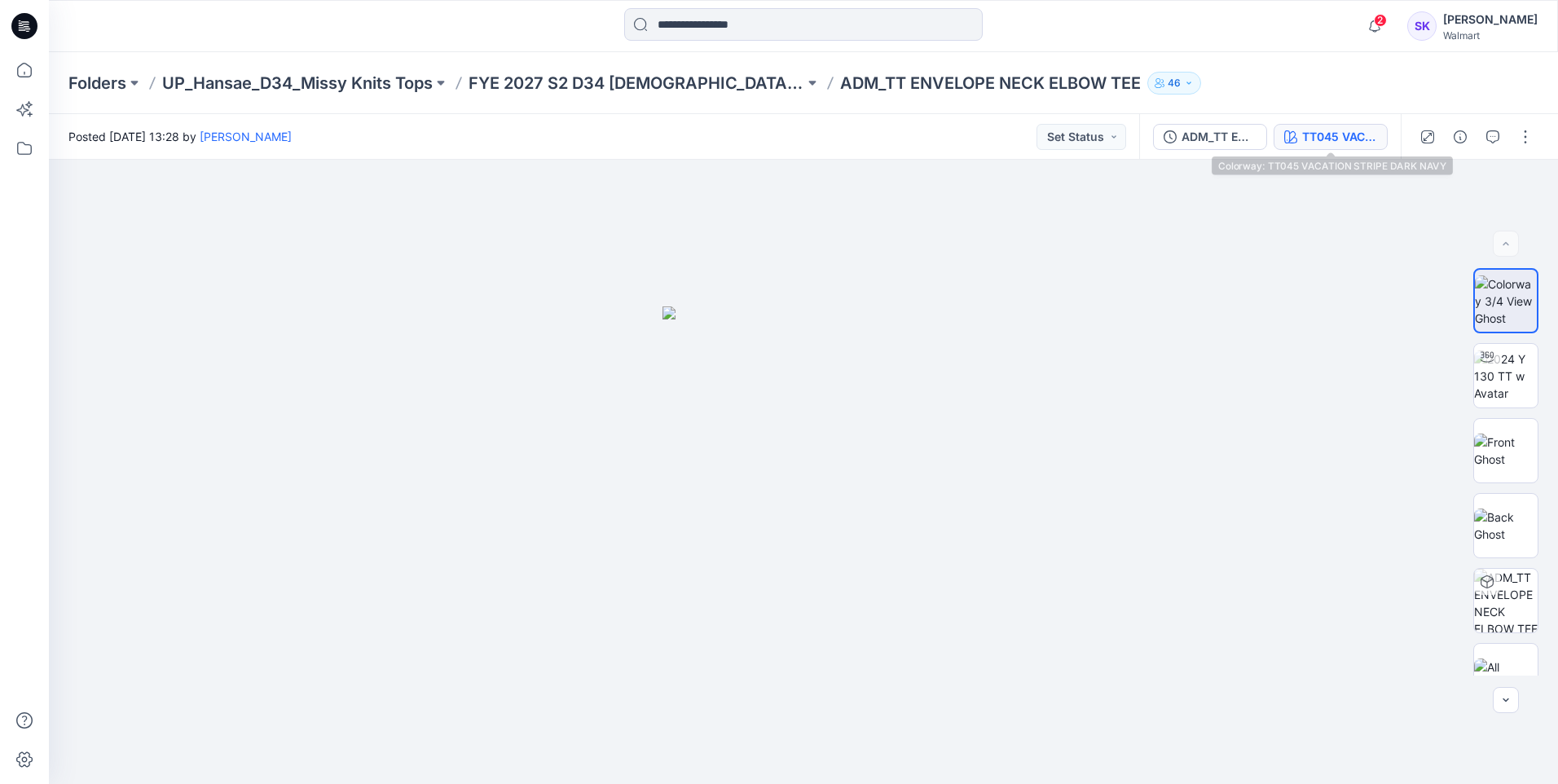
click at [1332, 129] on div "TT045 VACATION STRIPE DARK NAVY" at bounding box center [1340, 137] width 75 height 18
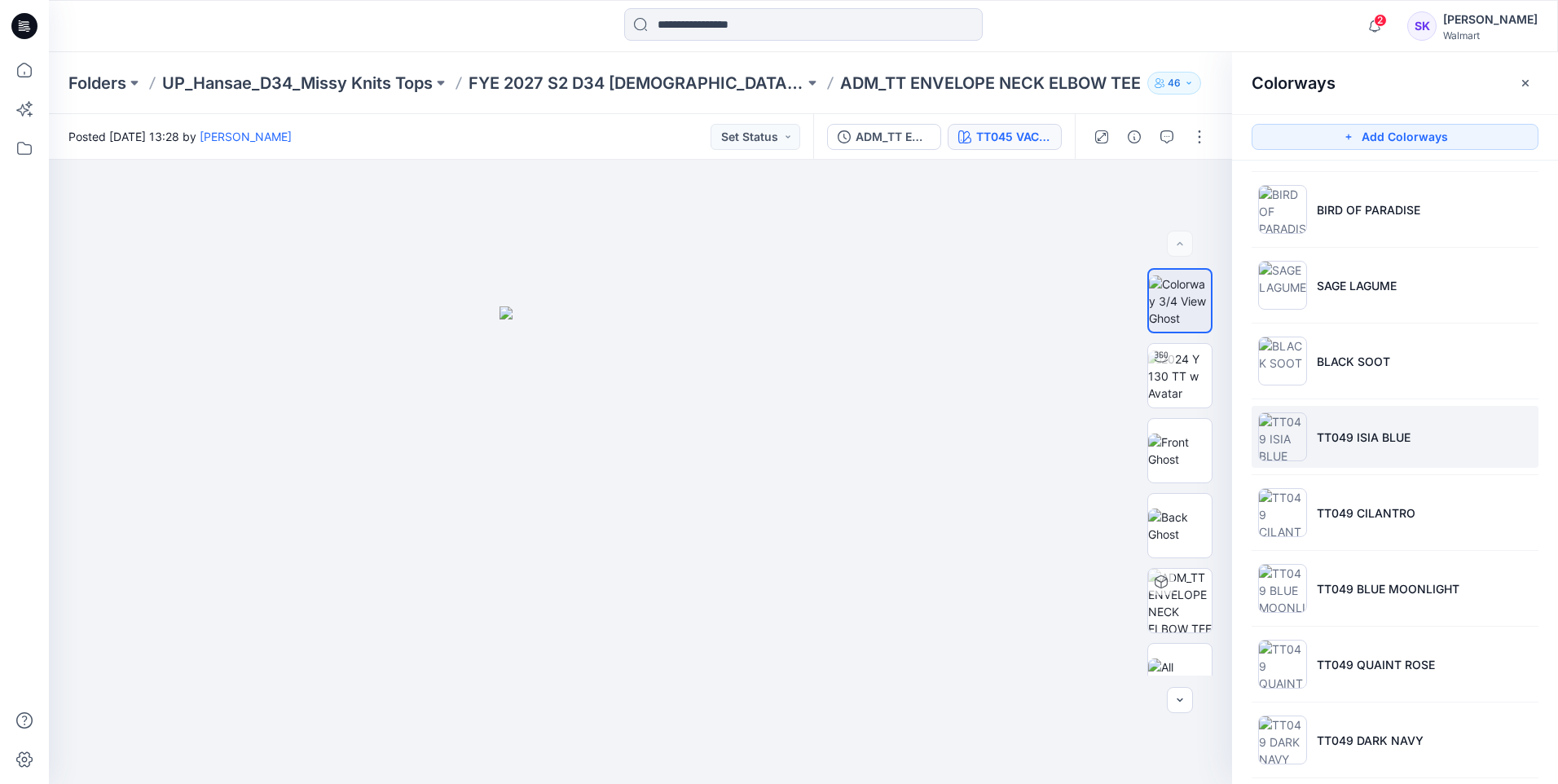
scroll to position [603, 0]
click at [1436, 456] on li "TT049 ISIA BLUE" at bounding box center [1395, 437] width 287 height 62
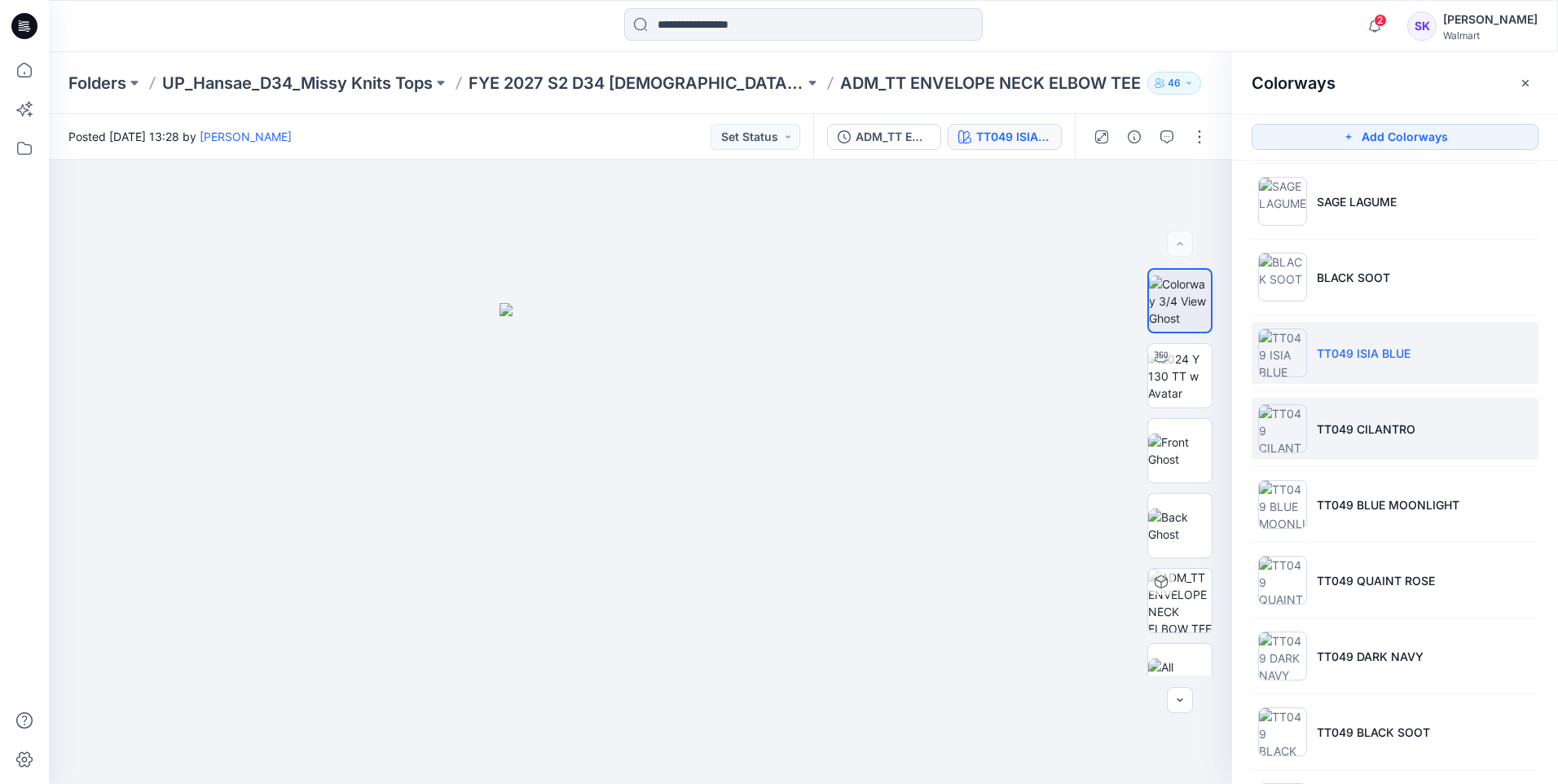
scroll to position [767, 0]
